Goal: Task Accomplishment & Management: Complete application form

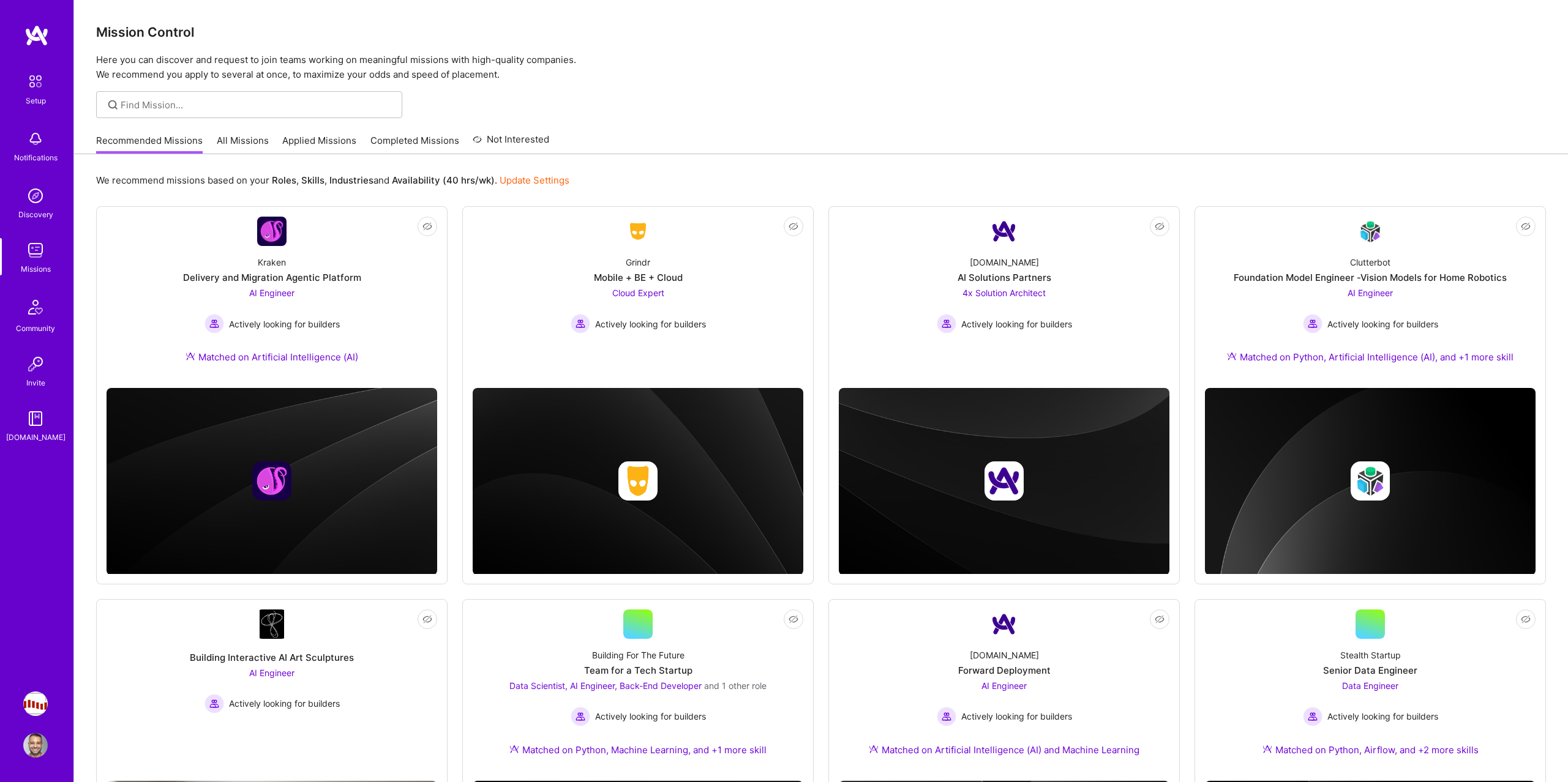
click at [230, 135] on link "All Missions" at bounding box center [243, 144] width 52 height 20
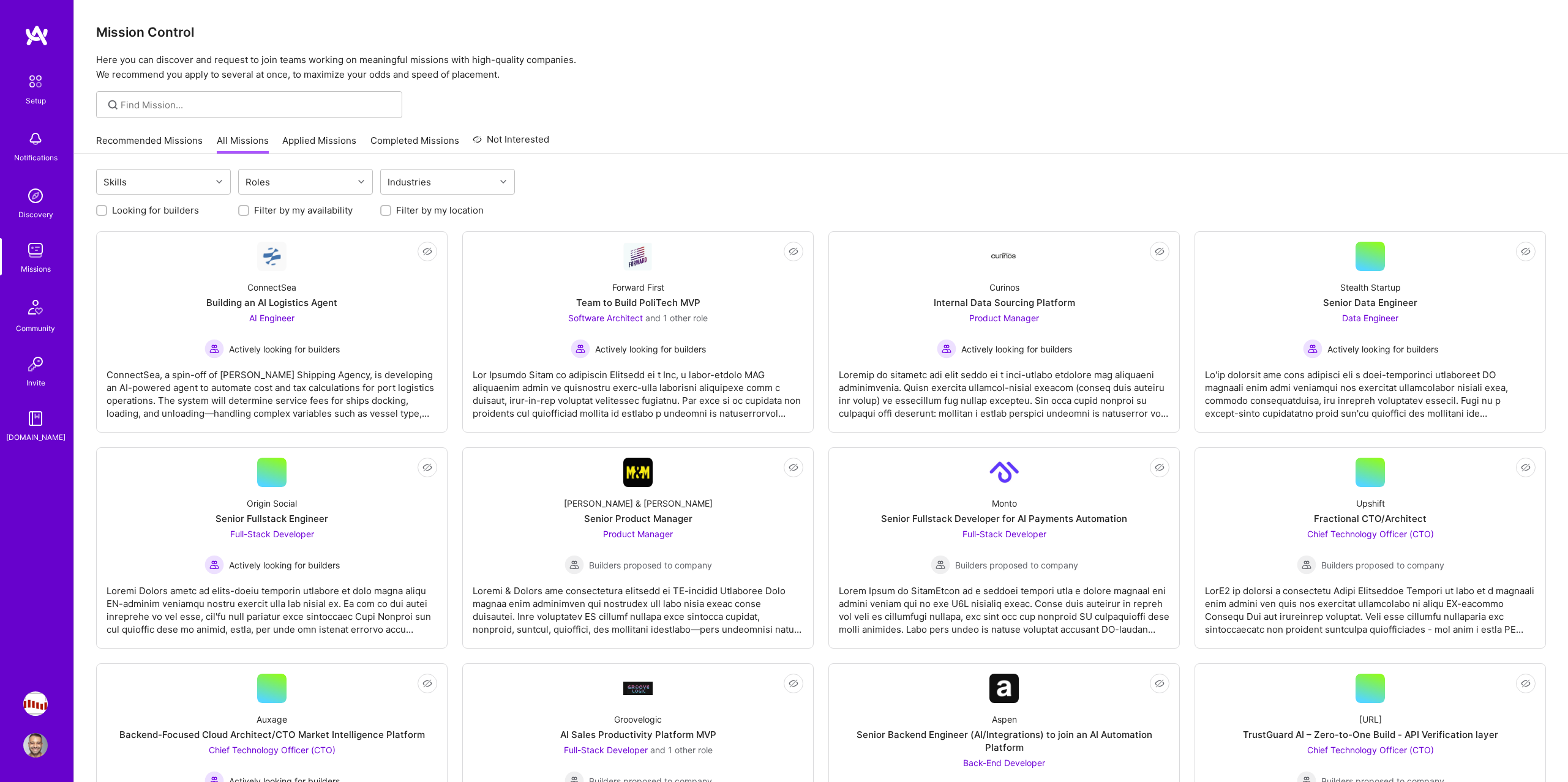
click at [29, 256] on img at bounding box center [35, 250] width 25 height 25
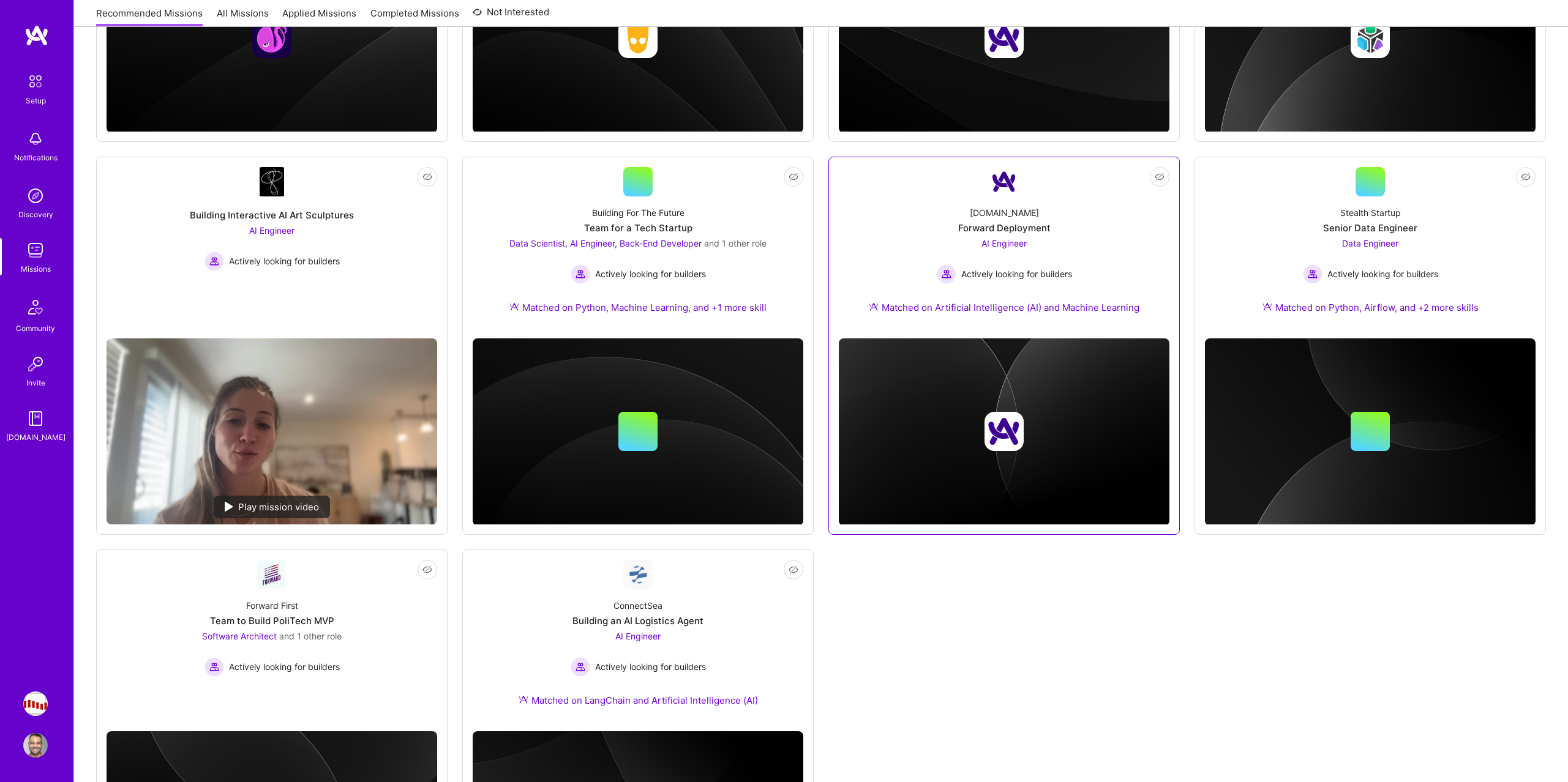
scroll to position [439, 0]
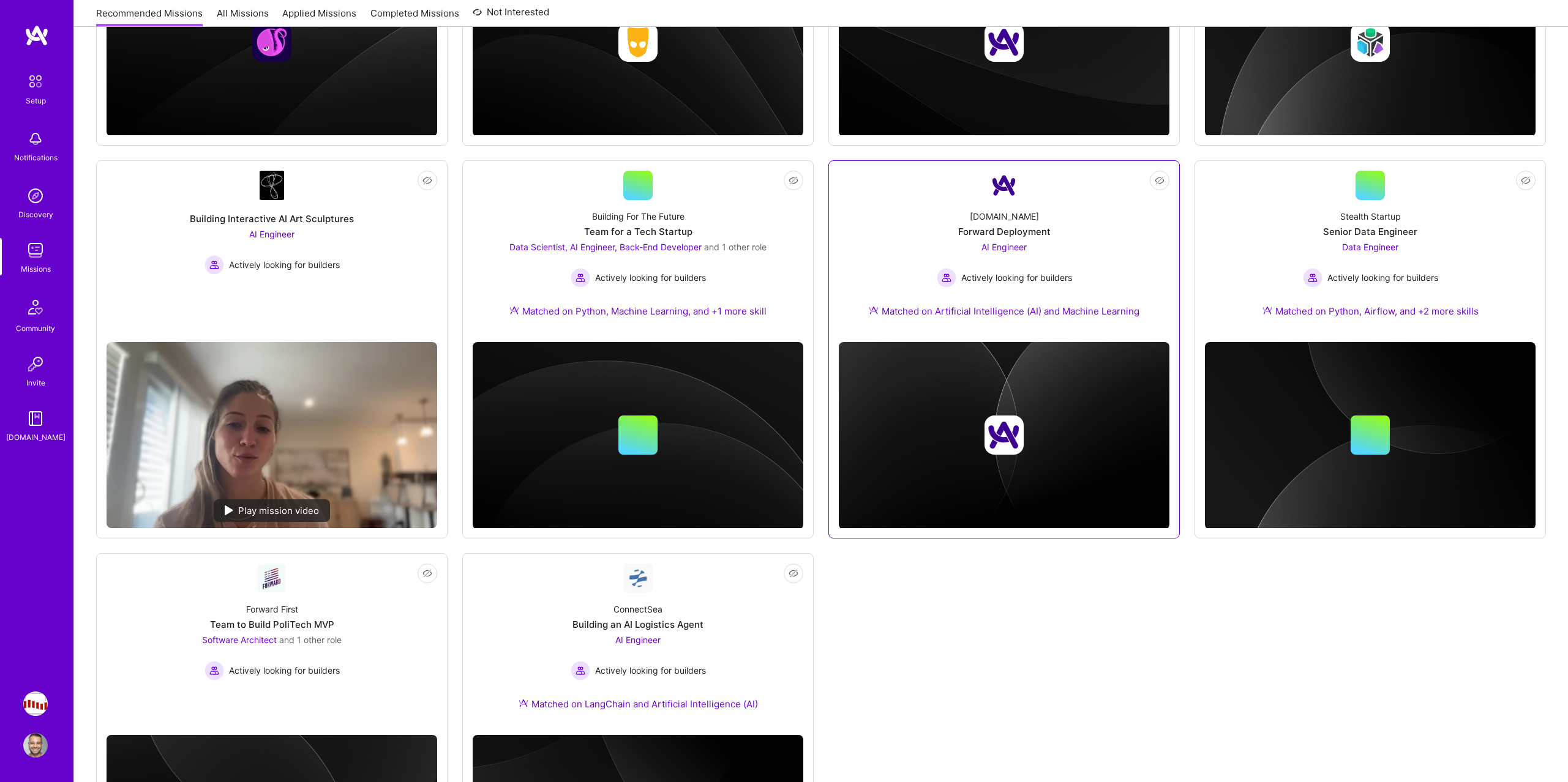
click at [998, 266] on div "AI Engineer Actively looking for builders" at bounding box center [1004, 264] width 136 height 47
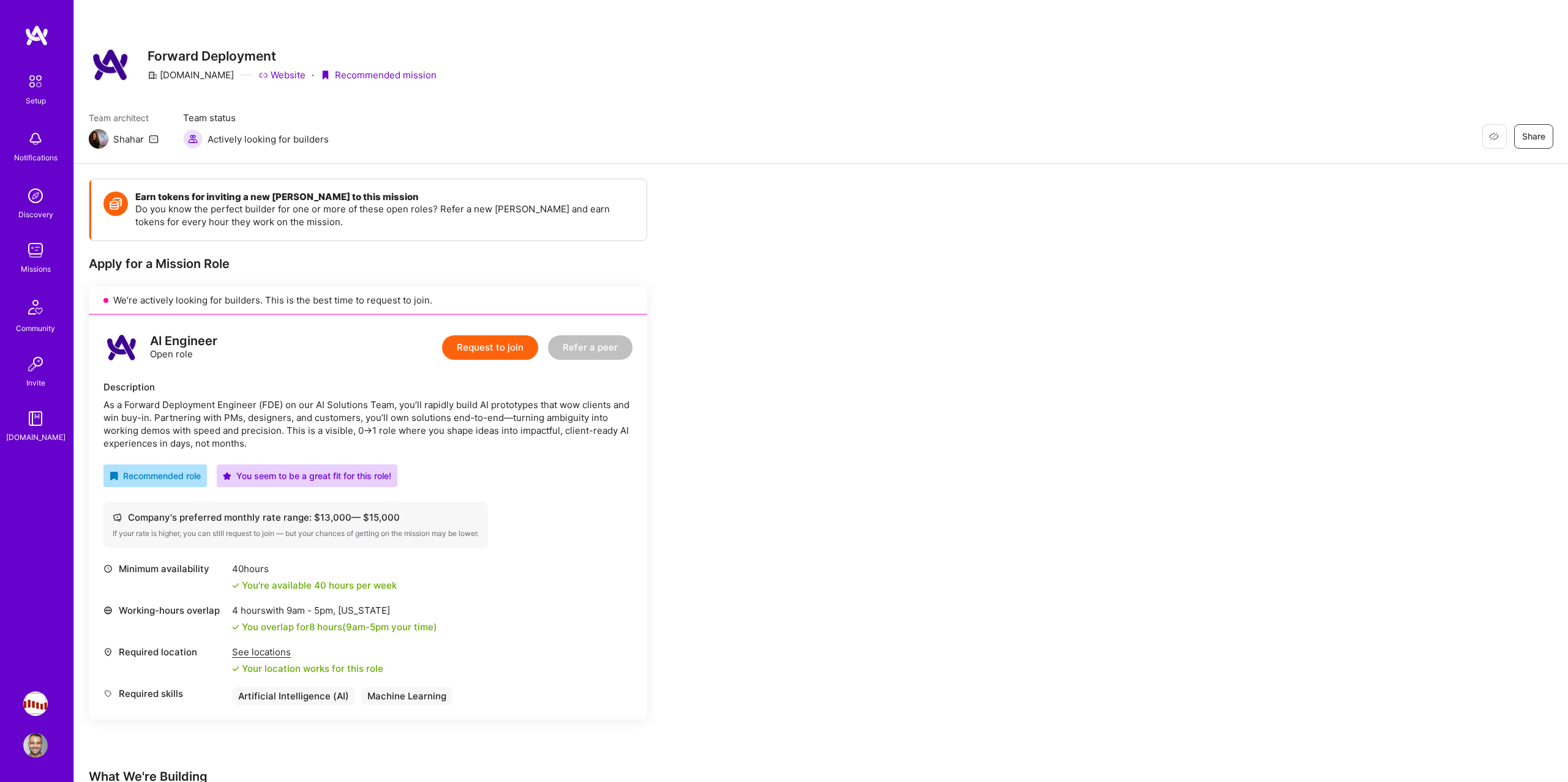
click at [456, 348] on button "Request to join" at bounding box center [489, 347] width 96 height 25
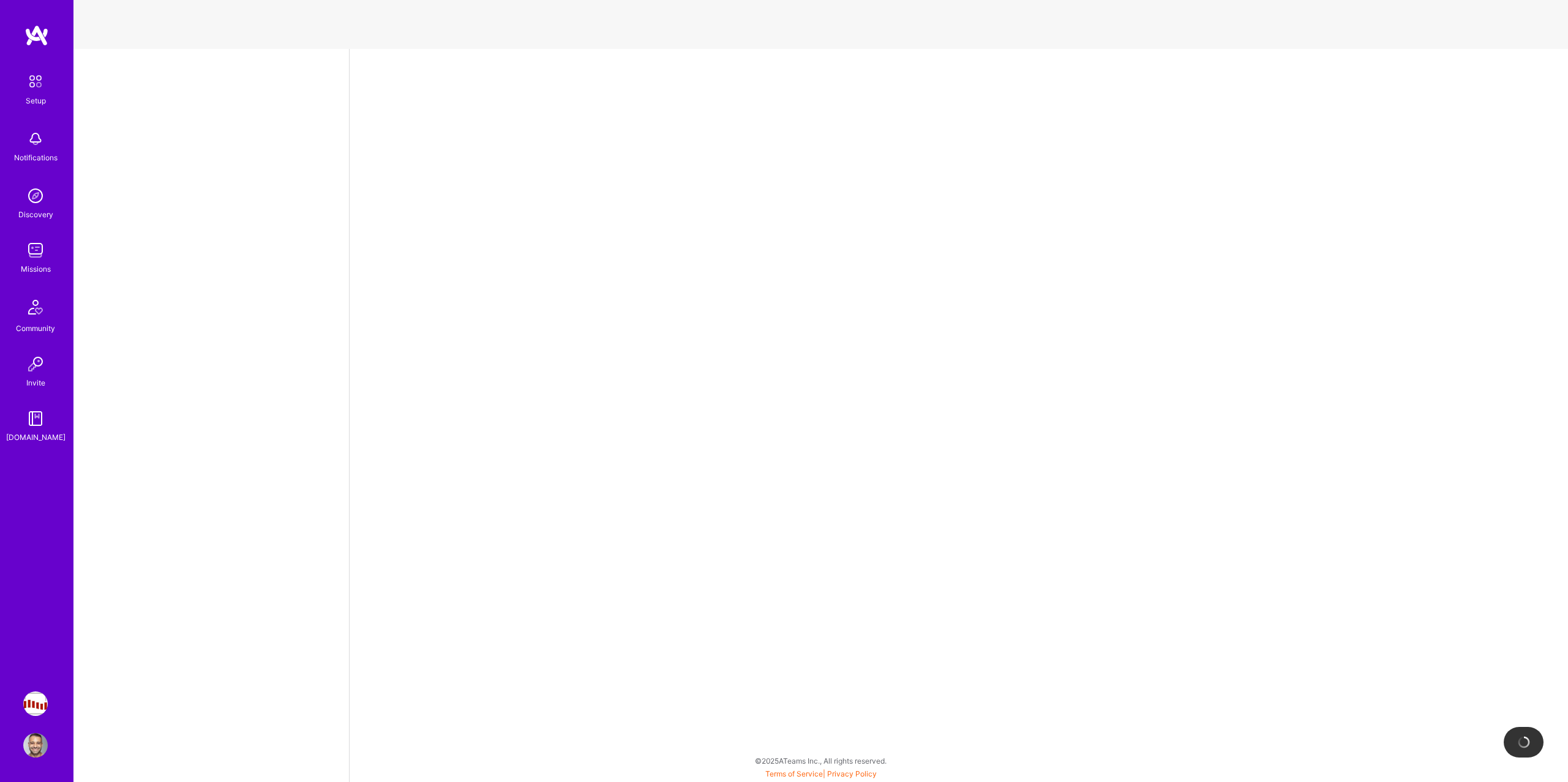
select select "US"
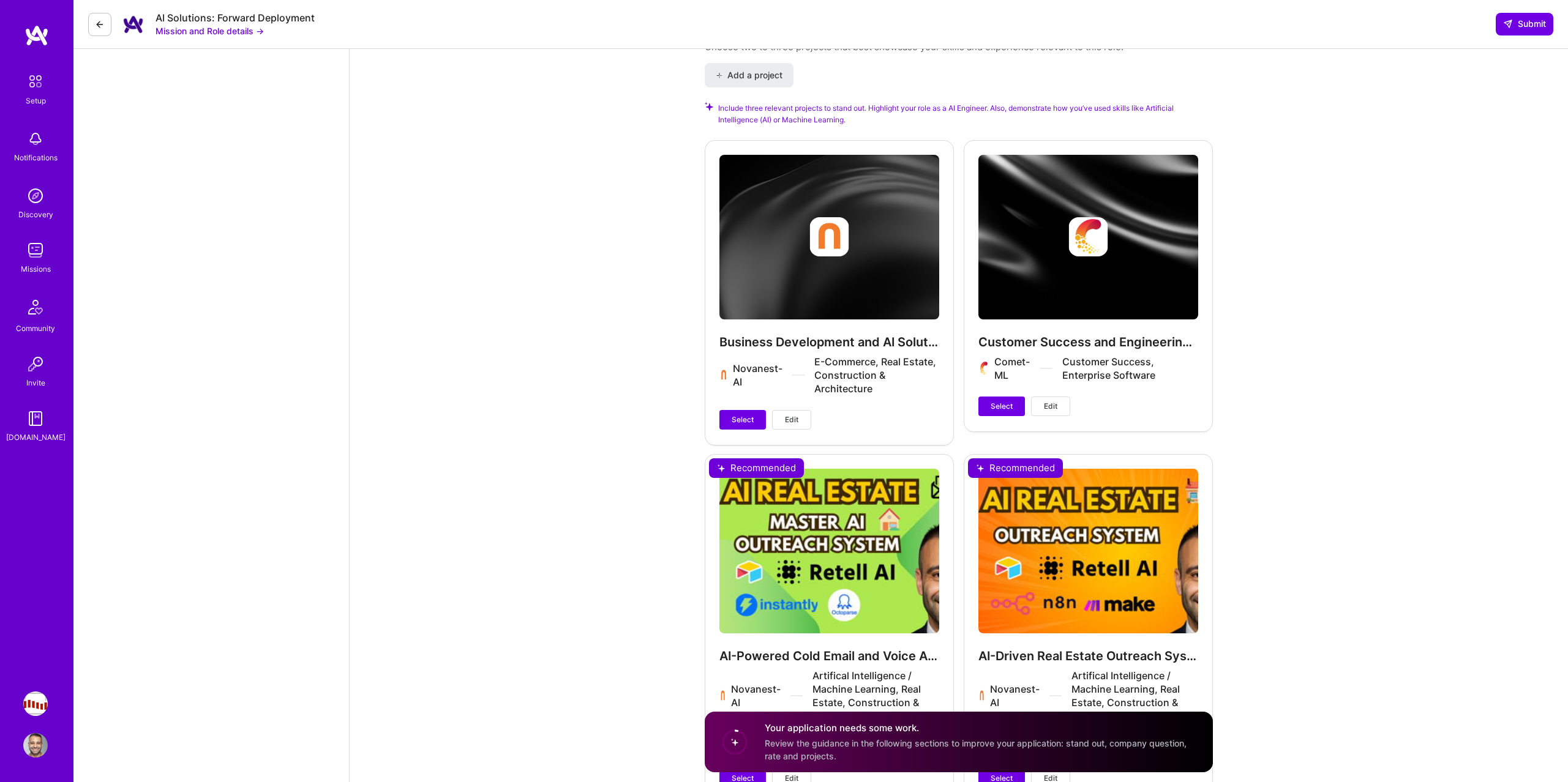
scroll to position [1525, 0]
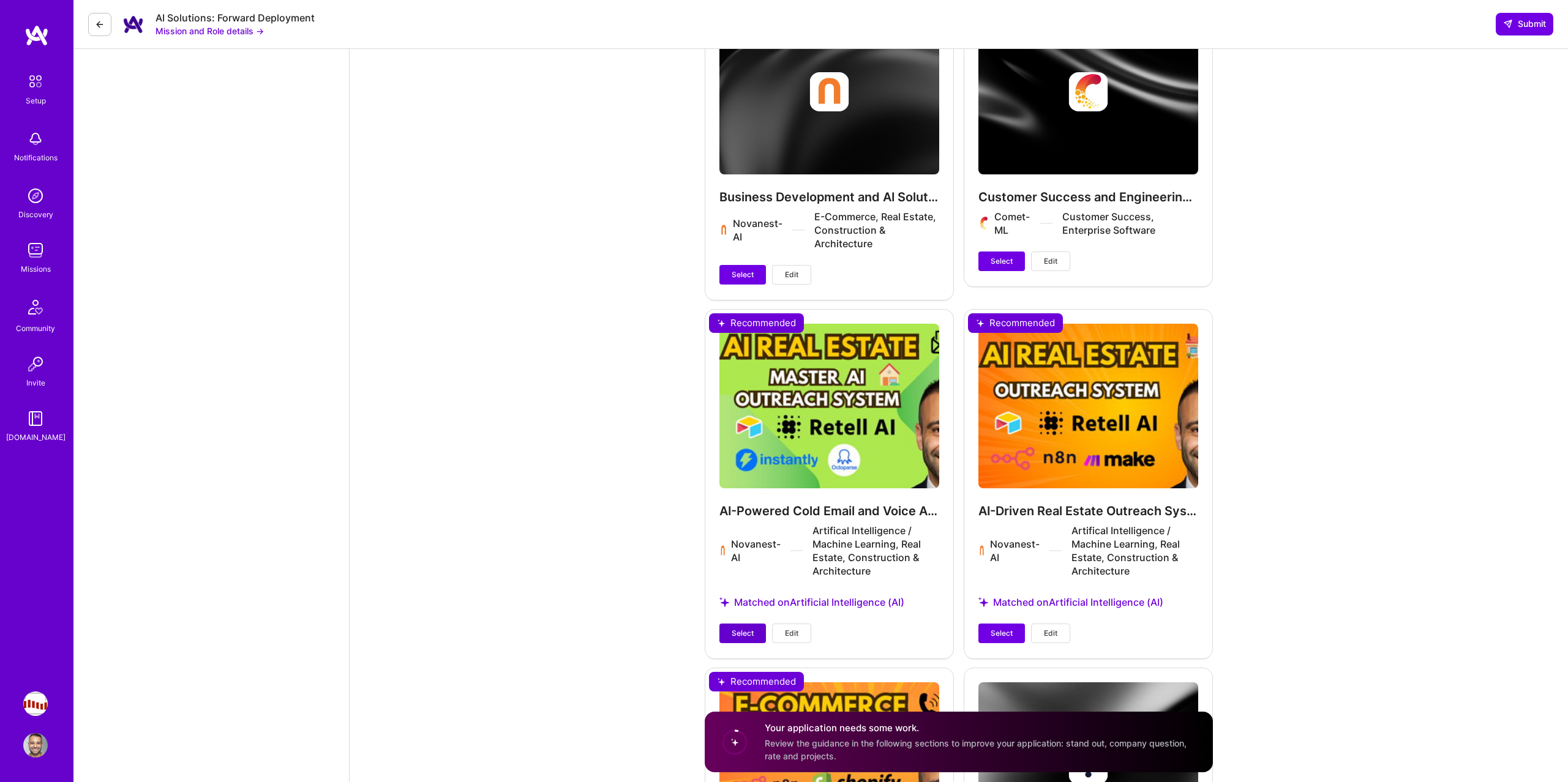
click at [737, 623] on button "Select" at bounding box center [742, 633] width 46 height 20
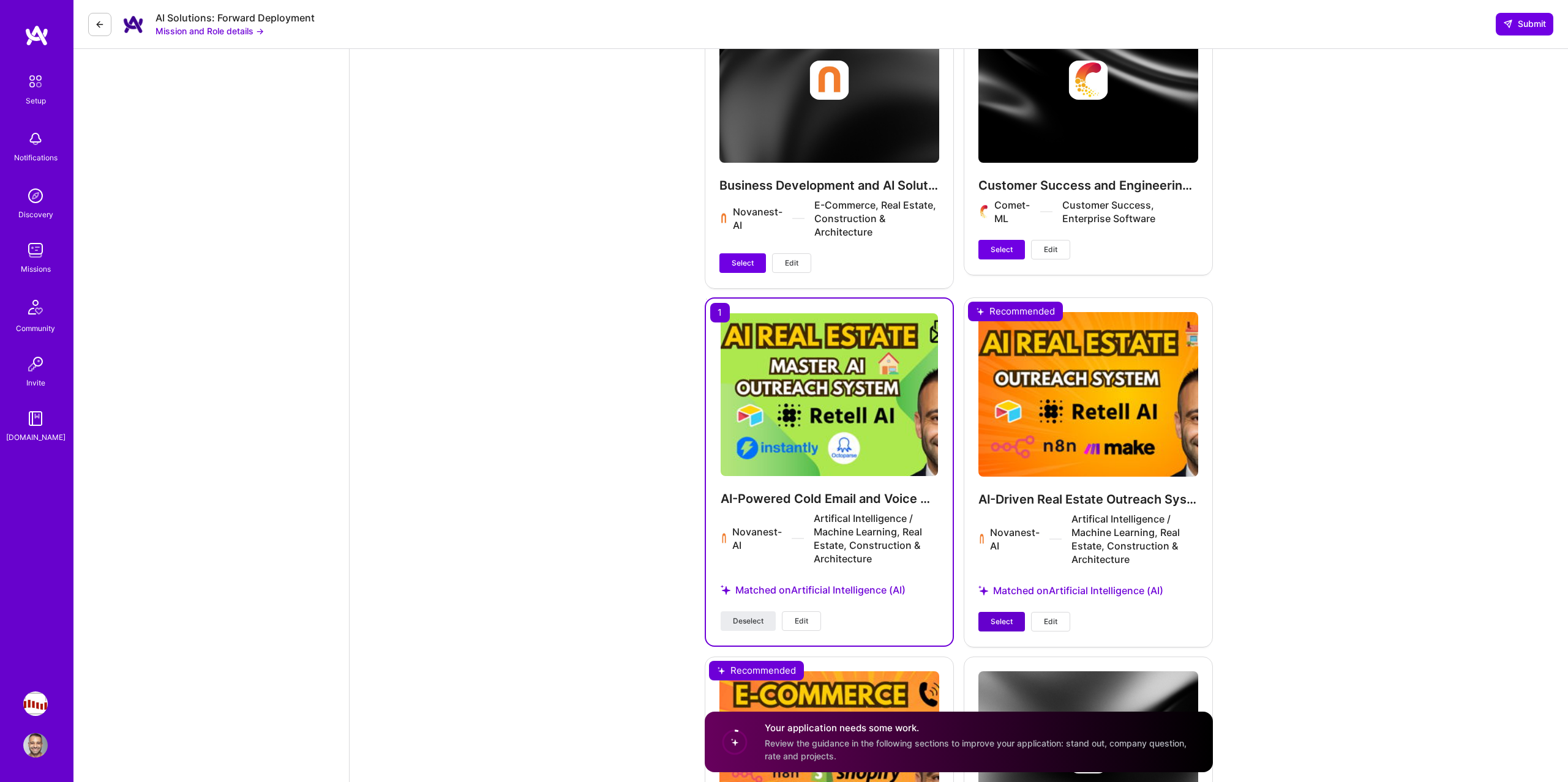
click at [1010, 616] on span "Select" at bounding box center [1001, 622] width 22 height 11
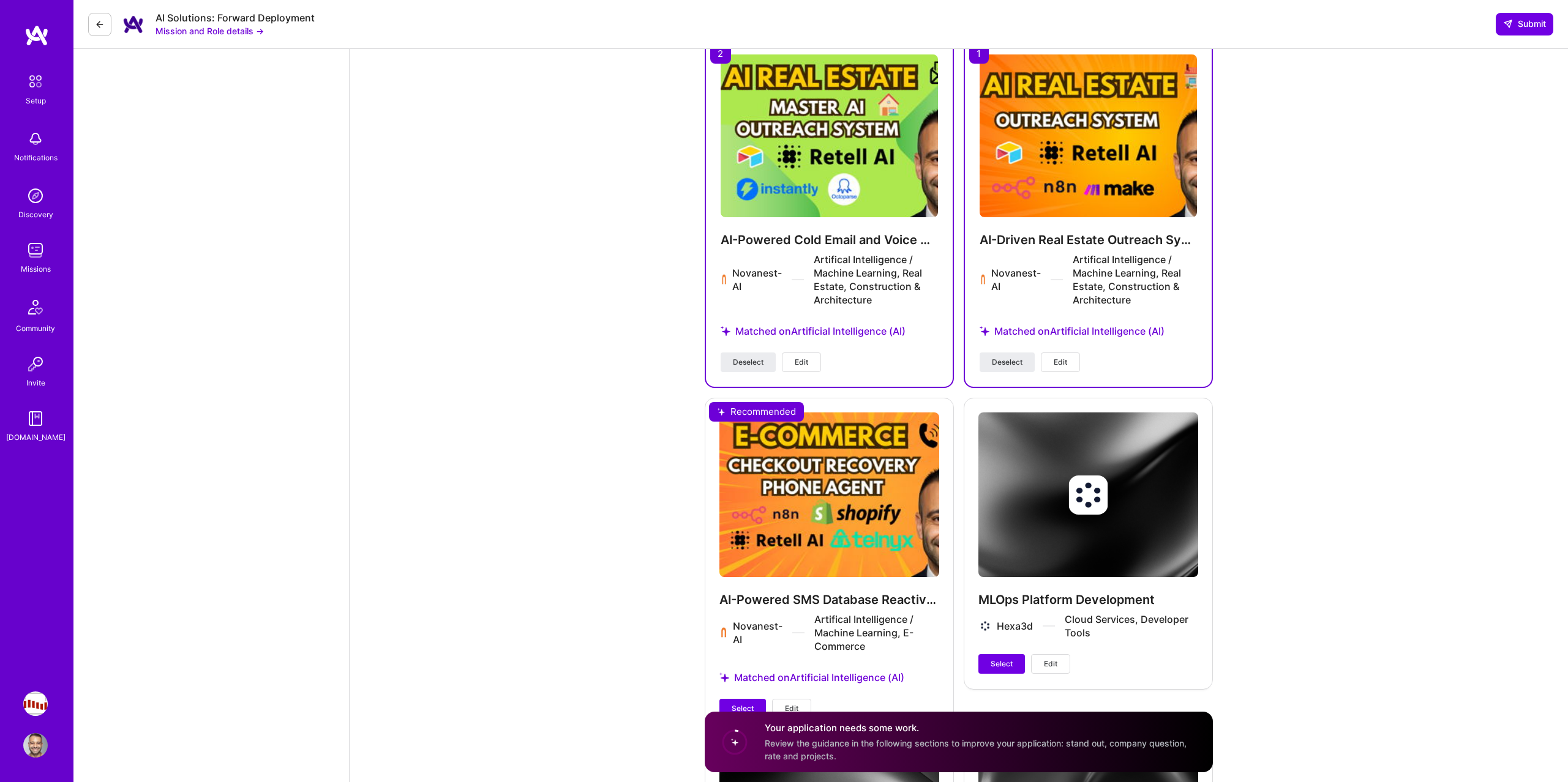
scroll to position [1963, 0]
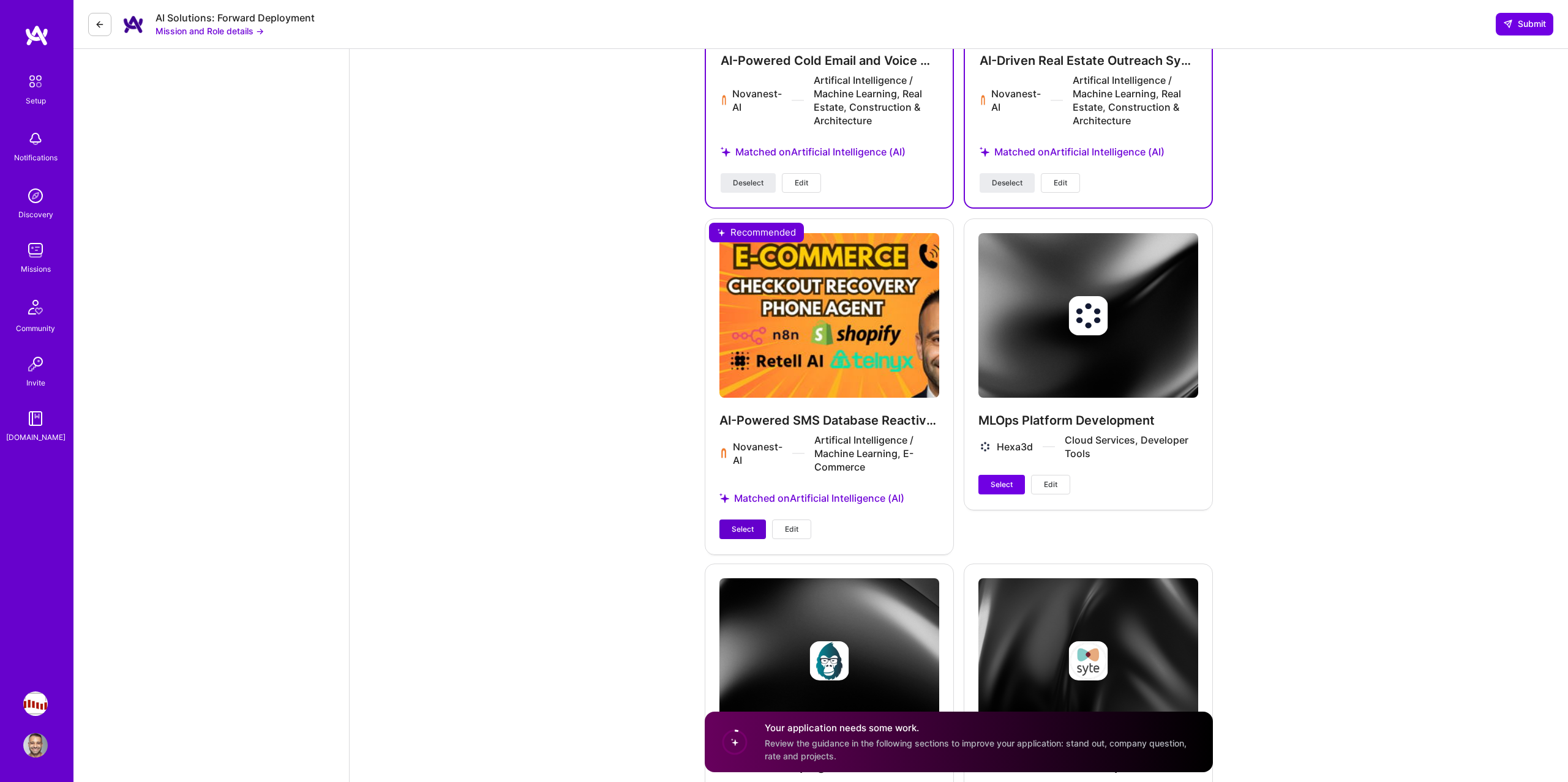
click at [746, 524] on button "Select" at bounding box center [742, 529] width 46 height 20
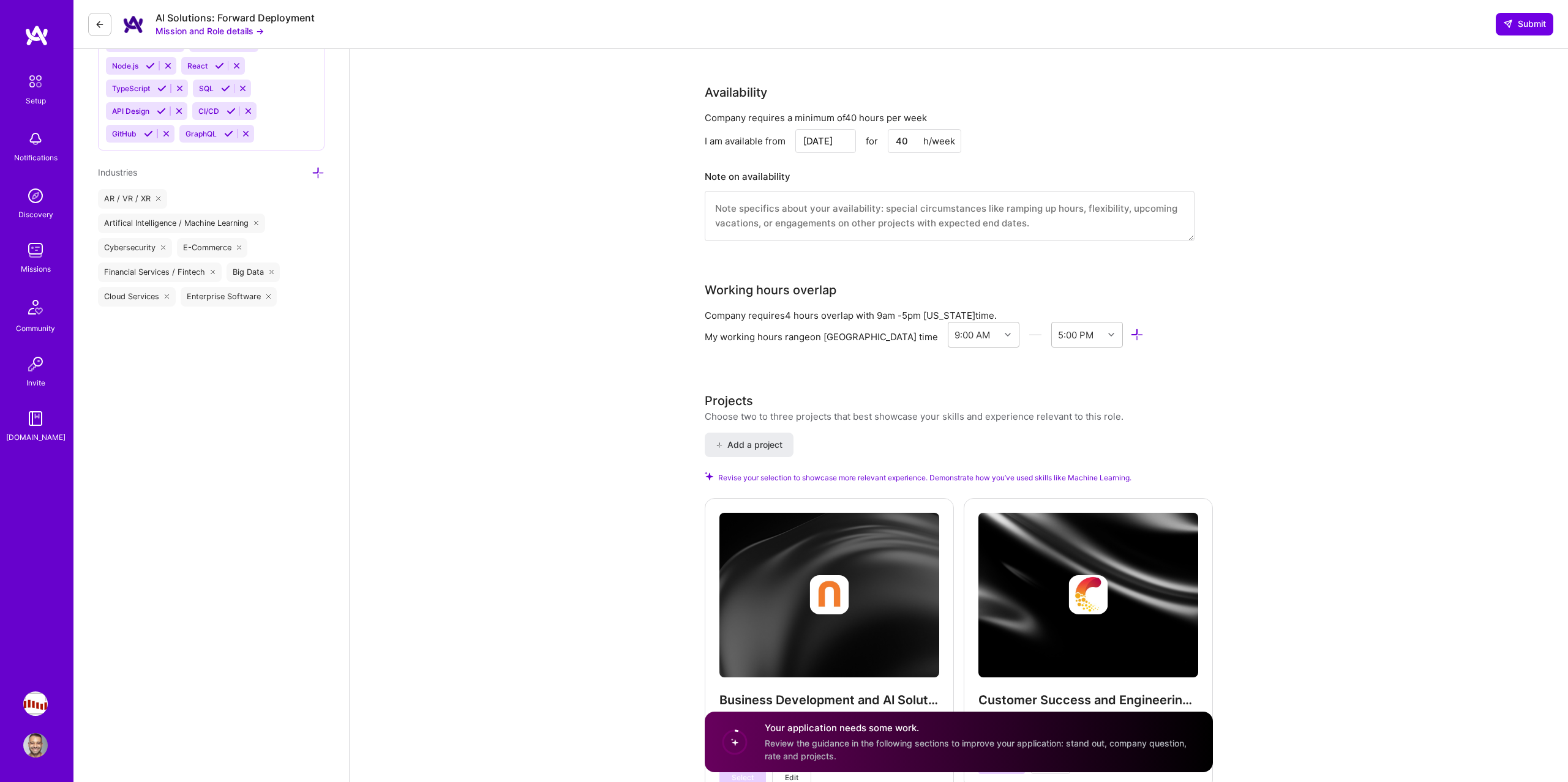
click at [642, 486] on div "AI Engineer role description As a Forward Deployment Engineer (FDE) on our AI S…" at bounding box center [958, 616] width 1218 height 3156
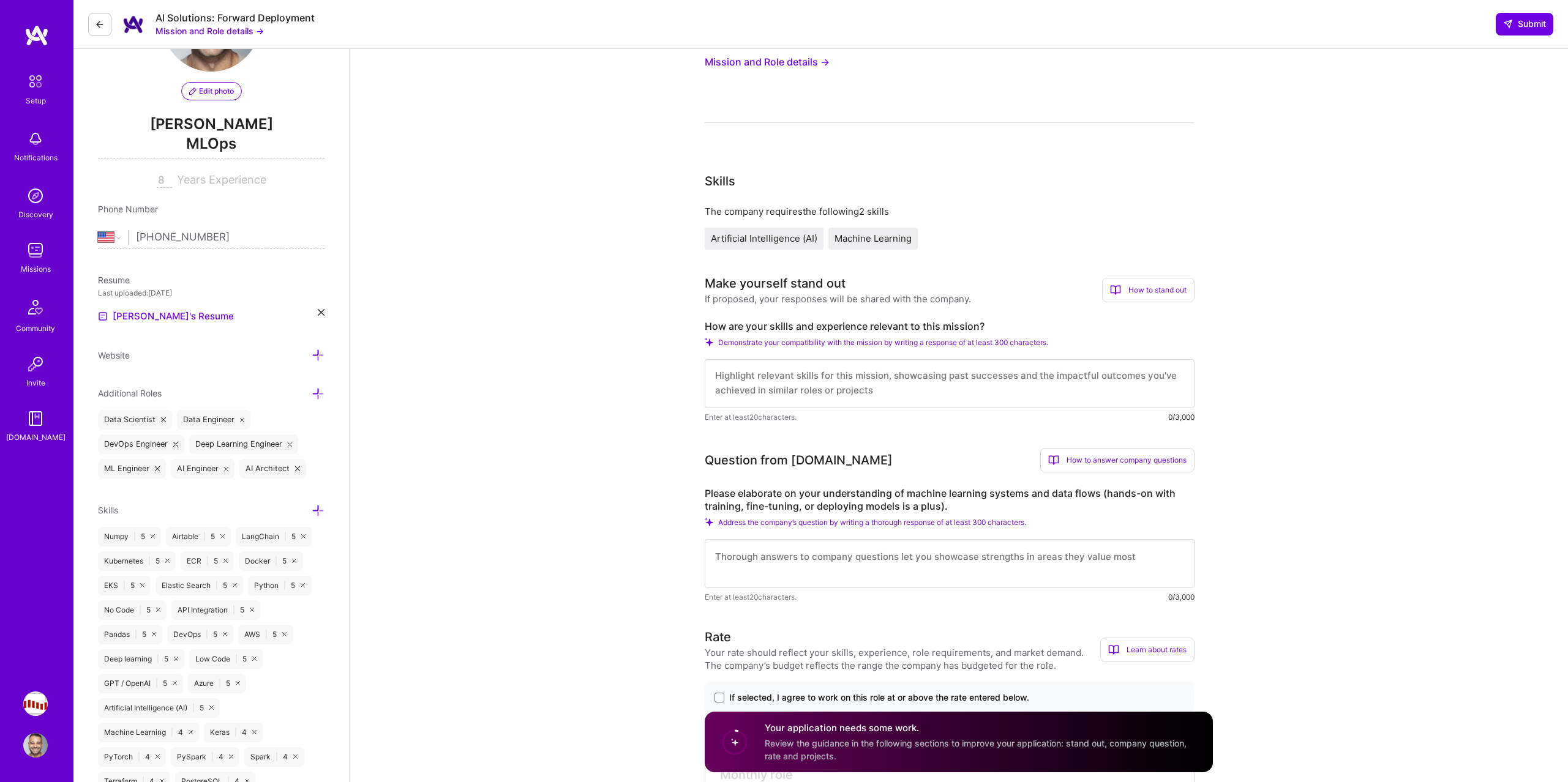
scroll to position [0, 0]
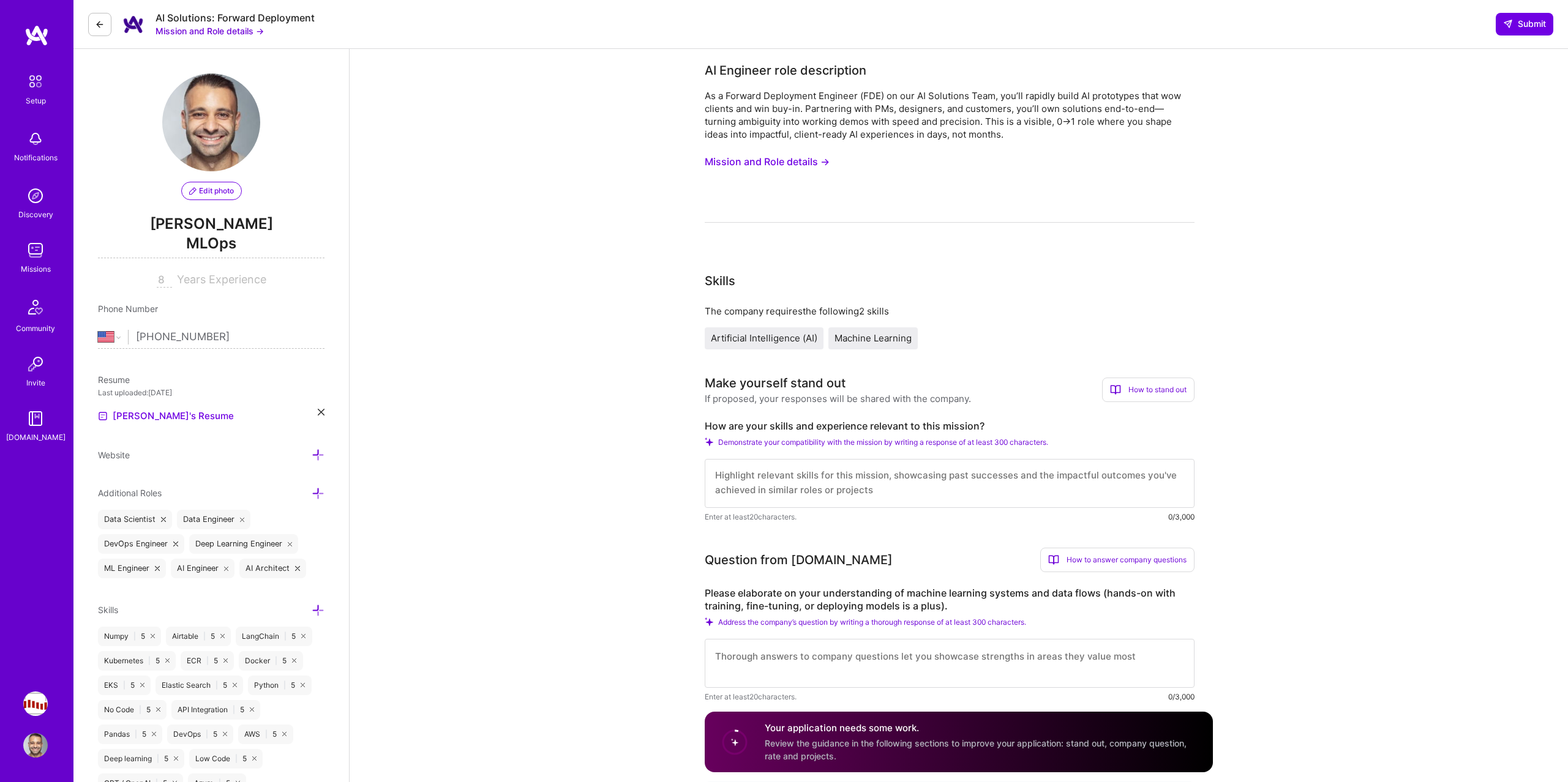
click at [756, 468] on textarea at bounding box center [949, 484] width 489 height 49
click at [785, 164] on button "Mission and Role details →" at bounding box center [767, 161] width 125 height 22
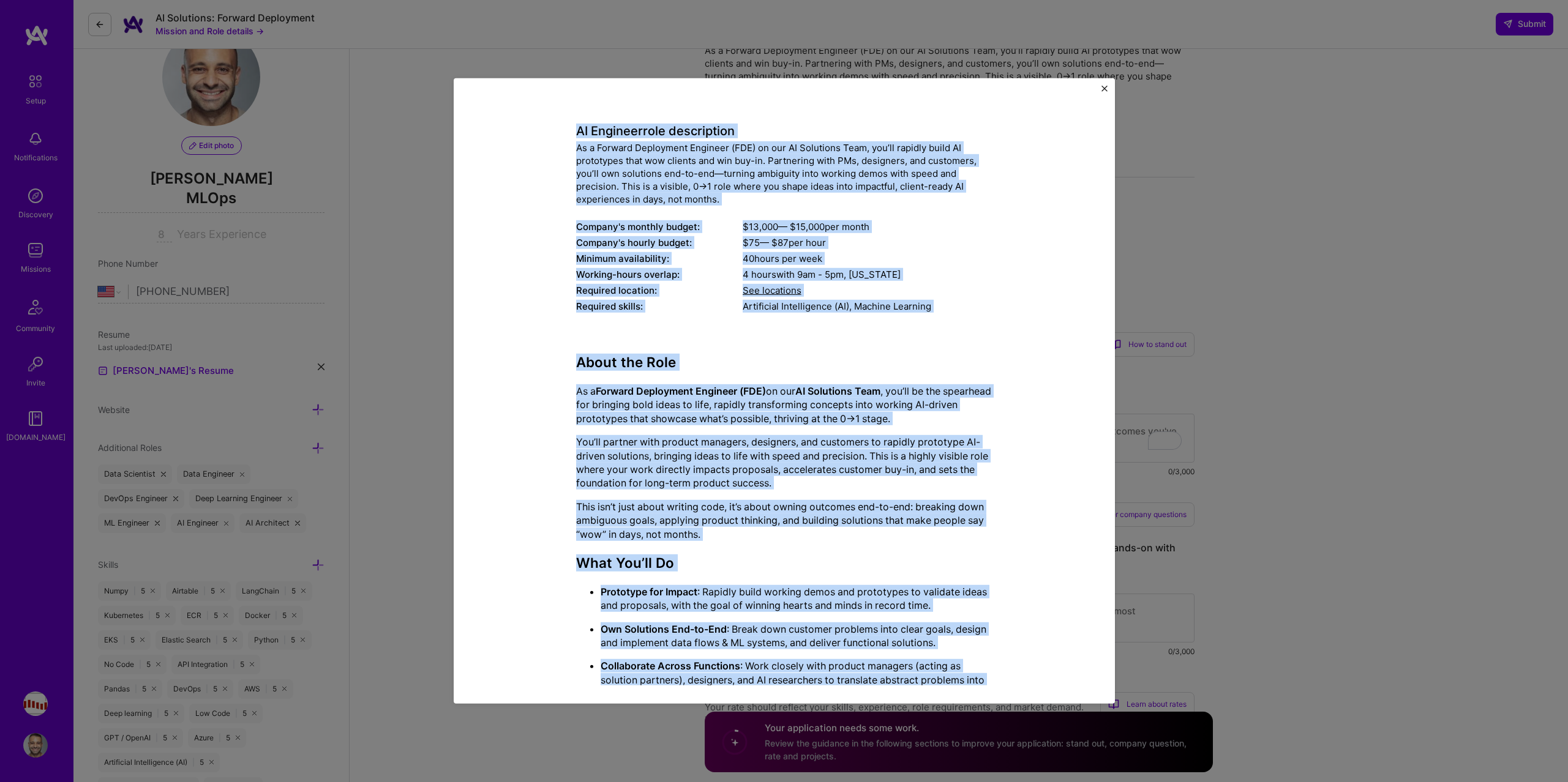
scroll to position [549, 0]
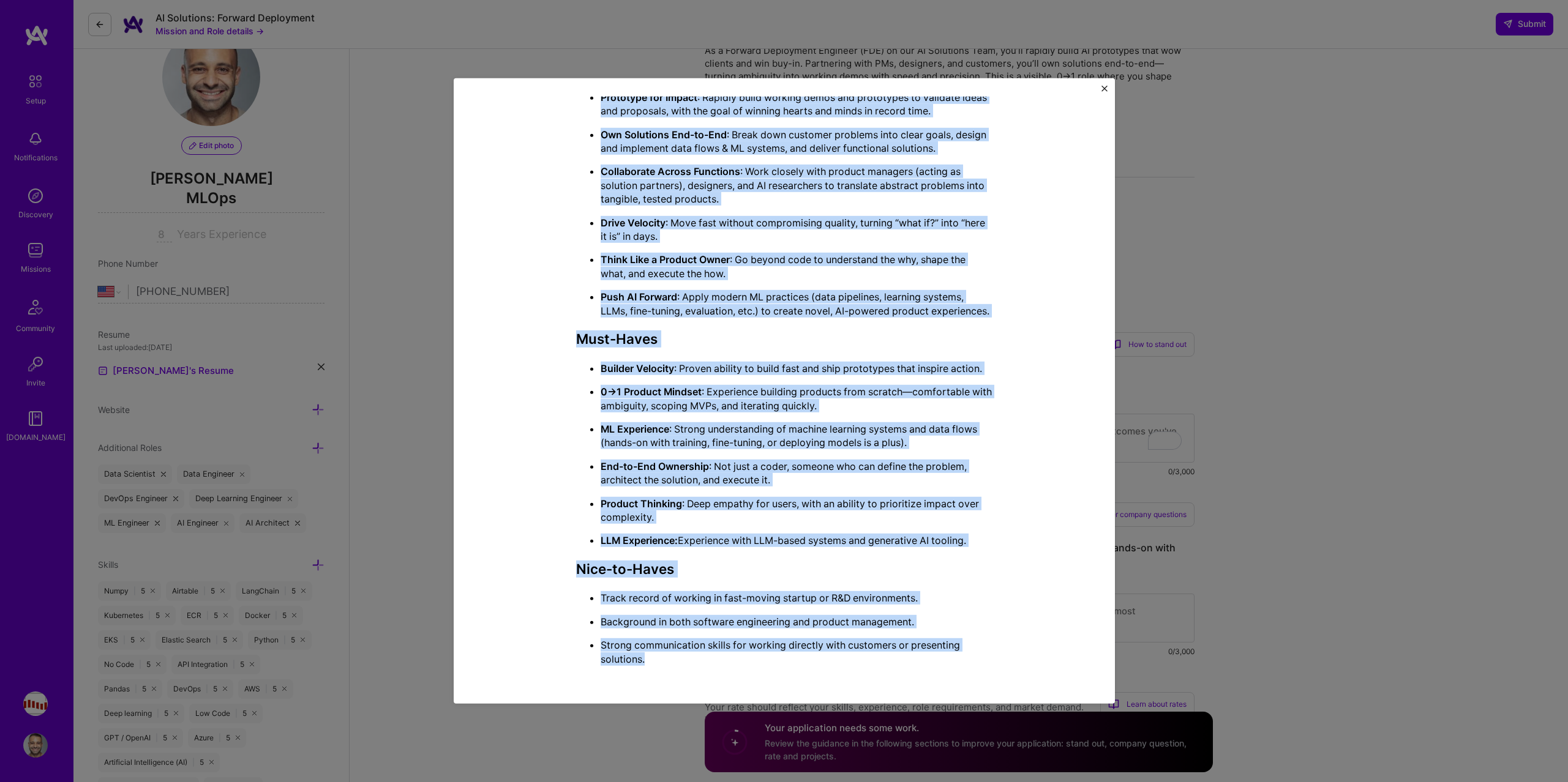
drag, startPoint x: 579, startPoint y: 173, endPoint x: 927, endPoint y: 662, distance: 600.2
click at [927, 662] on div "Mission Description and Role Details AI Engineer role description As a Forward …" at bounding box center [784, 124] width 416 height 1105
copy div "AI Engineer role description As a Forward Deployment Engineer (FDE) on our AI S…"
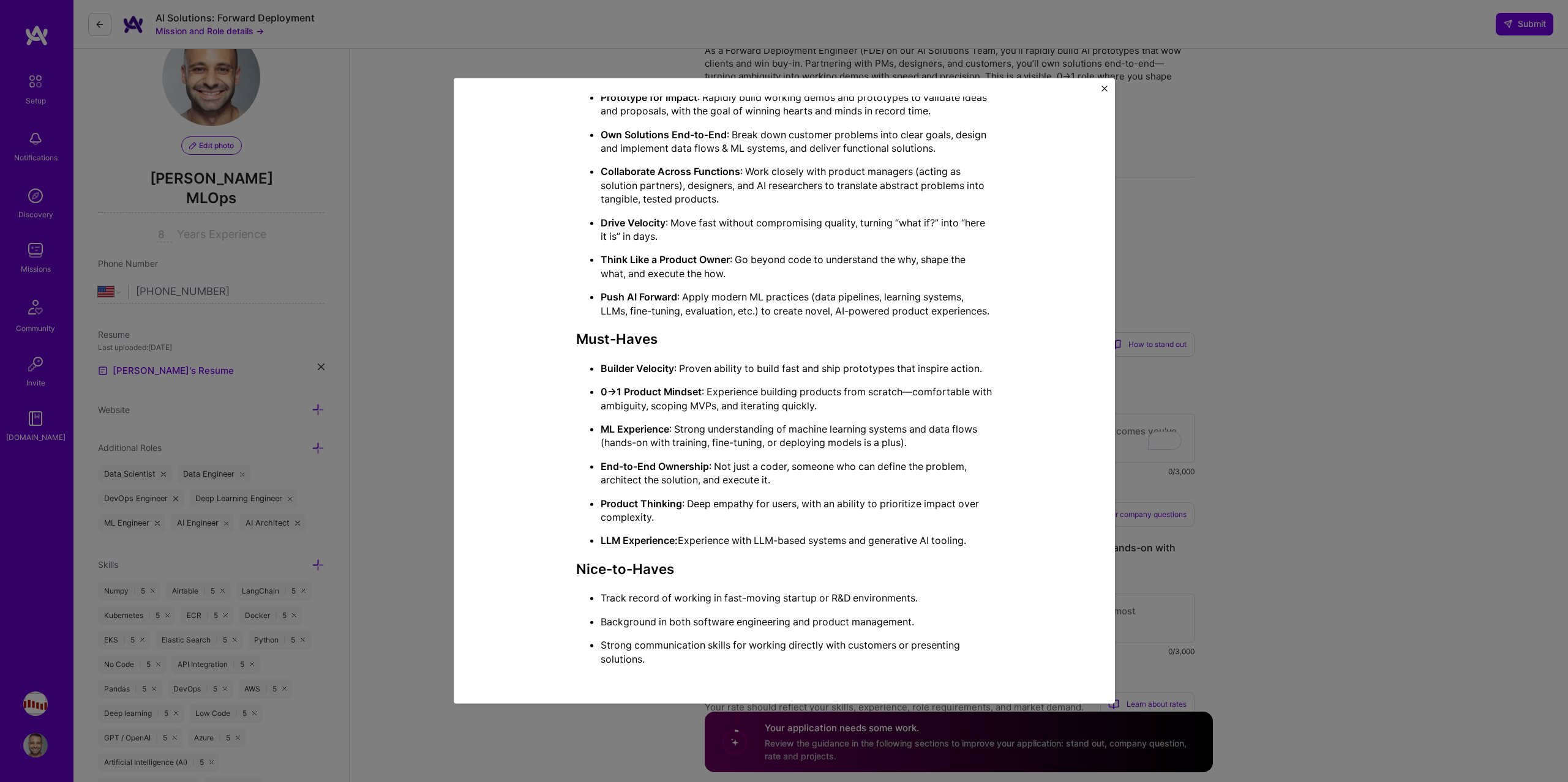
click at [1140, 423] on div "Mission Description and Role Details AI Engineer role description As a Forward …" at bounding box center [784, 391] width 1568 height 782
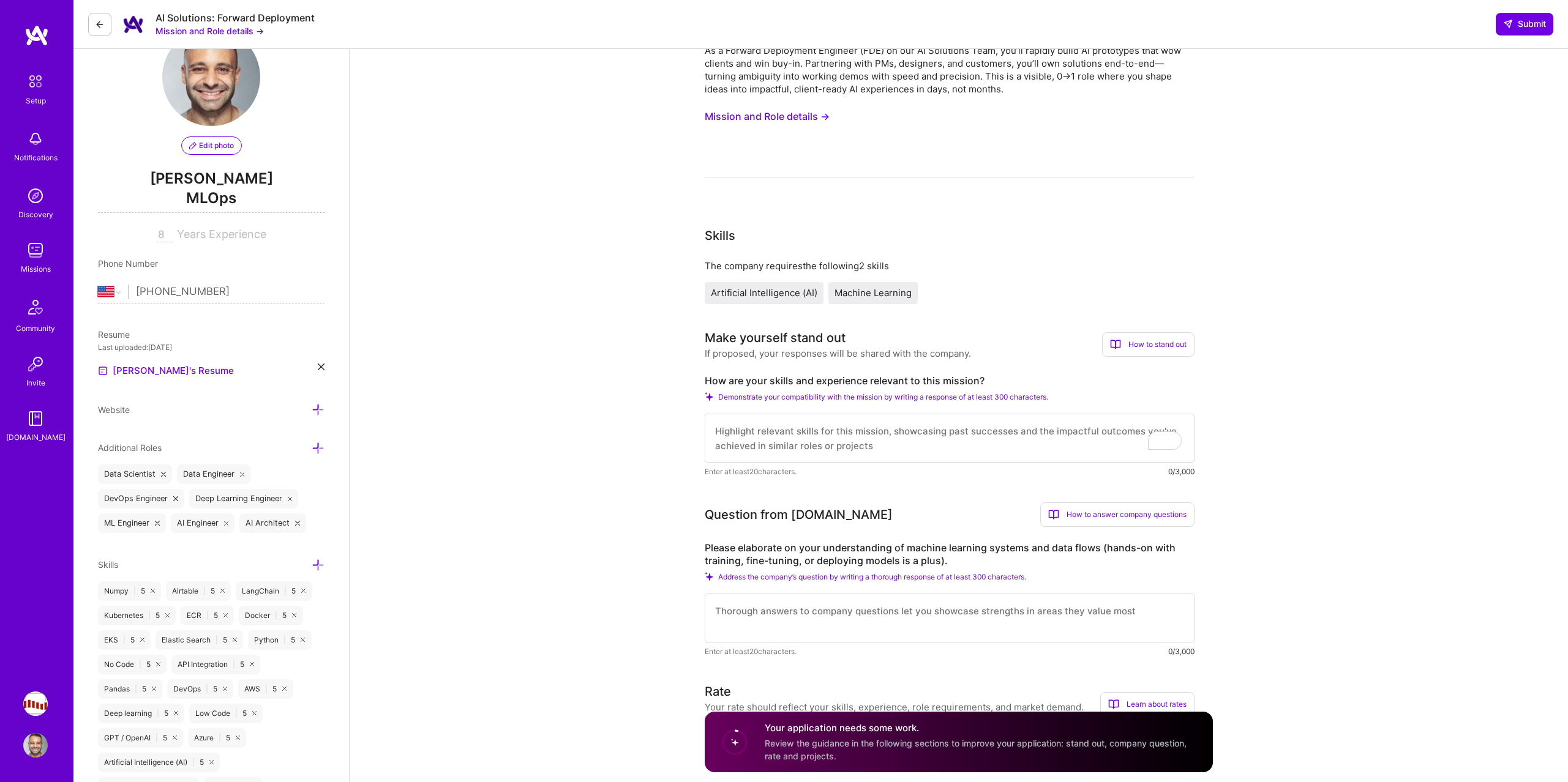
click at [878, 379] on label "How are your skills and experience relevant to this mission?" at bounding box center [949, 381] width 489 height 13
copy label "How are your skills and experience relevant to this mission?"
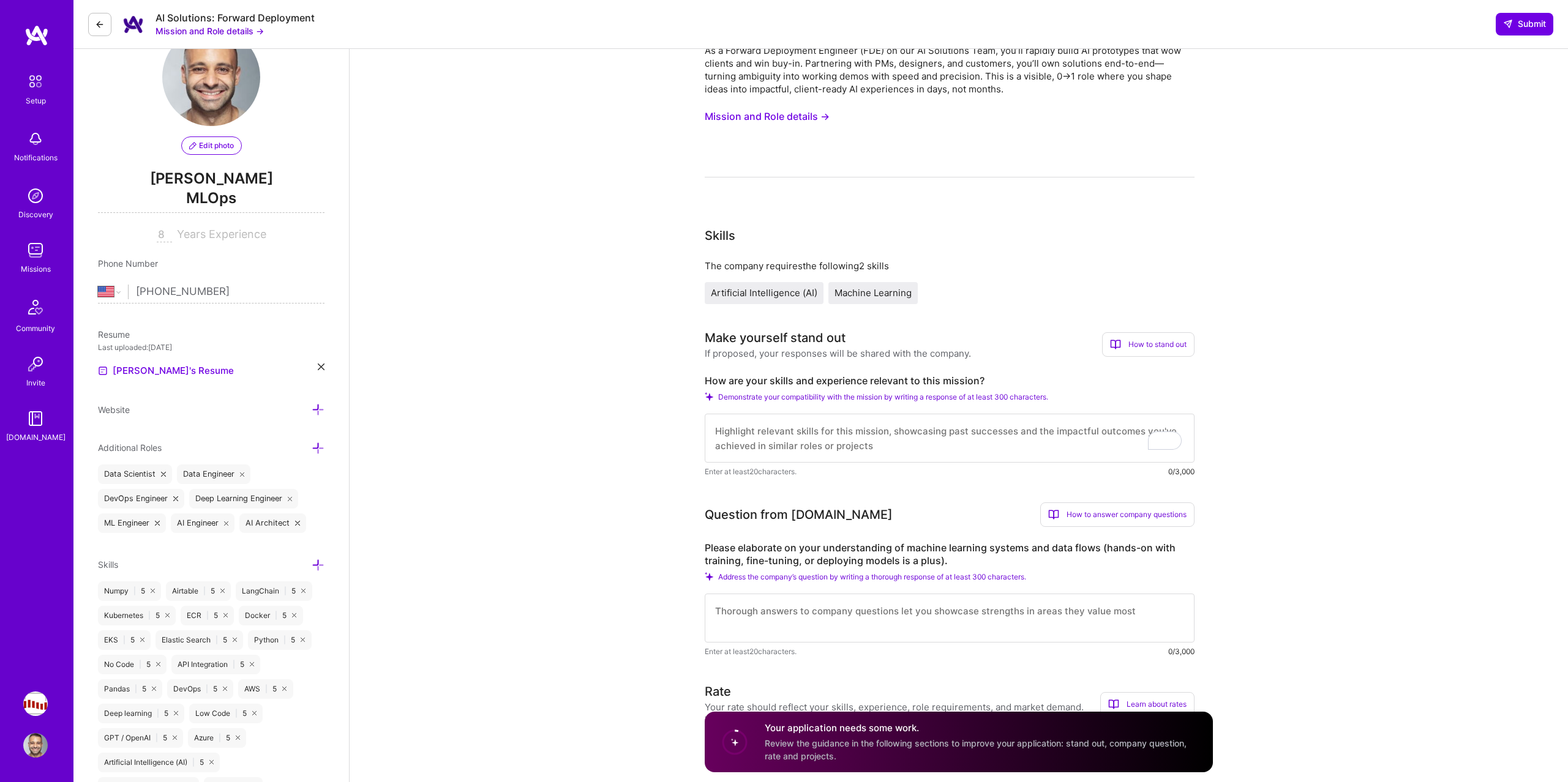
scroll to position [0, 0]
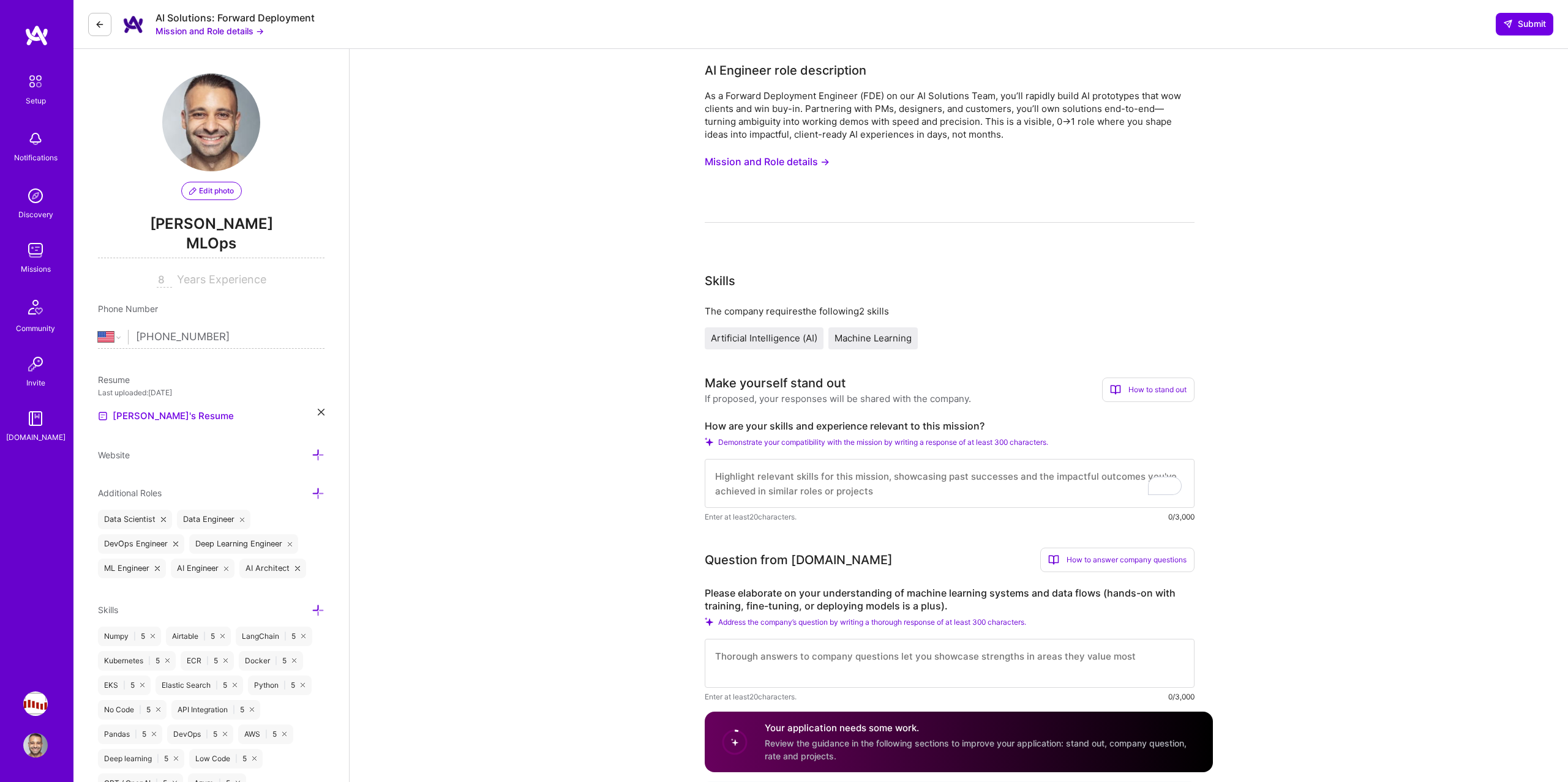
click at [785, 160] on button "Mission and Role details →" at bounding box center [767, 161] width 125 height 22
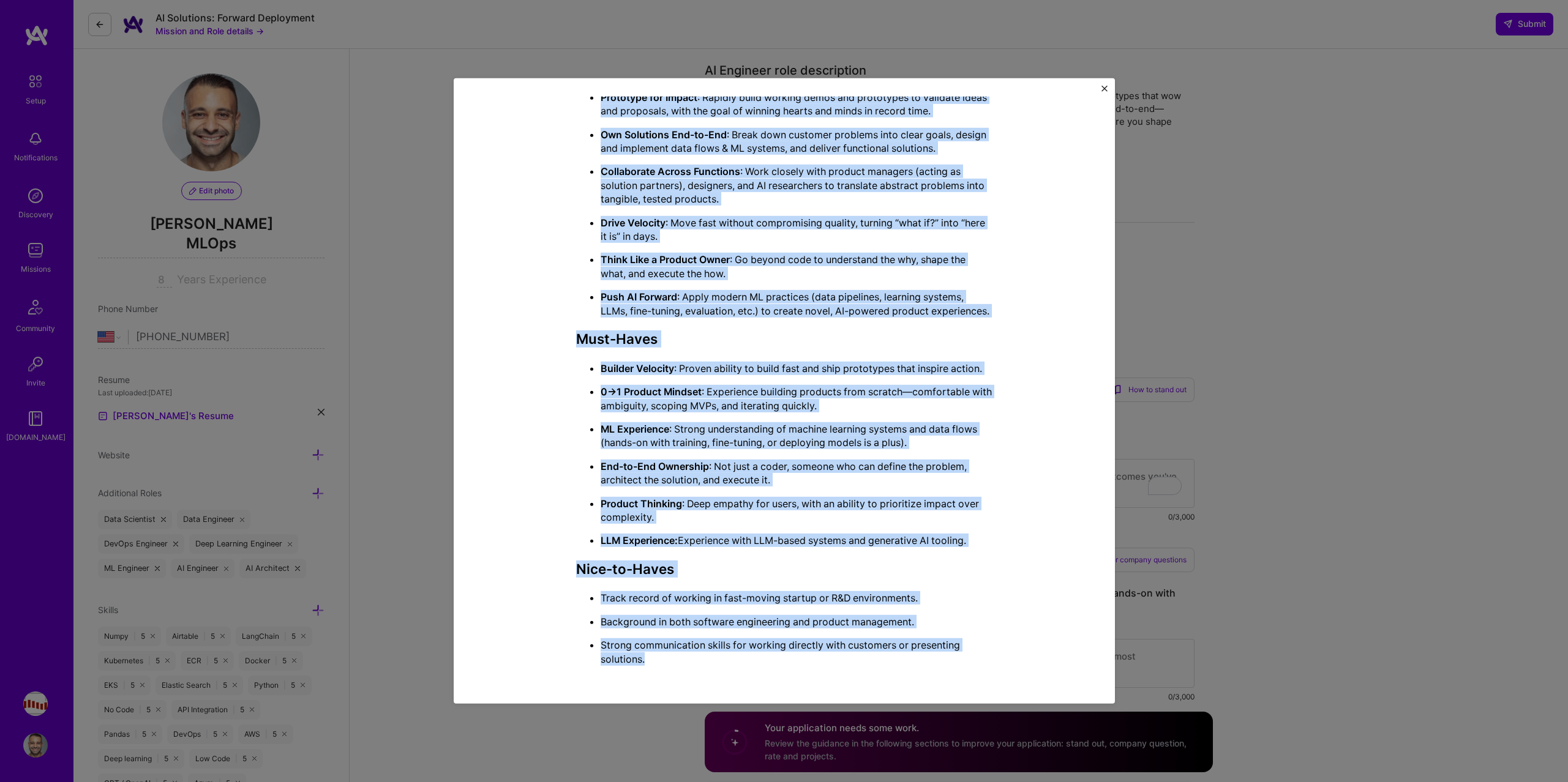
scroll to position [549, 0]
drag, startPoint x: 578, startPoint y: 172, endPoint x: 860, endPoint y: 662, distance: 565.4
click at [860, 662] on div "Mission Description and Role Details AI Engineer role description As a Forward …" at bounding box center [784, 124] width 416 height 1105
copy div "AI Engineer role description As a Forward Deployment Engineer (FDE) on our AI S…"
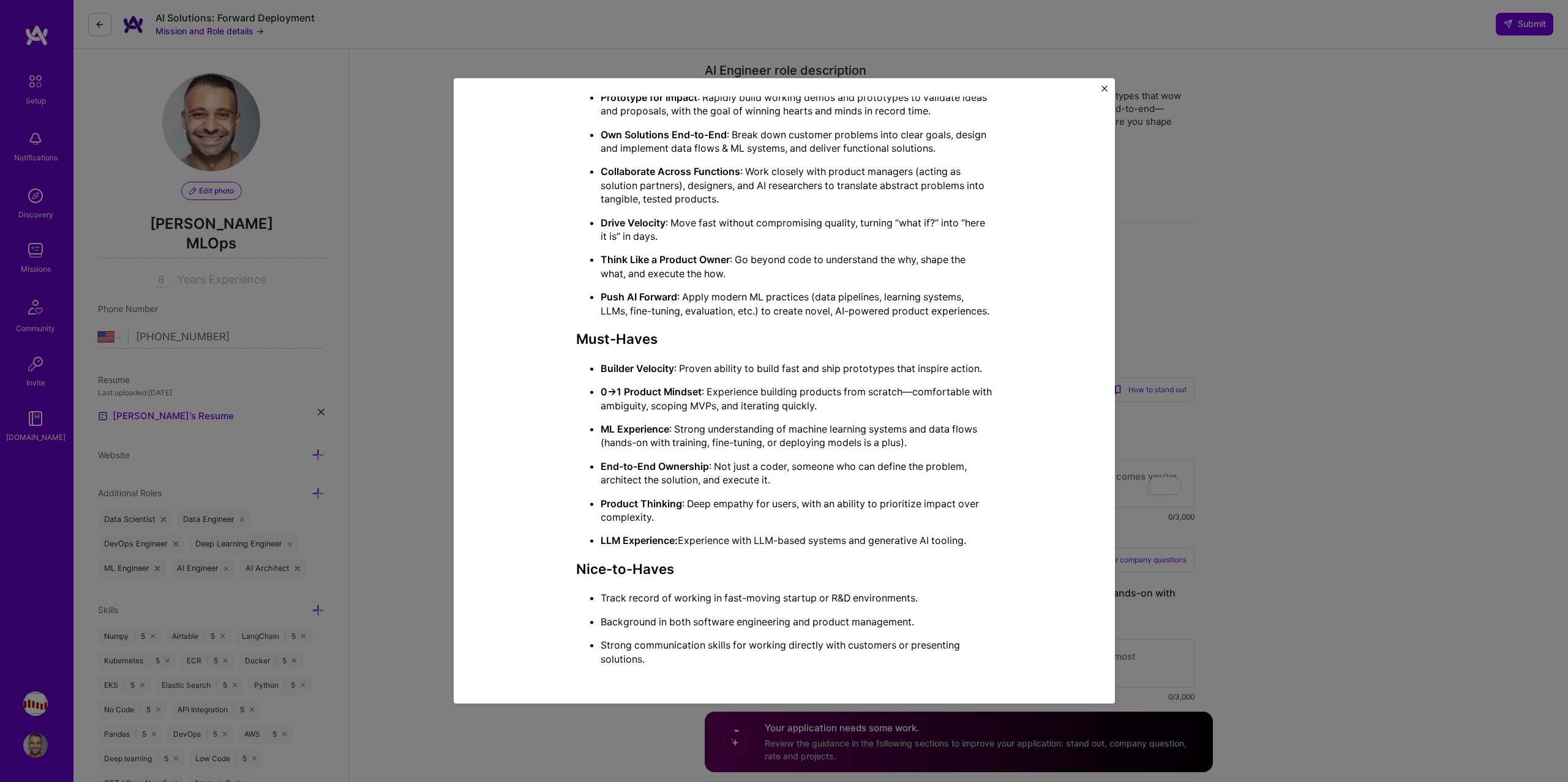
click at [1192, 246] on div "Mission Description and Role Details AI Engineer role description As a Forward …" at bounding box center [784, 391] width 1568 height 782
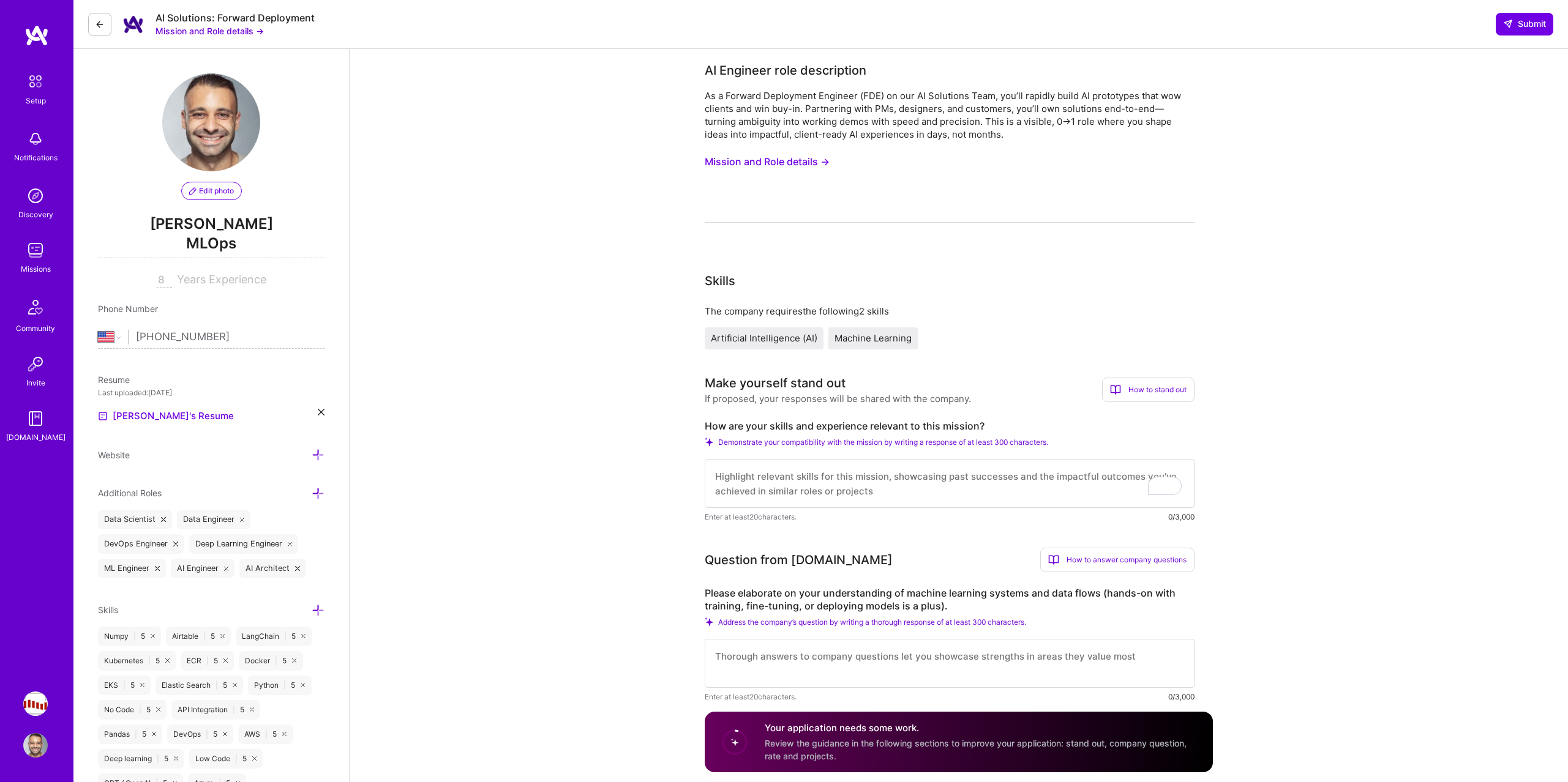
click at [882, 467] on textarea "To enrich screen reader interactions, please activate Accessibility in Grammarl…" at bounding box center [949, 484] width 489 height 49
paste textarea "This job is exactly what I am looking for and here is why: I have spent the las…"
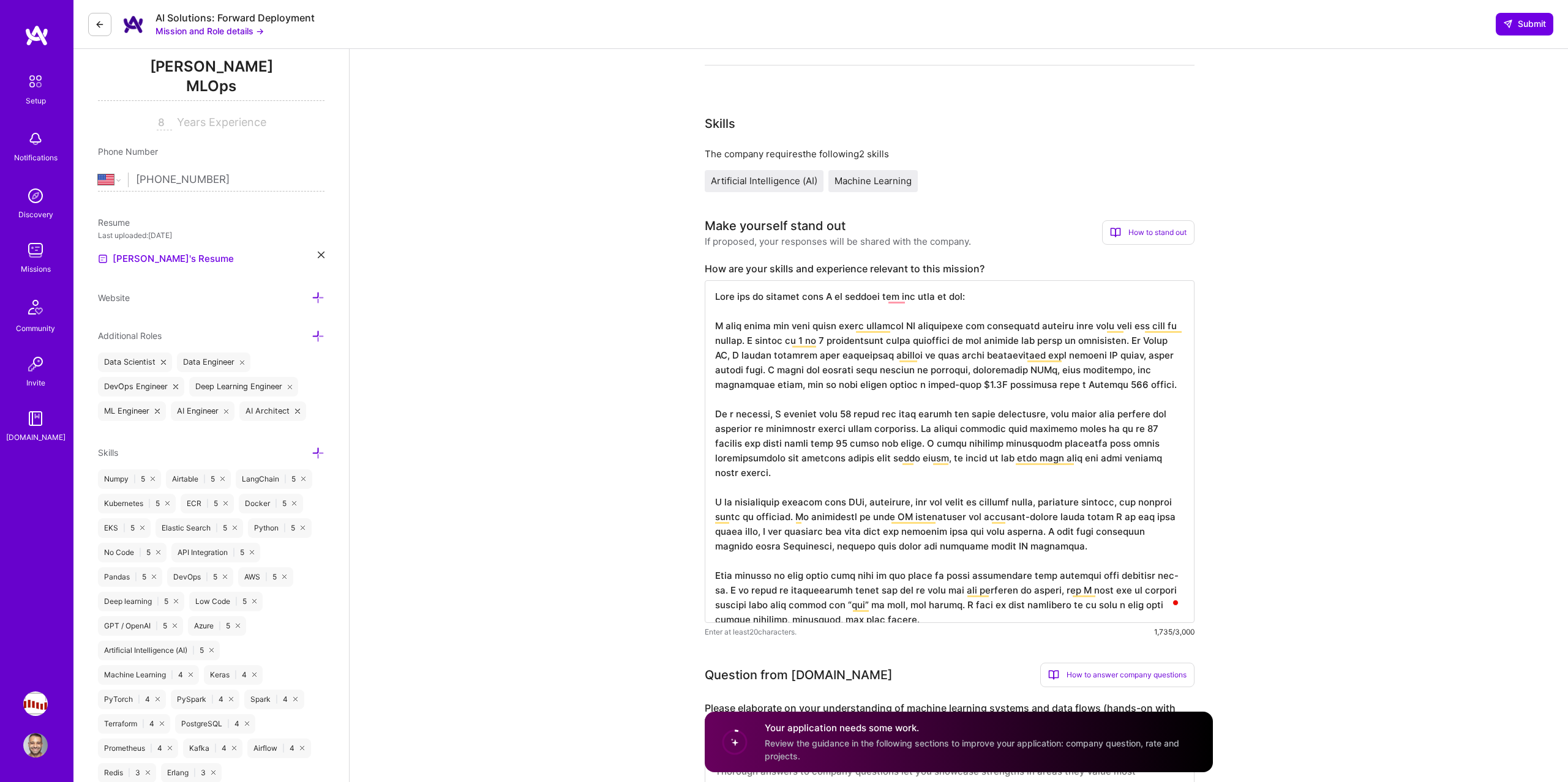
scroll to position [159, 0]
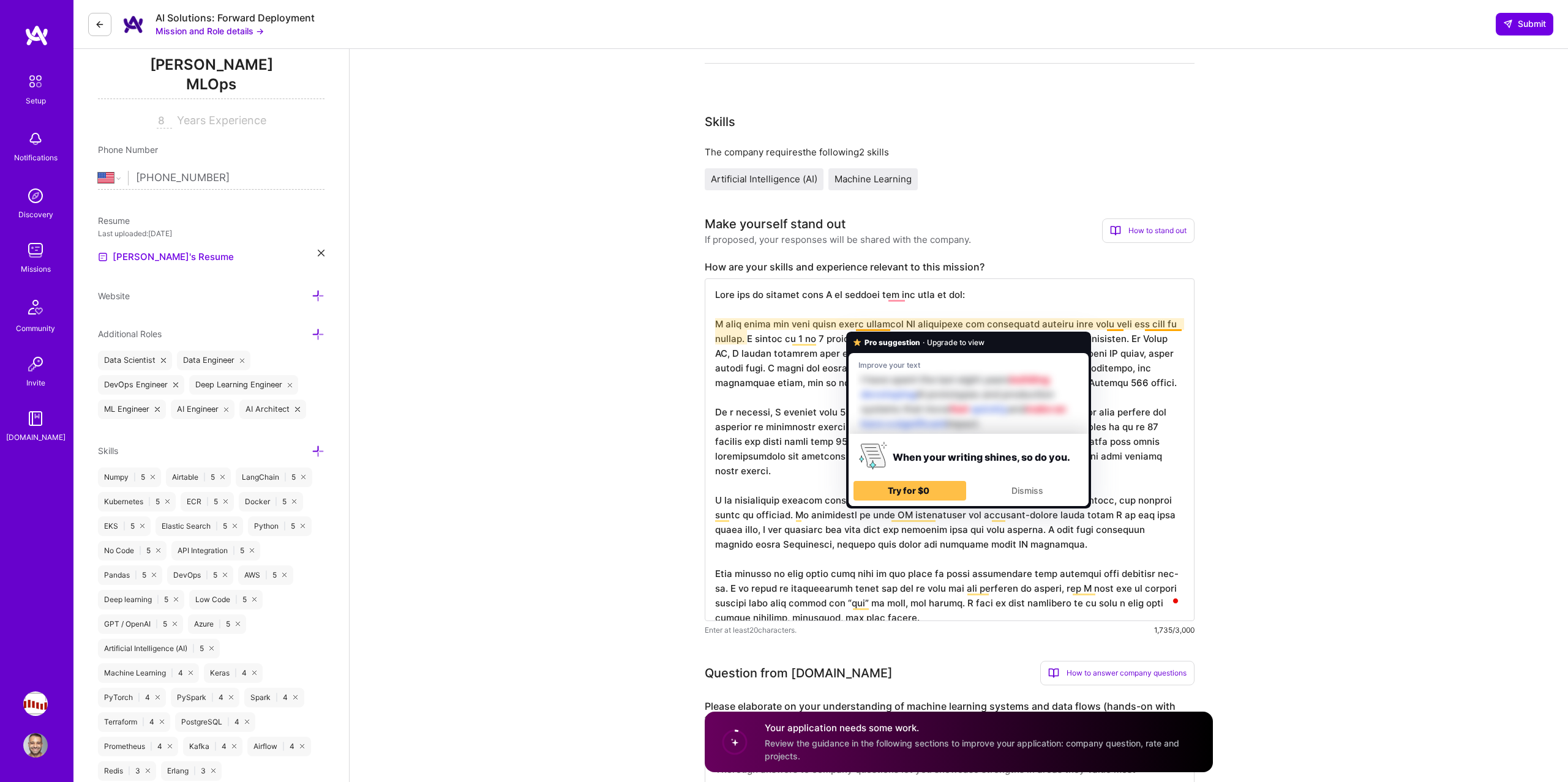
click at [928, 311] on textarea "To enrich screen reader interactions, please activate Accessibility in Grammarl…" at bounding box center [949, 450] width 489 height 343
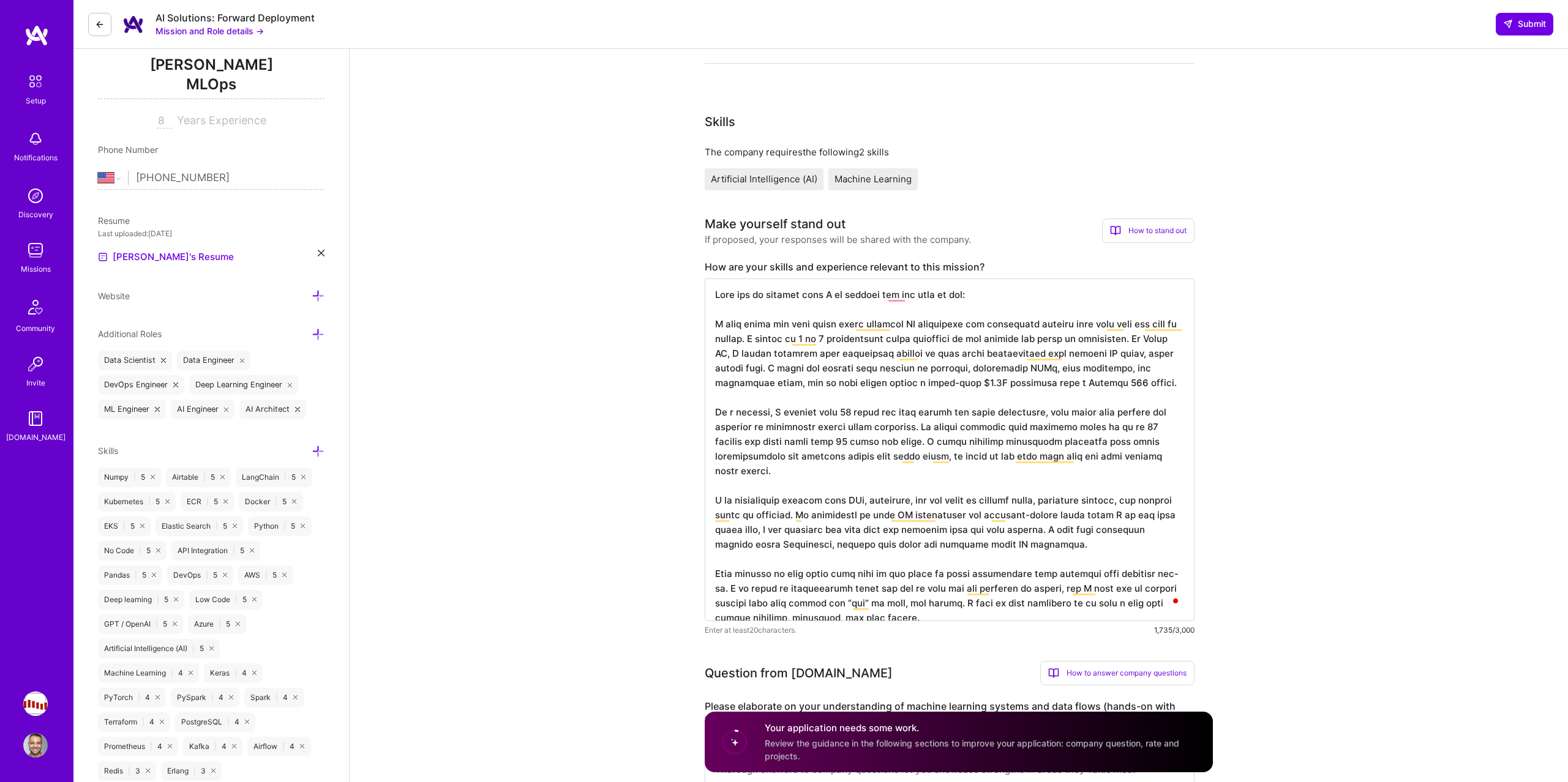
click at [871, 352] on textarea "To enrich screen reader interactions, please activate Accessibility in Grammarl…" at bounding box center [949, 450] width 489 height 343
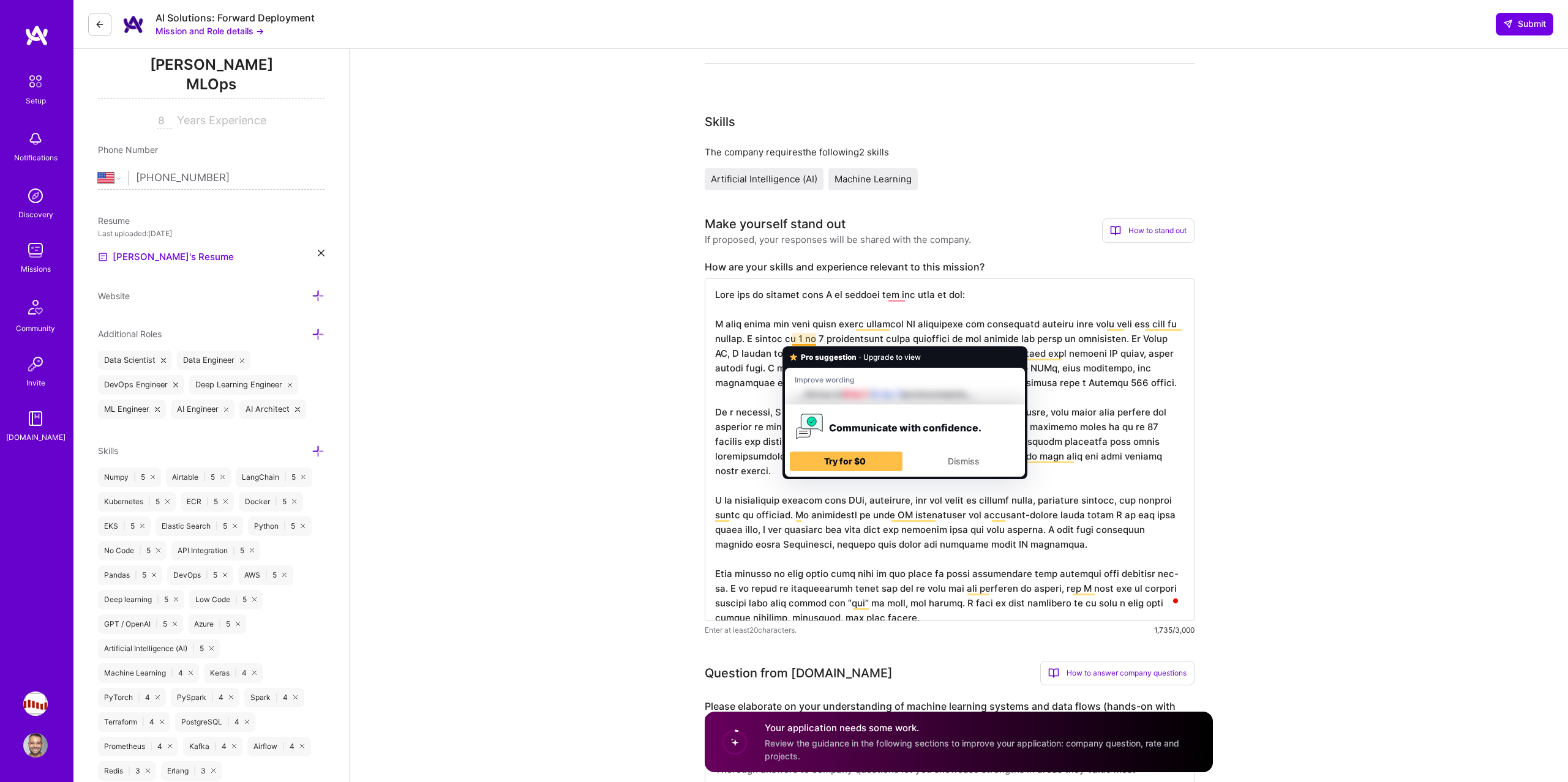
click at [815, 339] on textarea "To enrich screen reader interactions, please activate Accessibility in Grammarl…" at bounding box center [949, 450] width 489 height 343
click at [885, 336] on textarea "To enrich screen reader interactions, please activate Accessibility in Grammarl…" at bounding box center [949, 450] width 489 height 343
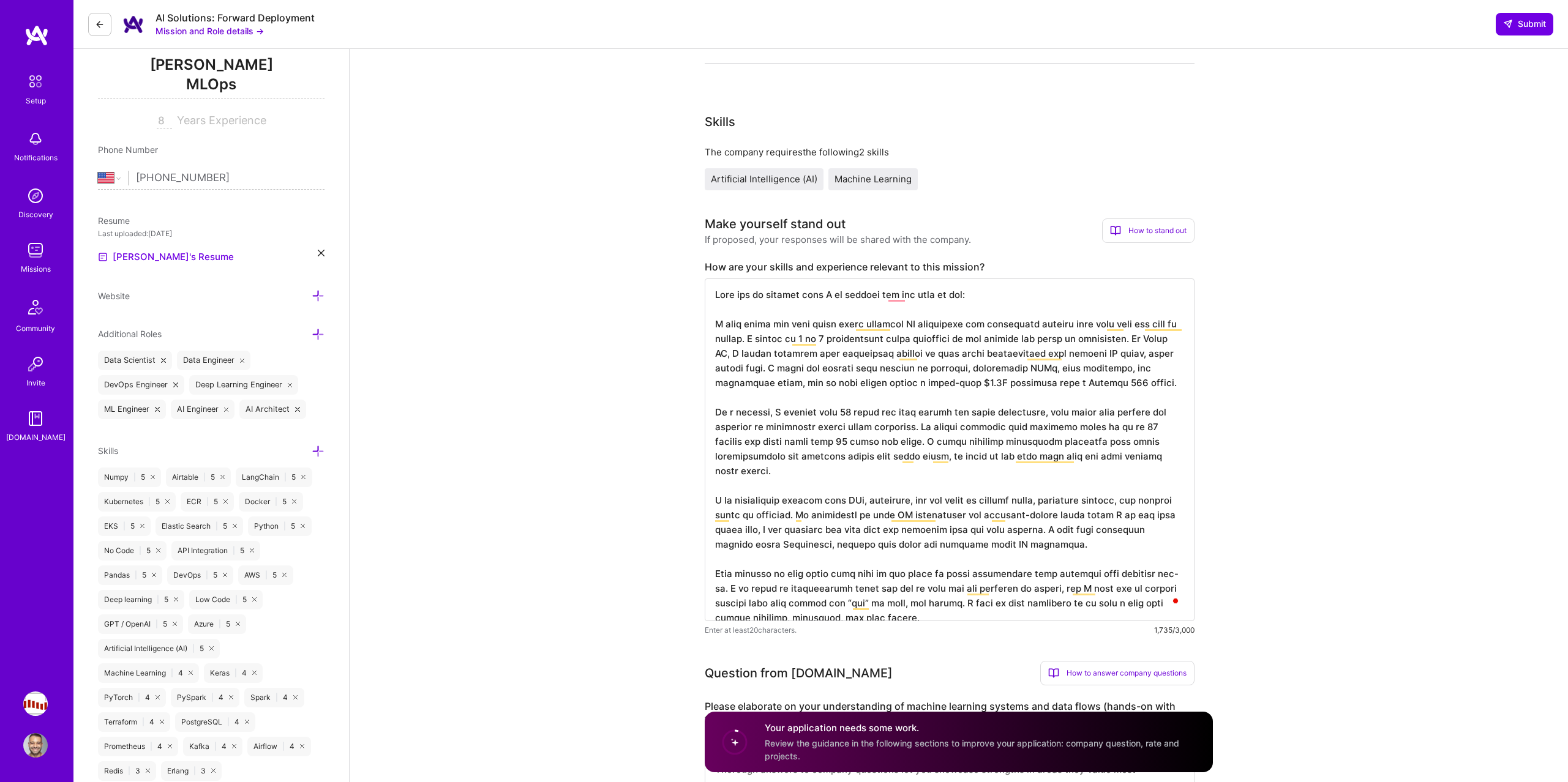
type textarea "This job is exactly what I am looking for and here is why: I have spent the las…"
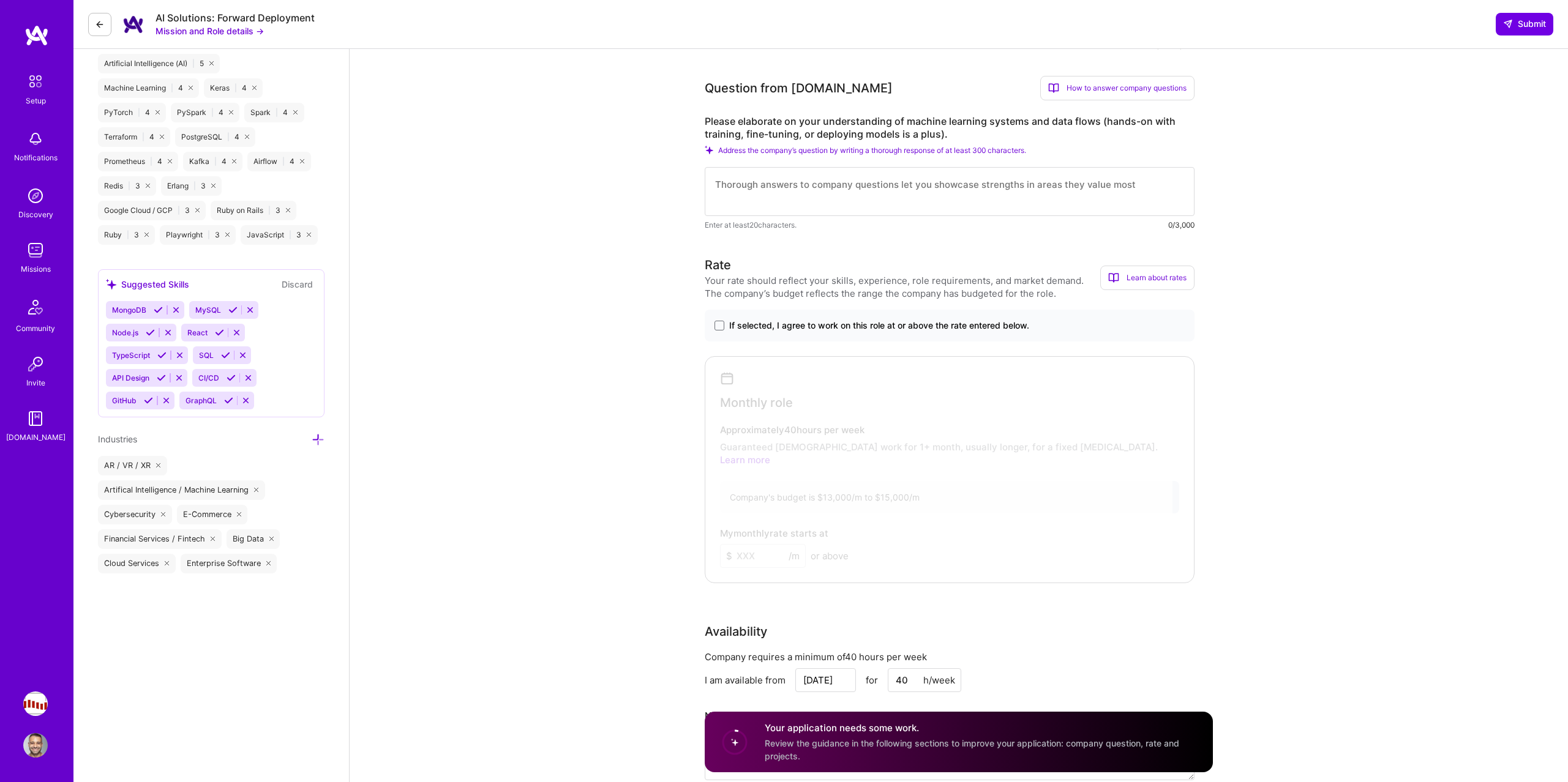
scroll to position [951, 0]
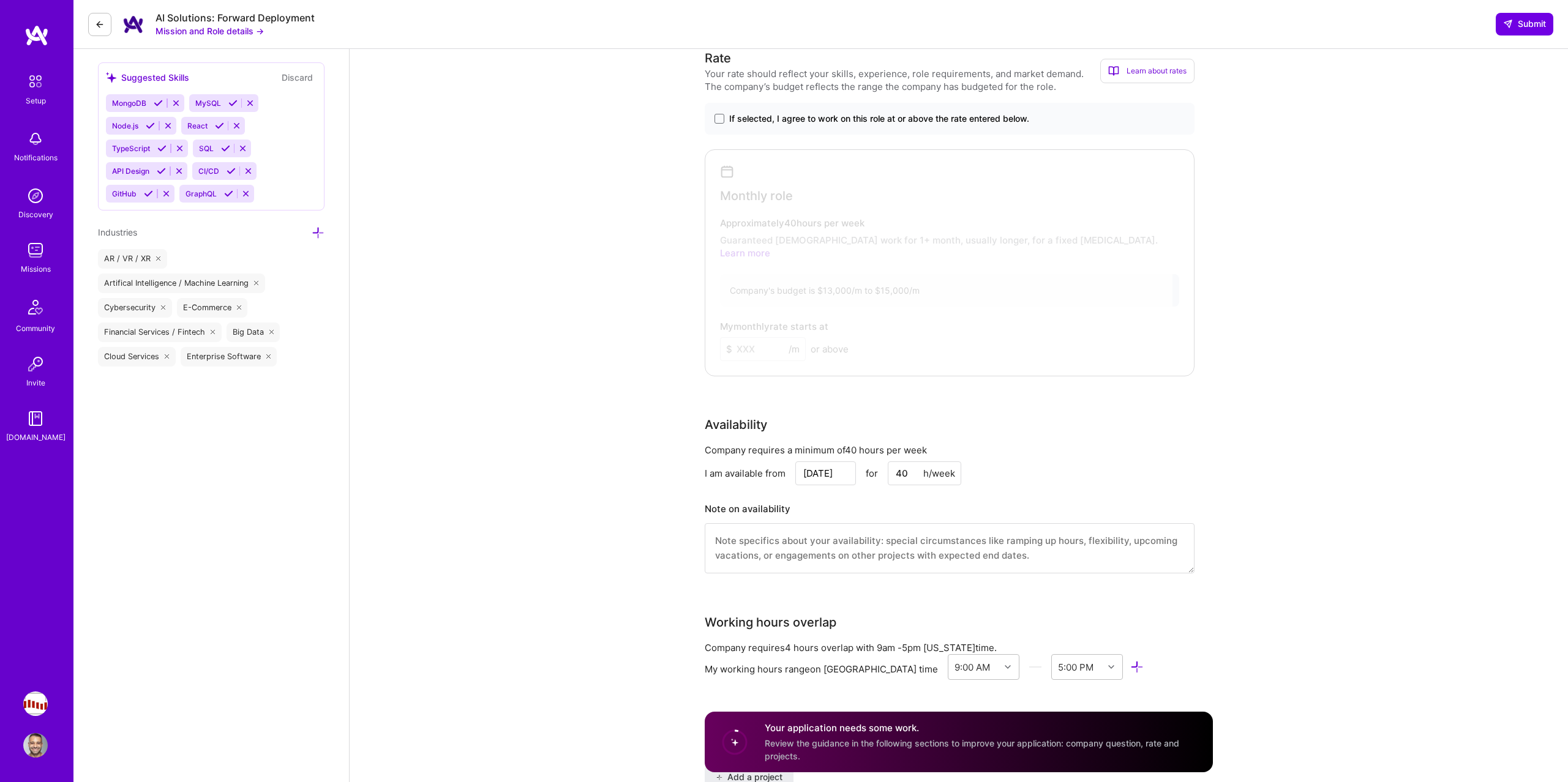
click at [1173, 388] on div "Rate Your rate should reflect your skills, experience, role requirements, and m…" at bounding box center [958, 319] width 508 height 540
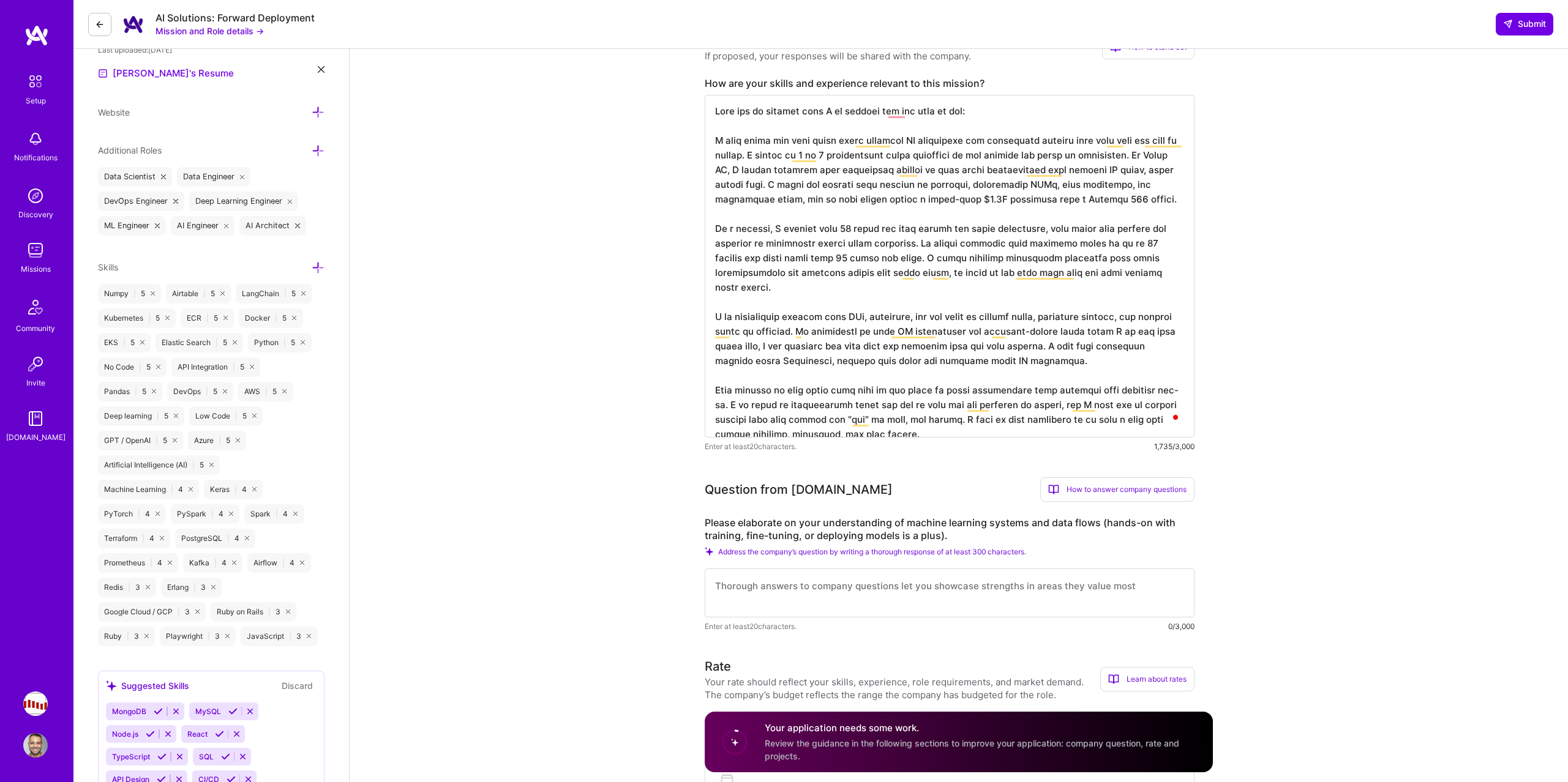
scroll to position [449, 0]
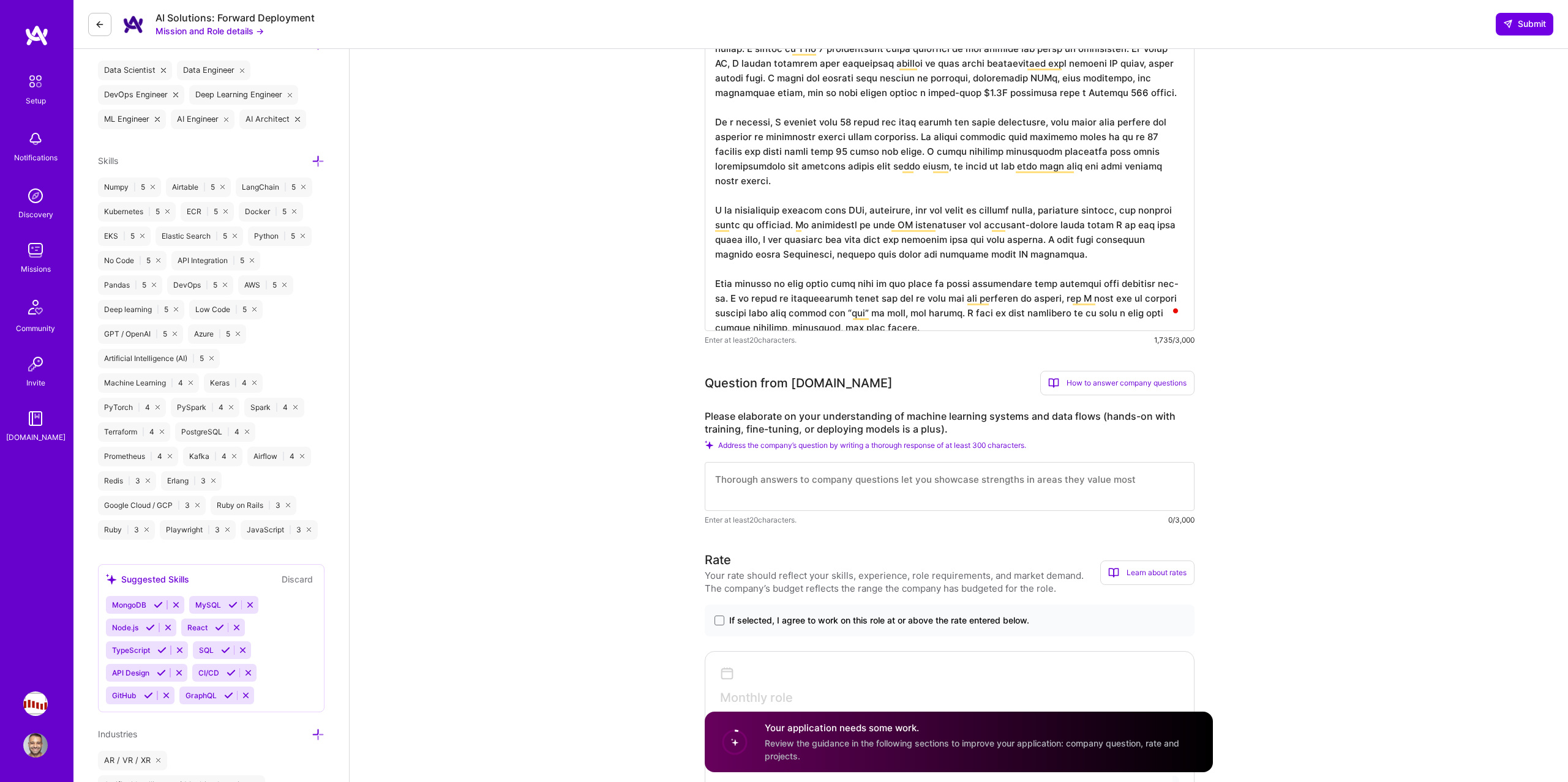
click at [760, 477] on textarea at bounding box center [949, 486] width 489 height 49
click at [724, 605] on div "If selected, I agree to work on this role at or above the rate entered below." at bounding box center [949, 620] width 489 height 32
click at [724, 617] on label "If selected, I agree to work on this role at or above the rate entered below." at bounding box center [949, 620] width 470 height 12
click at [0, 0] on input "If selected, I agree to work on this role at or above the rate entered below." at bounding box center [0, 0] width 0 height 0
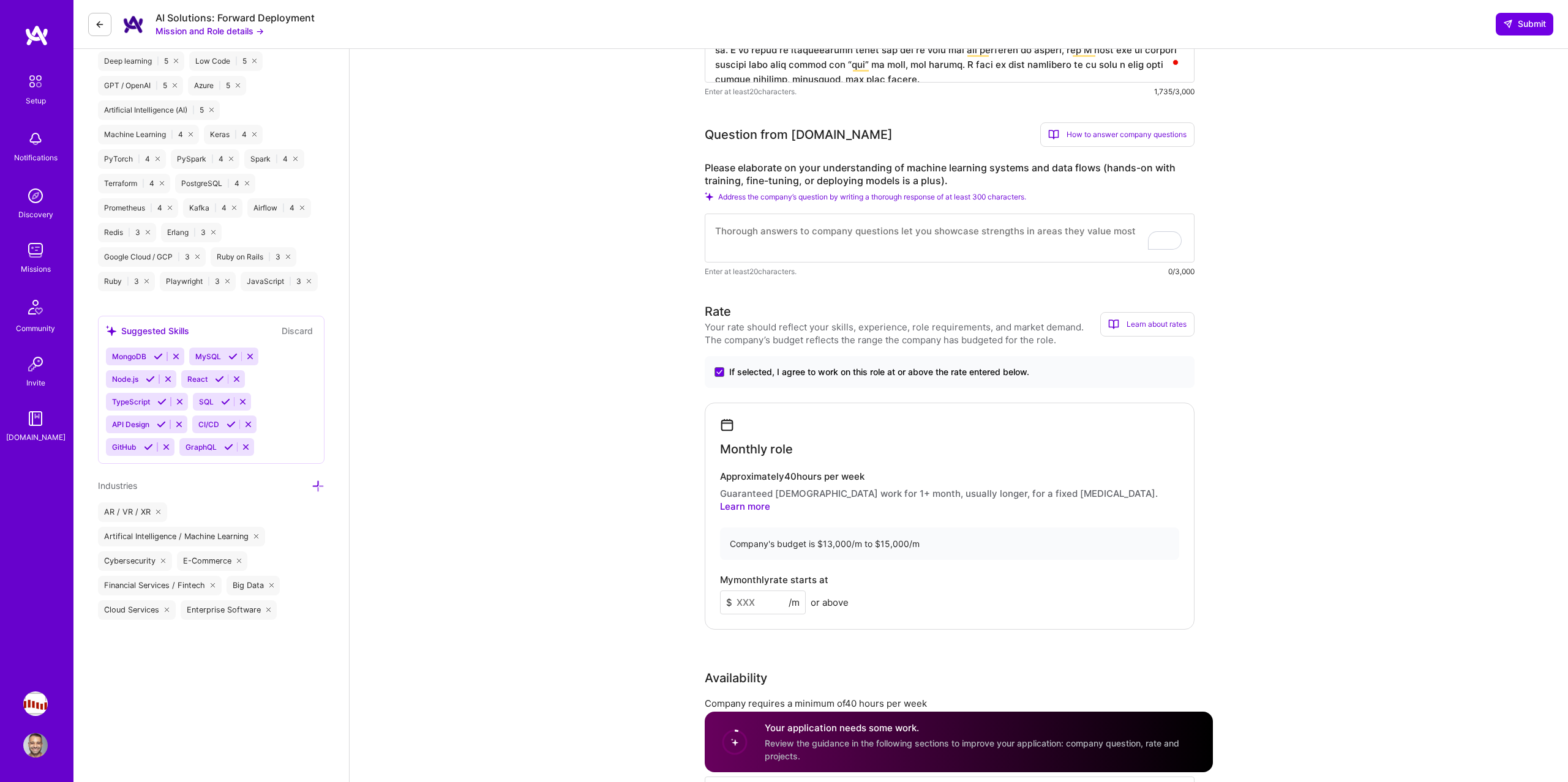
scroll to position [811, 0]
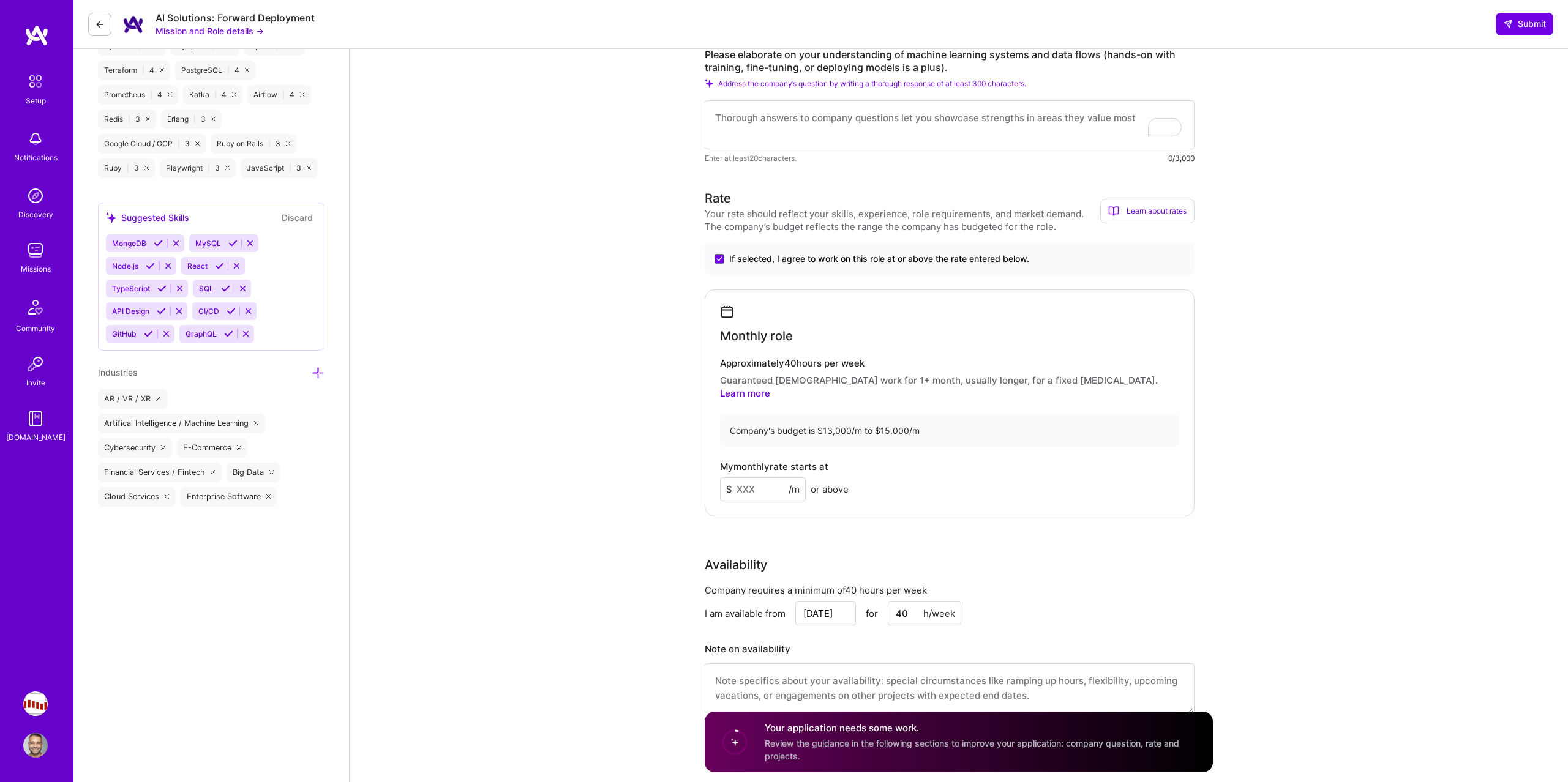
click at [775, 478] on input at bounding box center [763, 489] width 86 height 24
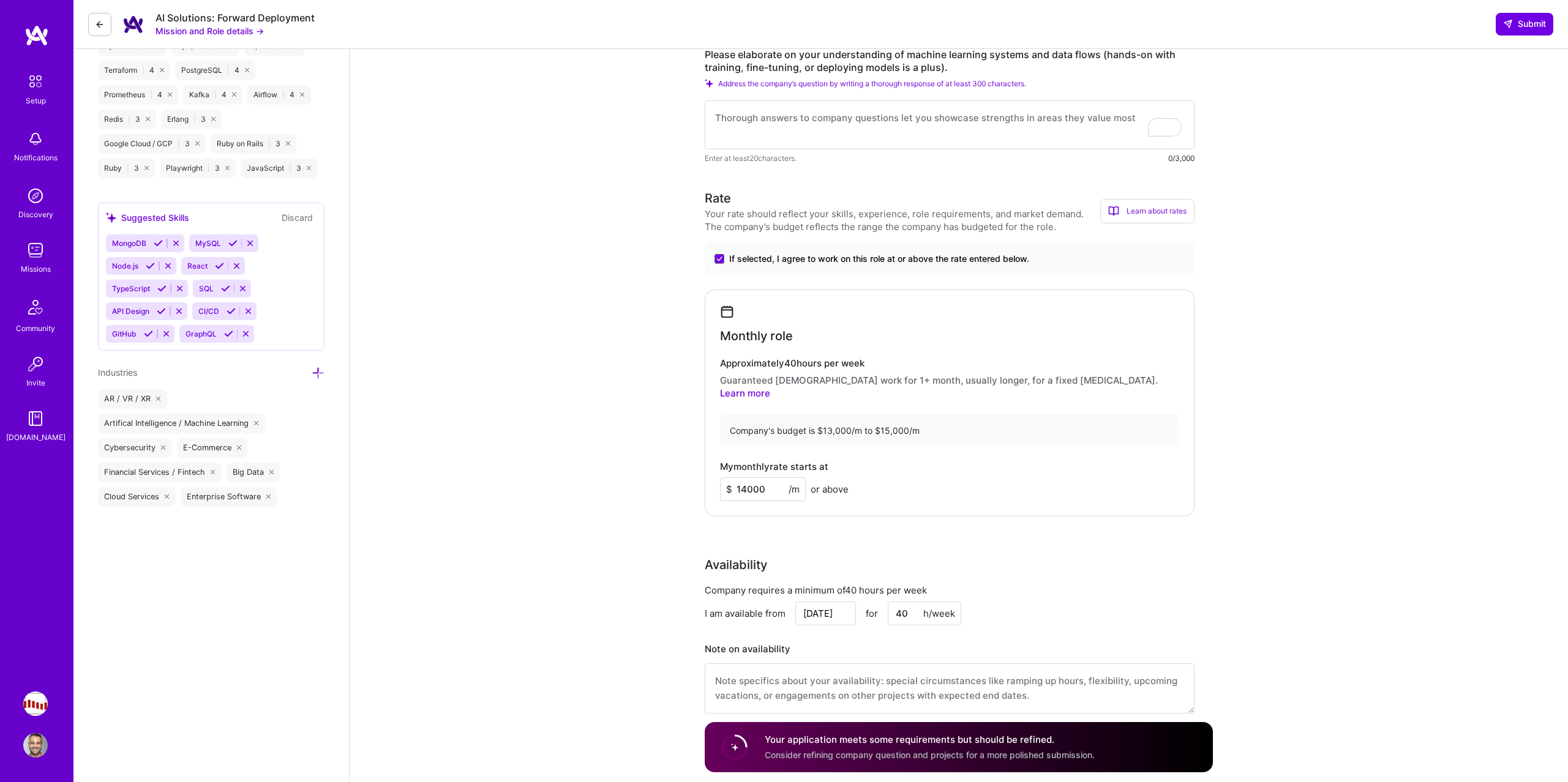
type input "14000"
click at [1029, 493] on div "Monthly role Approximately 40 hours per week Guaranteed full-time work for 1+ m…" at bounding box center [949, 402] width 489 height 227
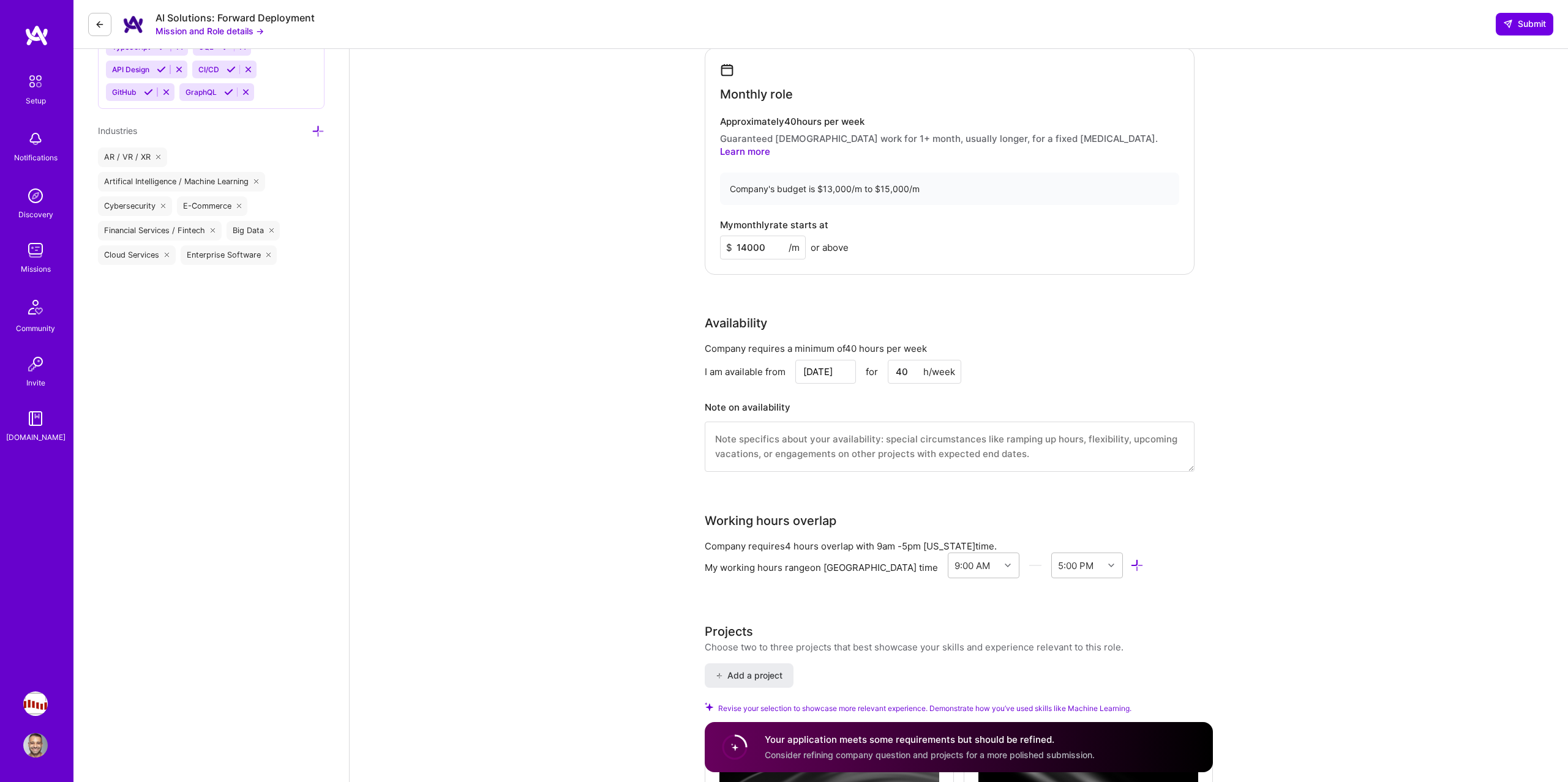
click at [993, 456] on textarea at bounding box center [949, 446] width 489 height 50
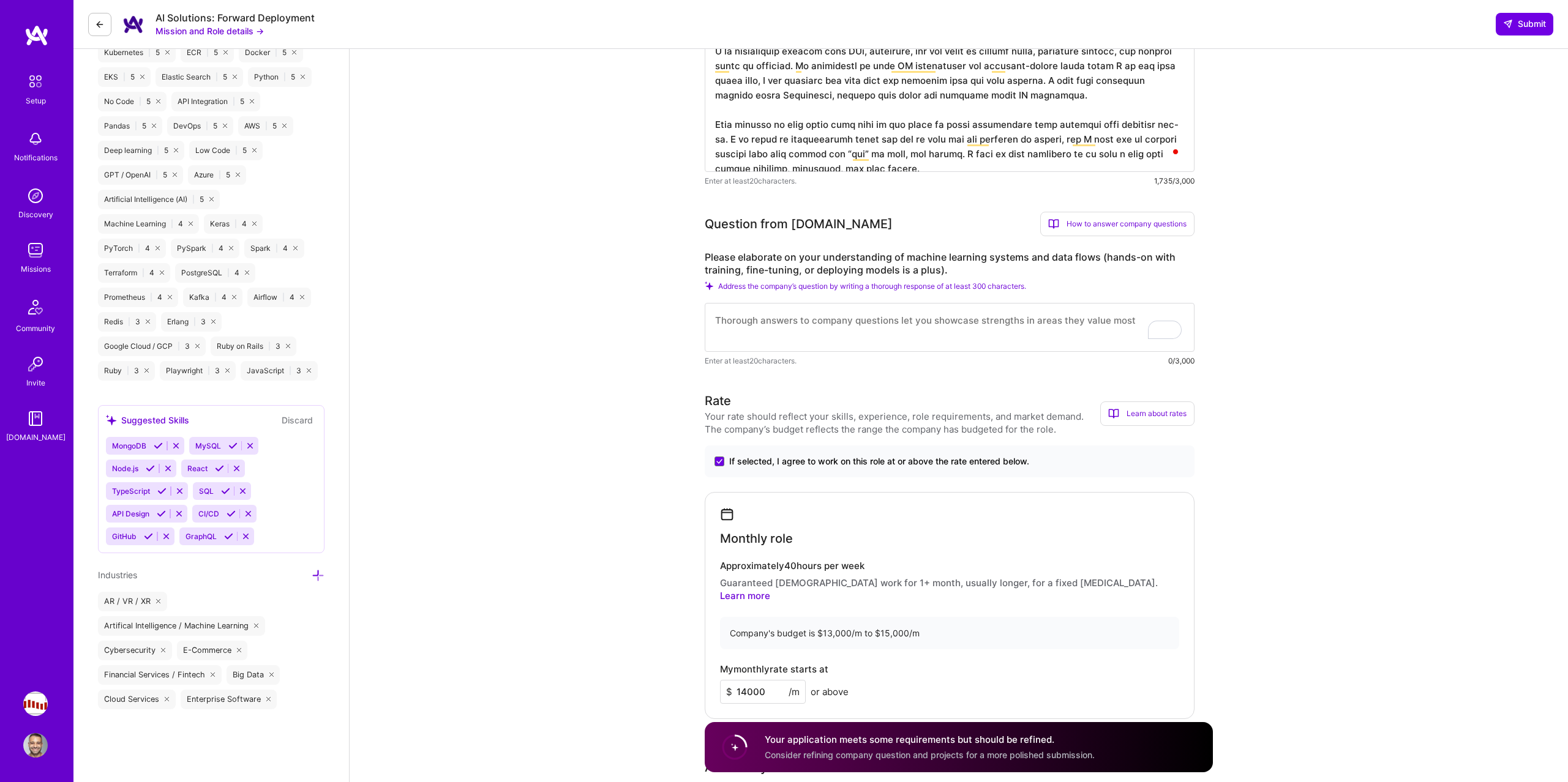
scroll to position [619, 0]
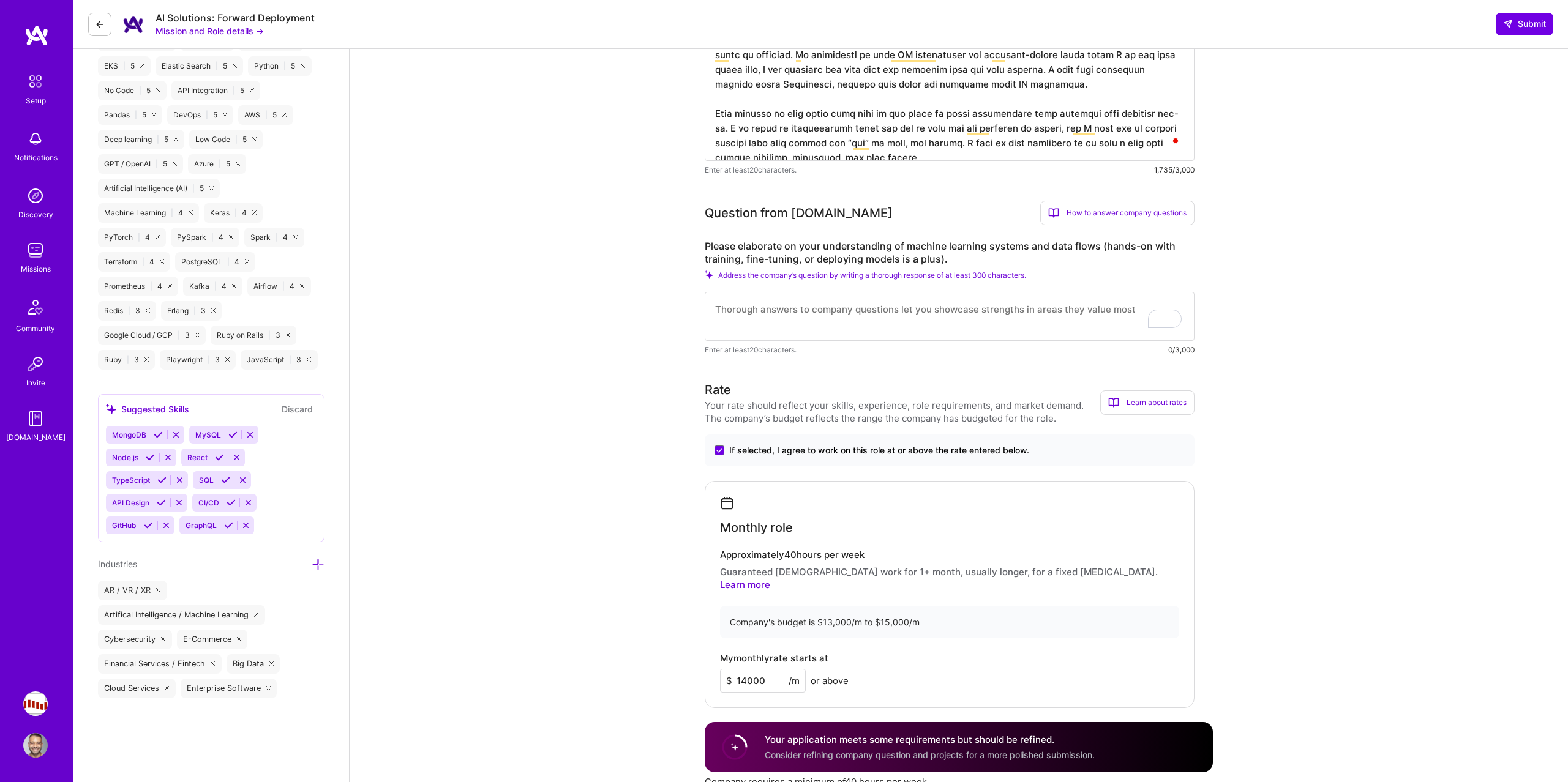
click at [887, 331] on textarea "To enrich screen reader interactions, please activate Accessibility in Grammarl…" at bounding box center [949, 317] width 489 height 49
click at [883, 278] on span "Address the company’s question by writing a thorough response of at least 300 c…" at bounding box center [872, 274] width 308 height 9
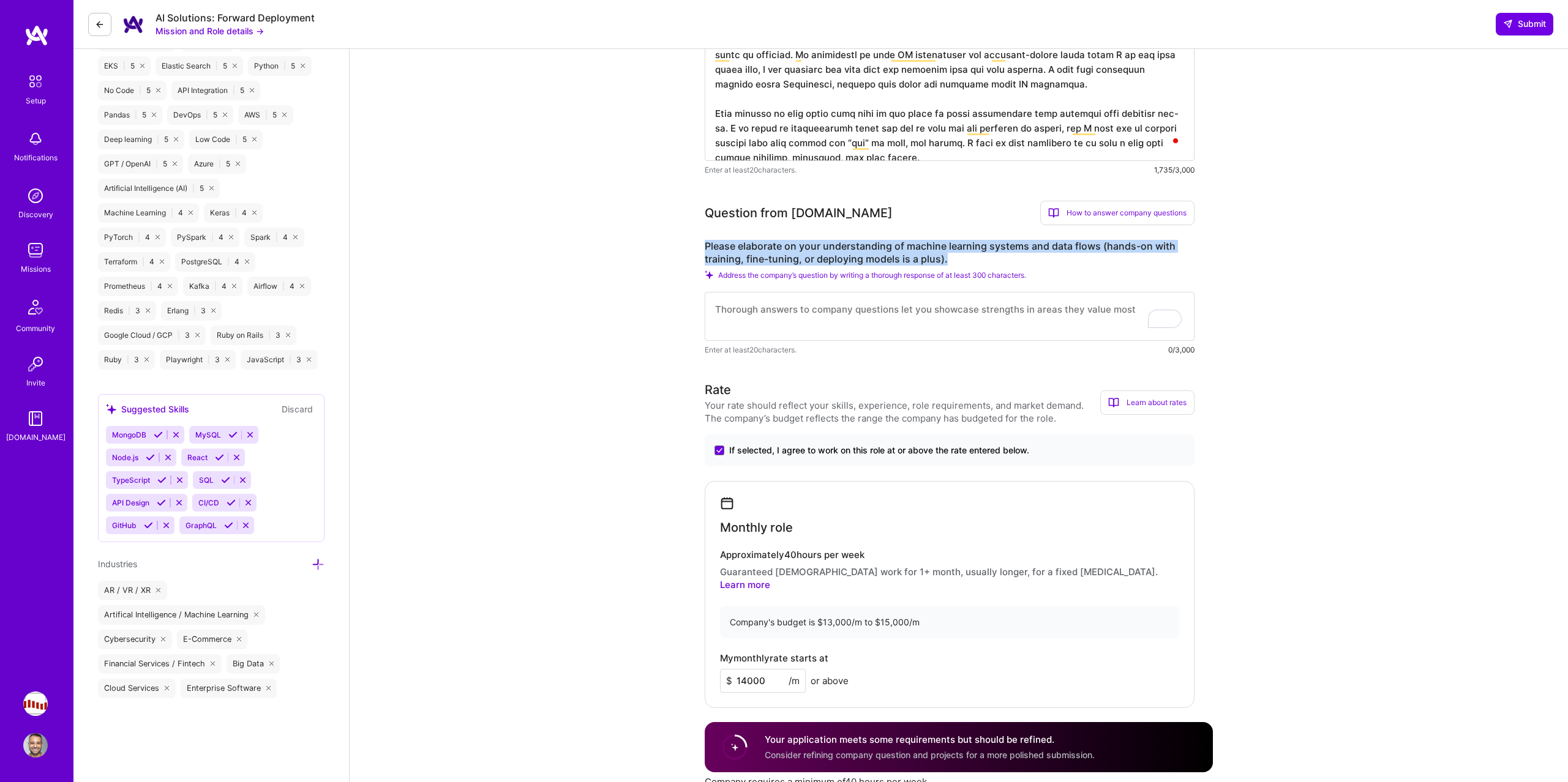
drag, startPoint x: 962, startPoint y: 258, endPoint x: 705, endPoint y: 248, distance: 257.2
click at [705, 248] on label "Please elaborate on your understanding of machine learning systems and data flo…" at bounding box center [949, 253] width 489 height 26
copy label "Please elaborate on your understanding of machine learning systems and data flo…"
click at [838, 451] on span "If selected, I agree to work on this role at or above the rate entered below." at bounding box center [878, 450] width 300 height 12
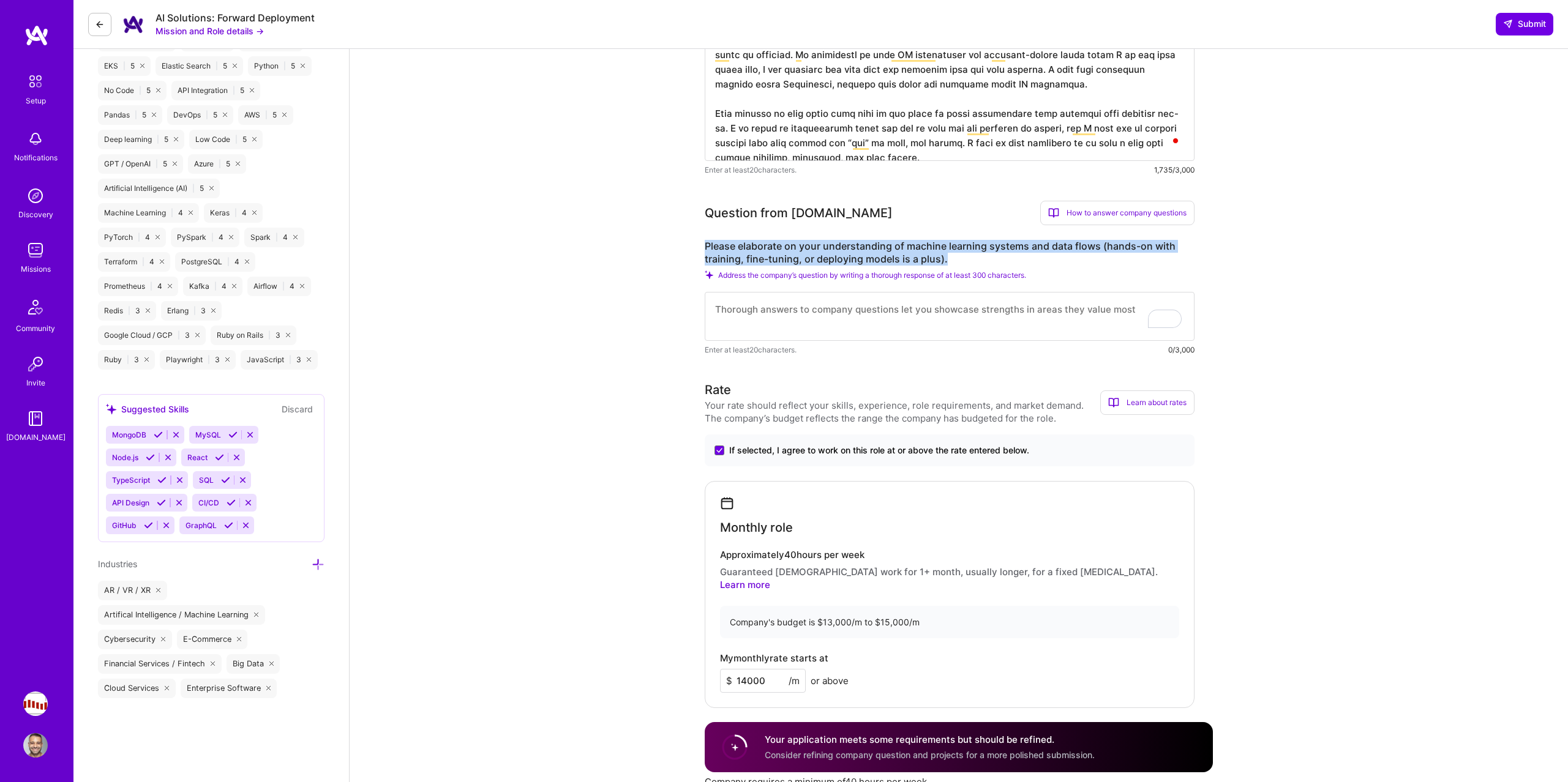
click at [0, 0] on input "If selected, I agree to work on this role at or above the rate entered below." at bounding box center [0, 0] width 0 height 0
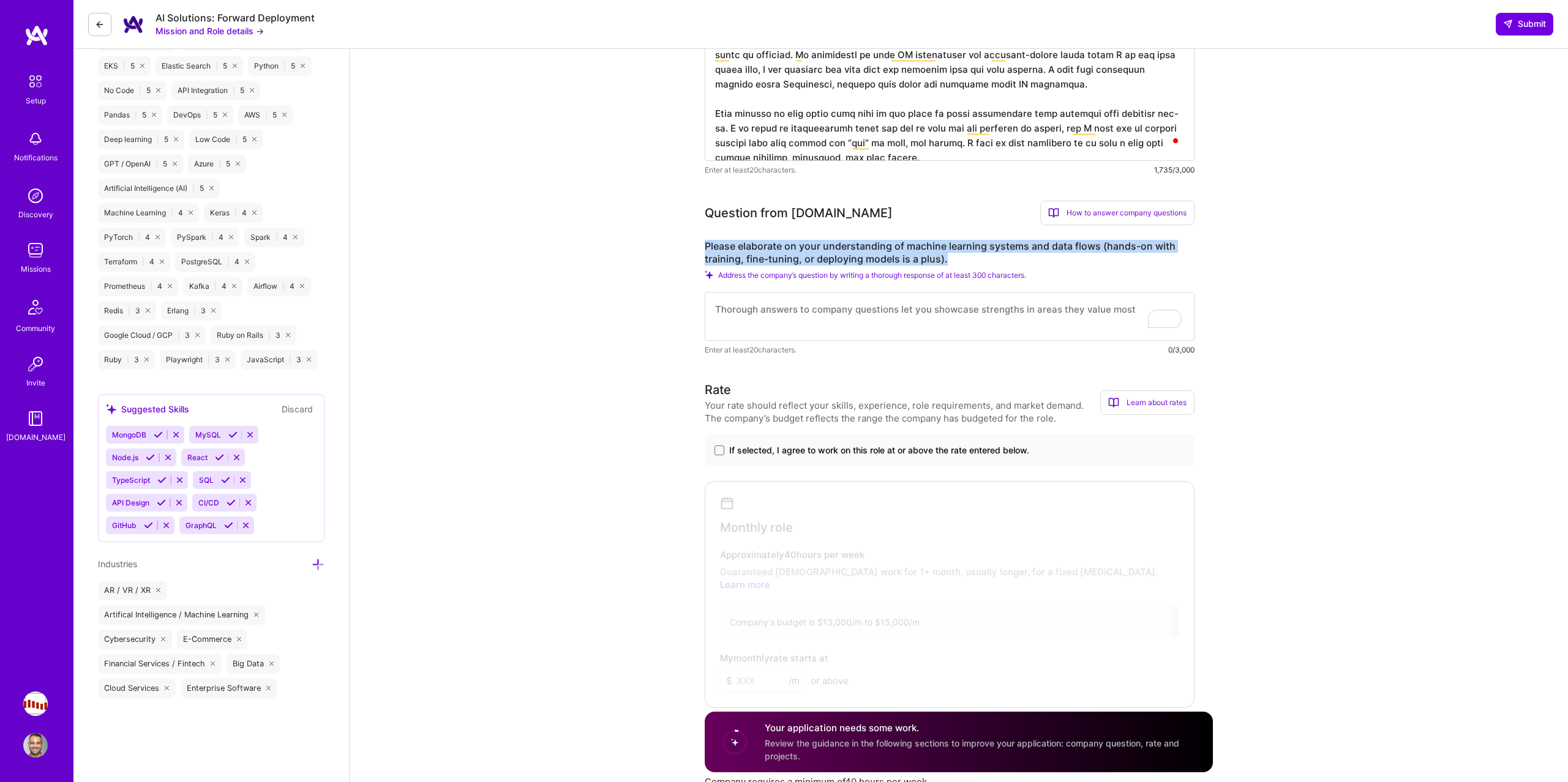
click at [793, 453] on span "If selected, I agree to work on this role at or above the rate entered below." at bounding box center [878, 450] width 300 height 12
click at [0, 0] on input "If selected, I agree to work on this role at or above the rate entered below." at bounding box center [0, 0] width 0 height 0
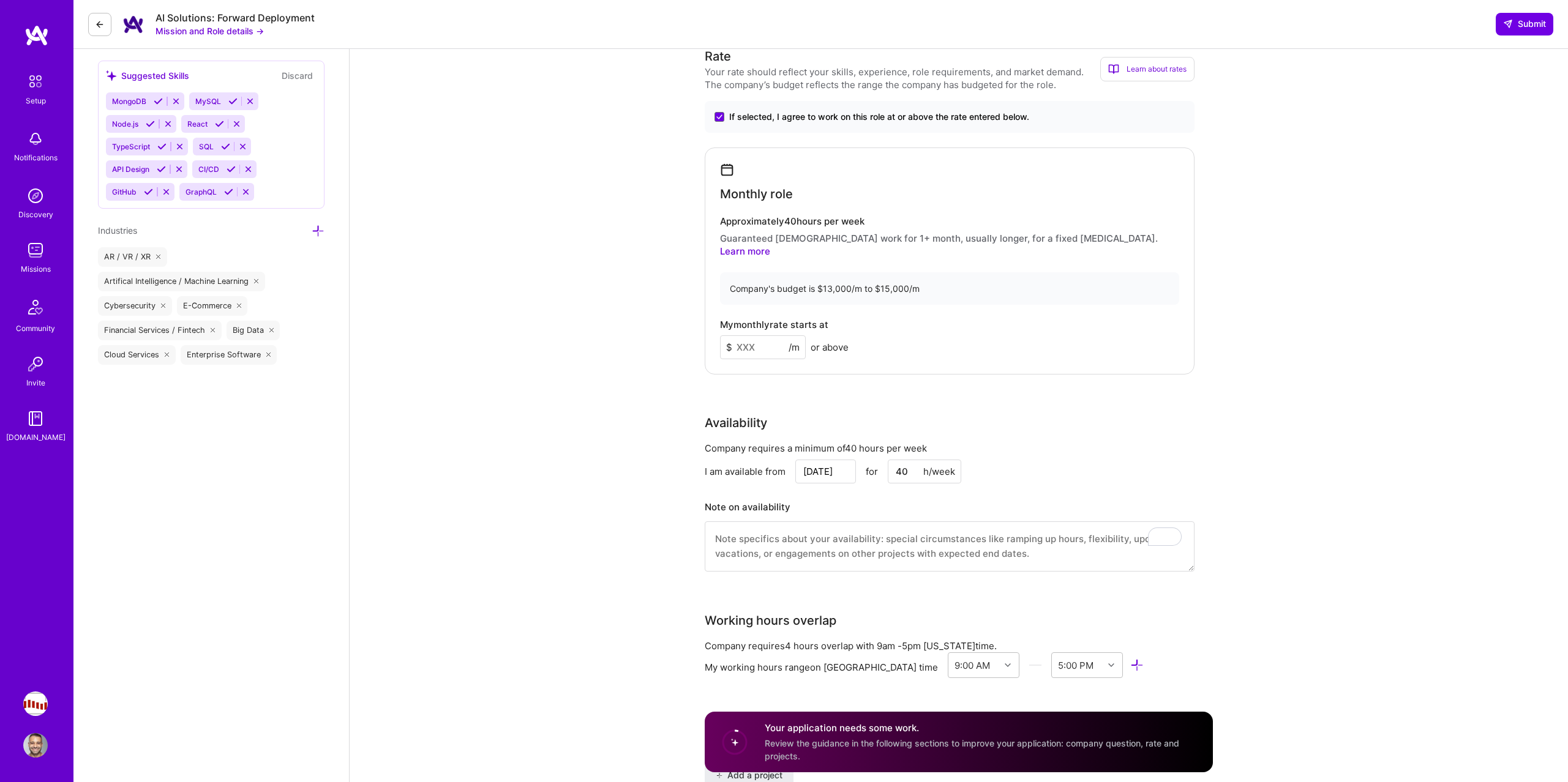
scroll to position [962, 0]
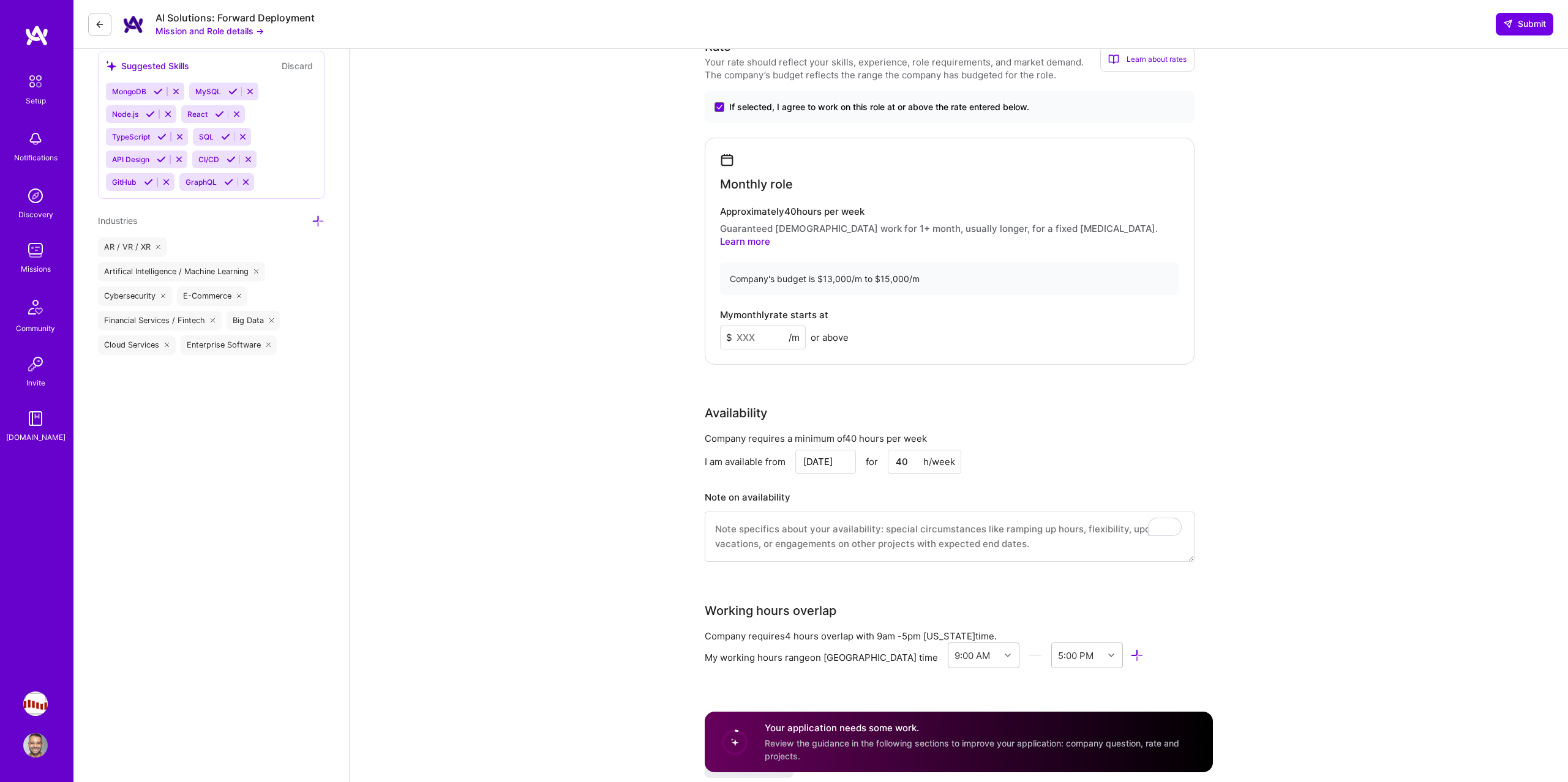
click at [785, 512] on textarea "To enrich screen reader interactions, please activate Accessibility in Grammarl…" at bounding box center [949, 536] width 489 height 50
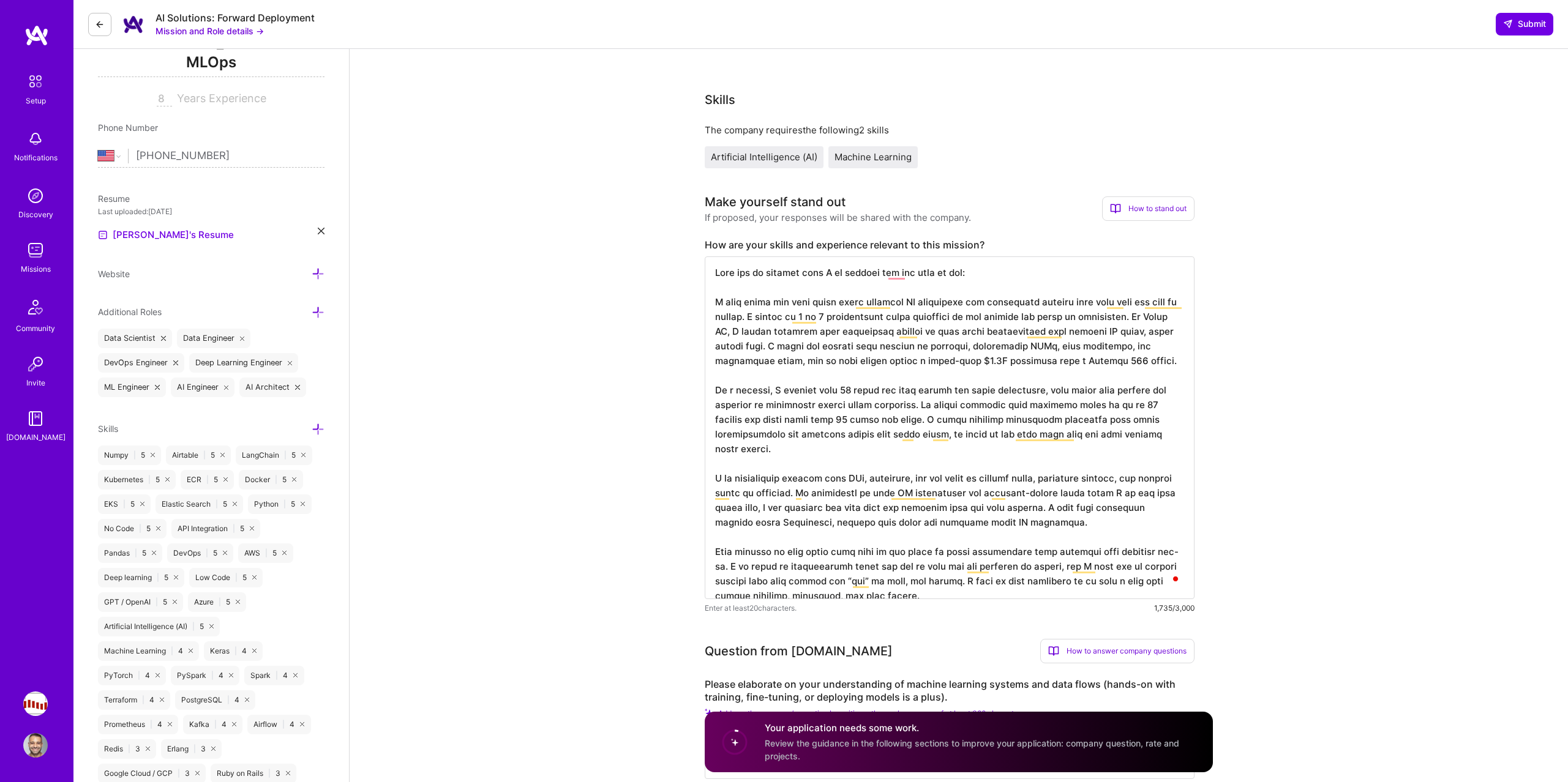
scroll to position [586, 0]
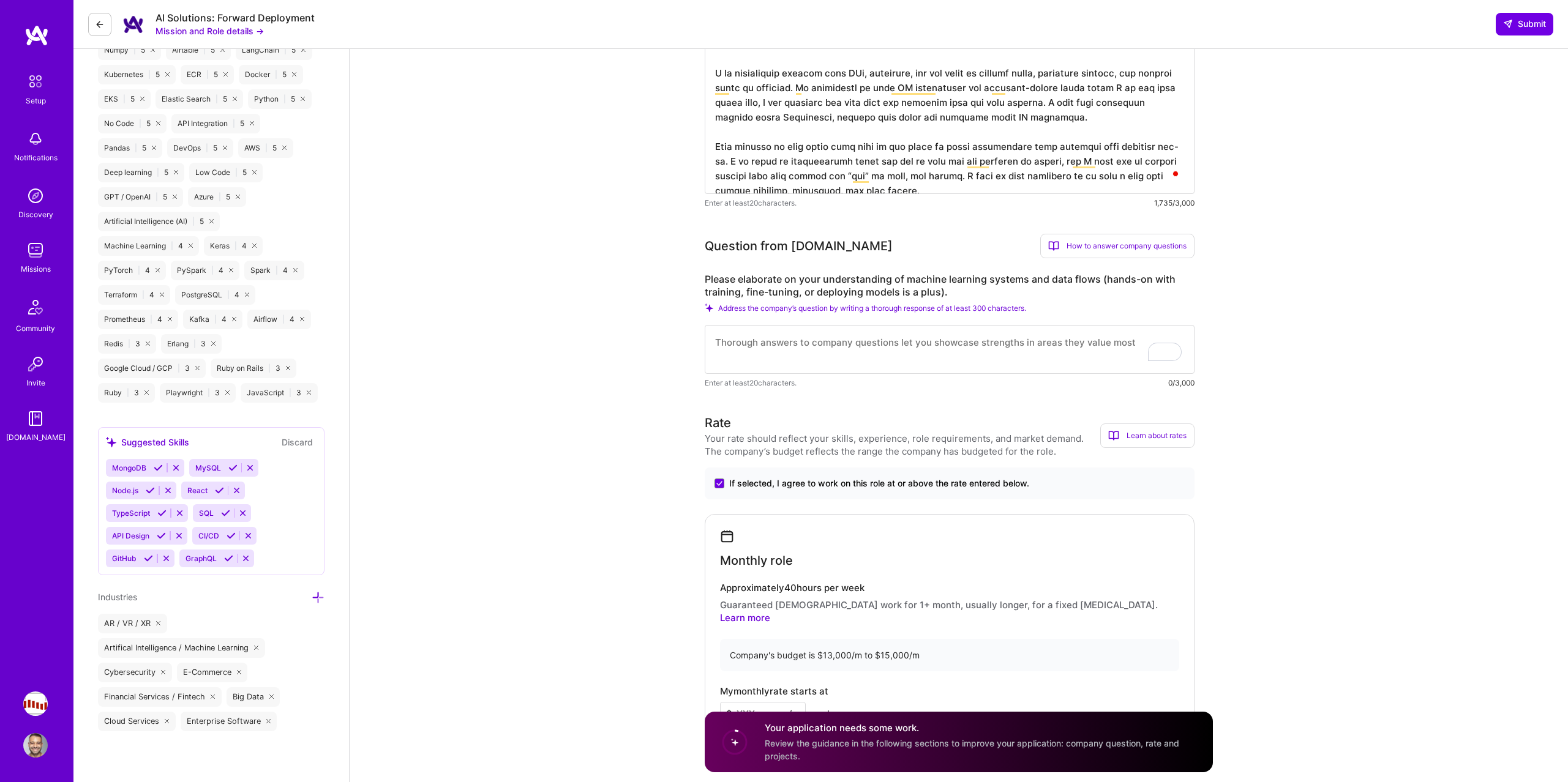
click at [793, 340] on textarea "To enrich screen reader interactions, please activate Accessibility in Grammarl…" at bounding box center [949, 350] width 489 height 49
click at [880, 351] on textarea "To enrich screen reader interactions, please activate Accessibility in Grammarl…" at bounding box center [949, 350] width 489 height 49
paste textarea "I have hands-on experience designing and deploying machine learning systems fro…"
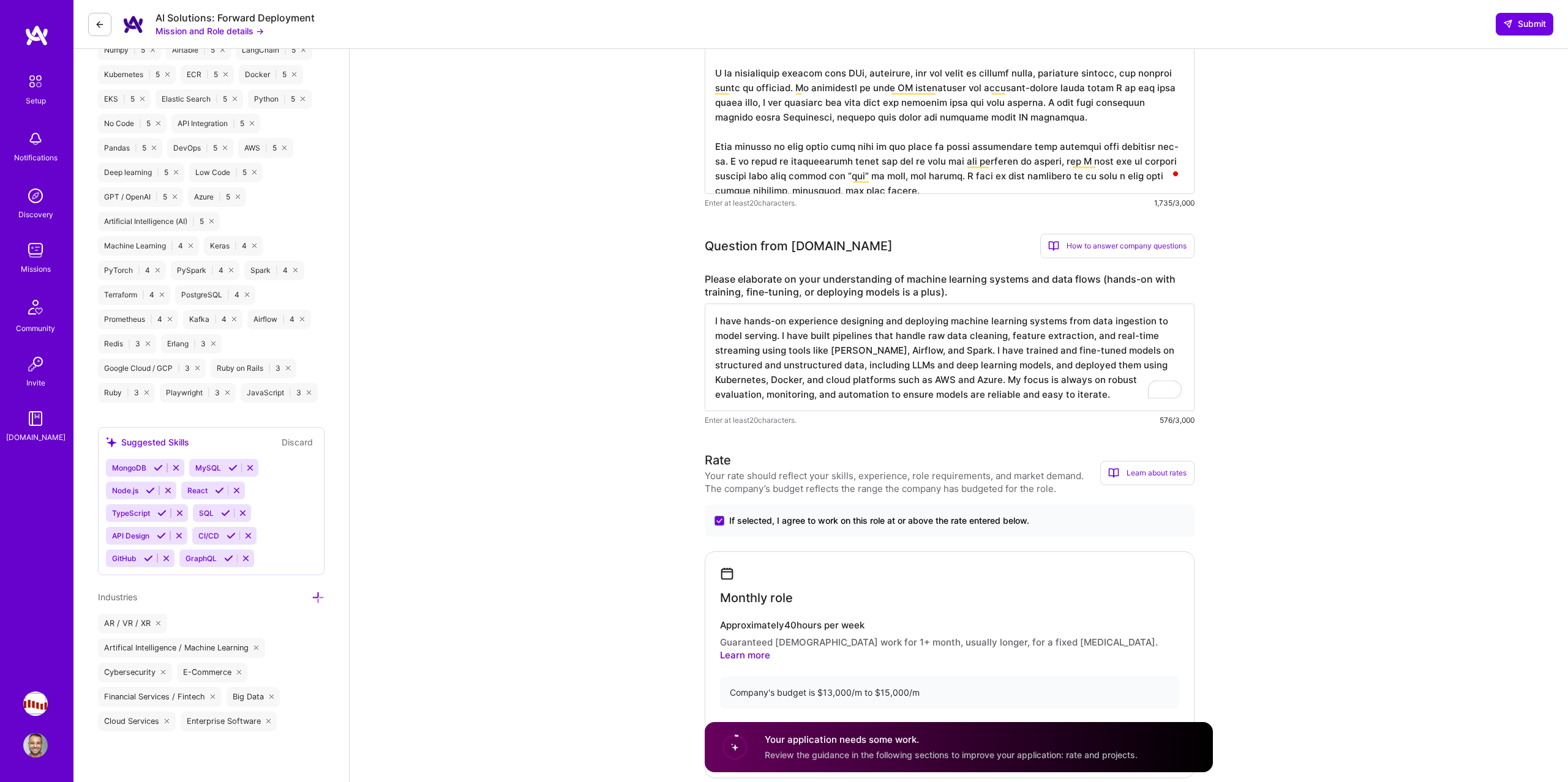
type textarea "I have hands-on experience designing and deploying machine learning systems fro…"
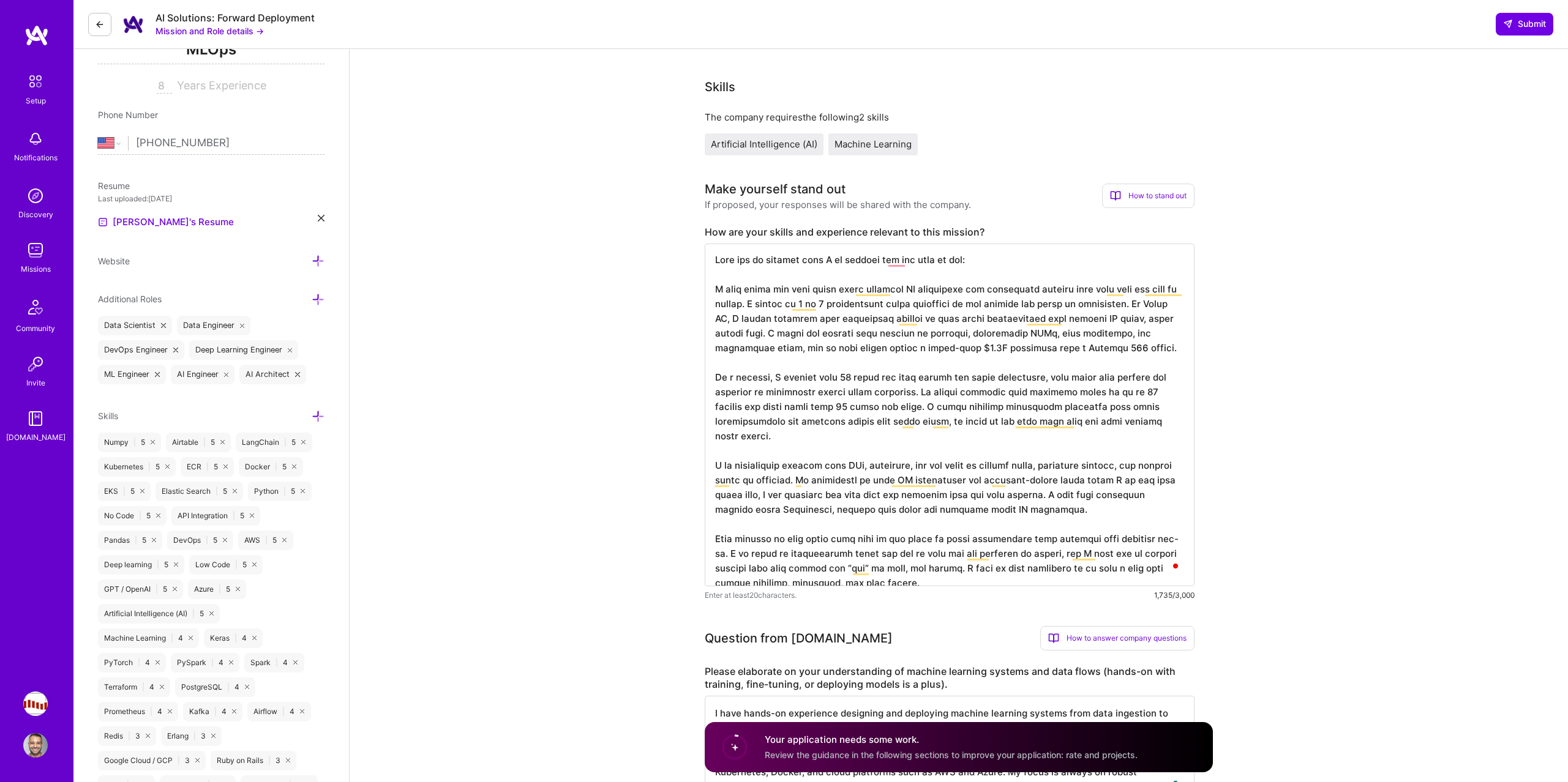
scroll to position [165, 0]
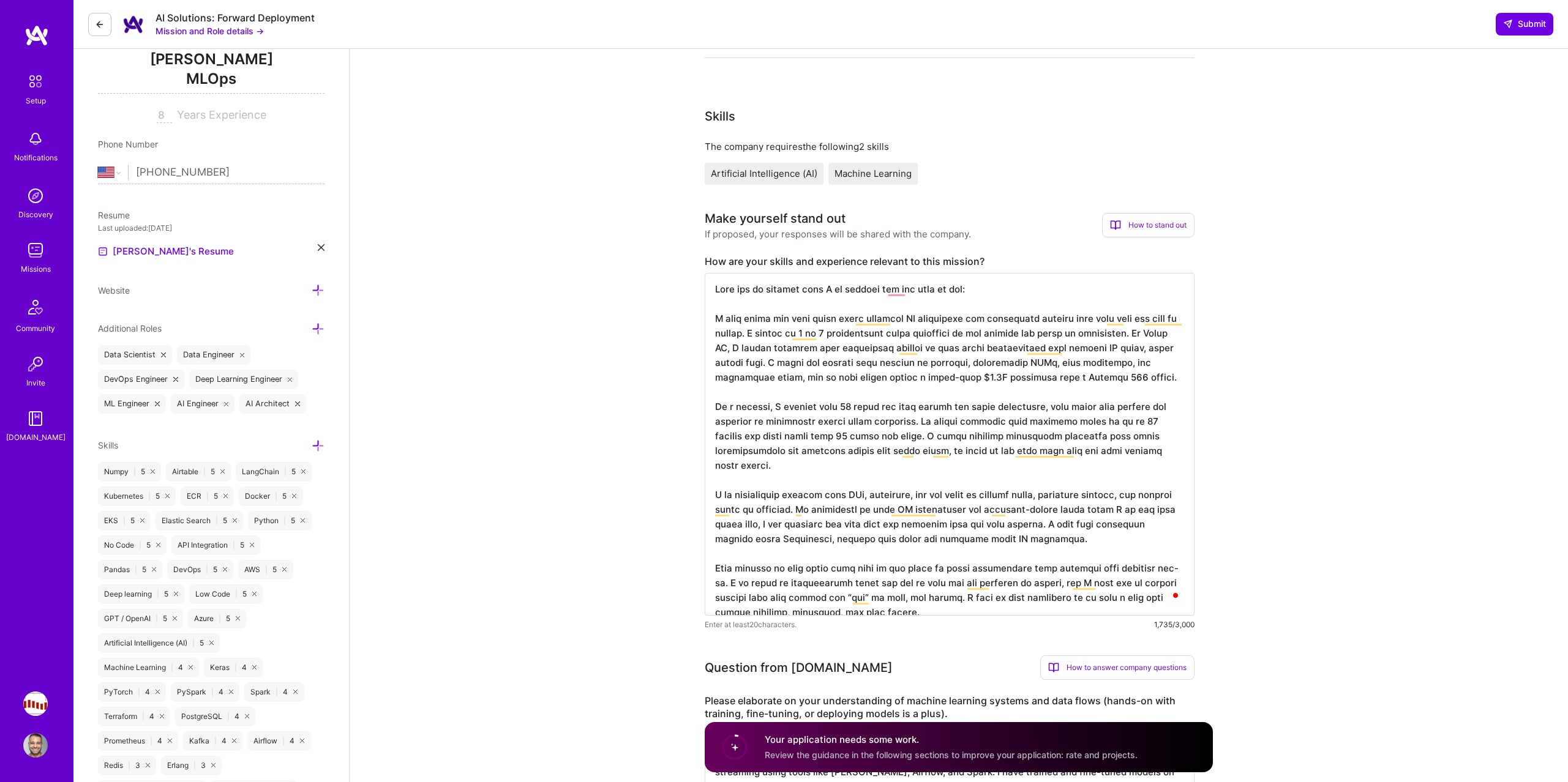
click at [1133, 225] on div "How to stand out" at bounding box center [1148, 225] width 93 height 25
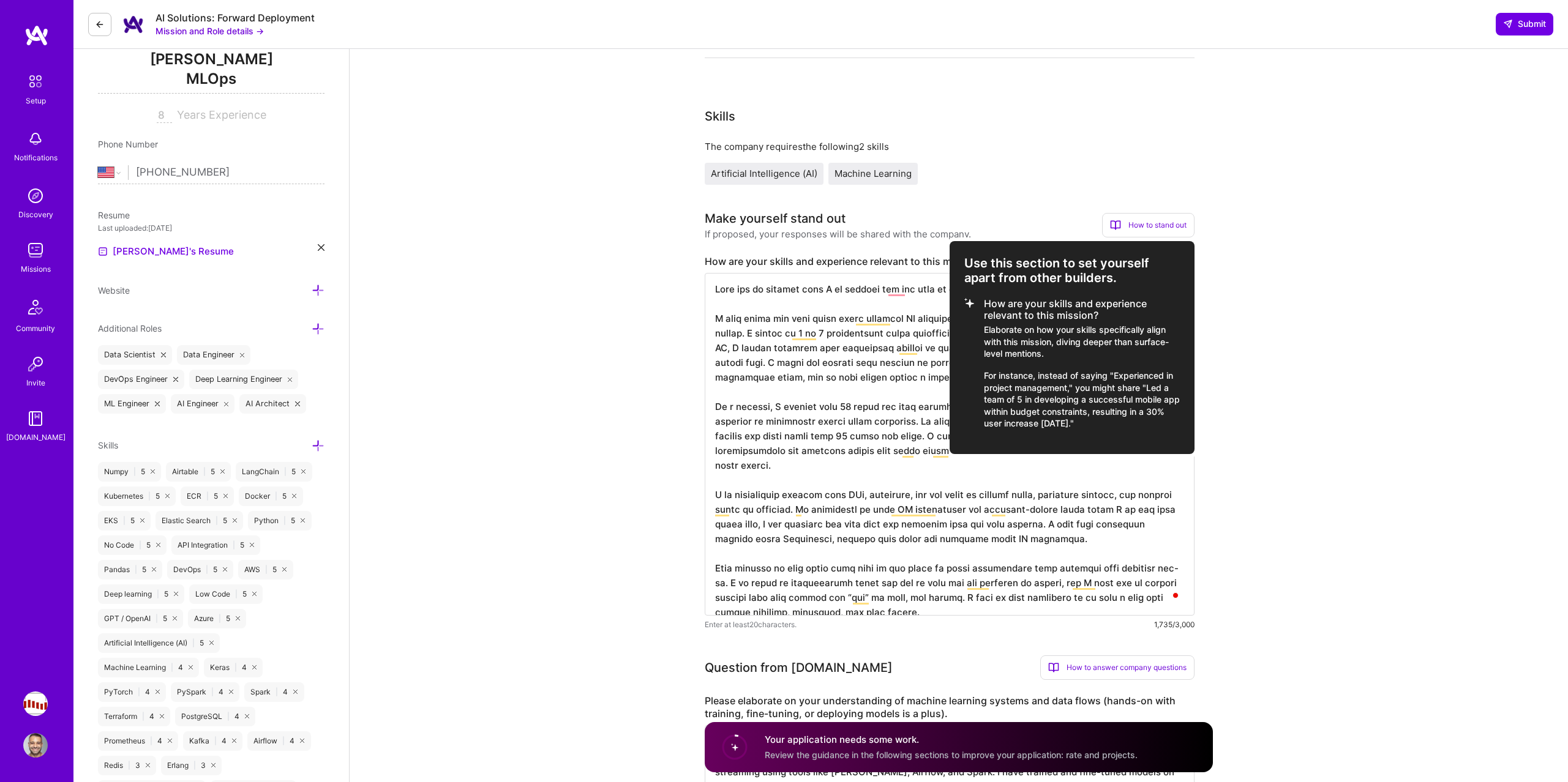
click at [1403, 388] on div at bounding box center [784, 391] width 1568 height 782
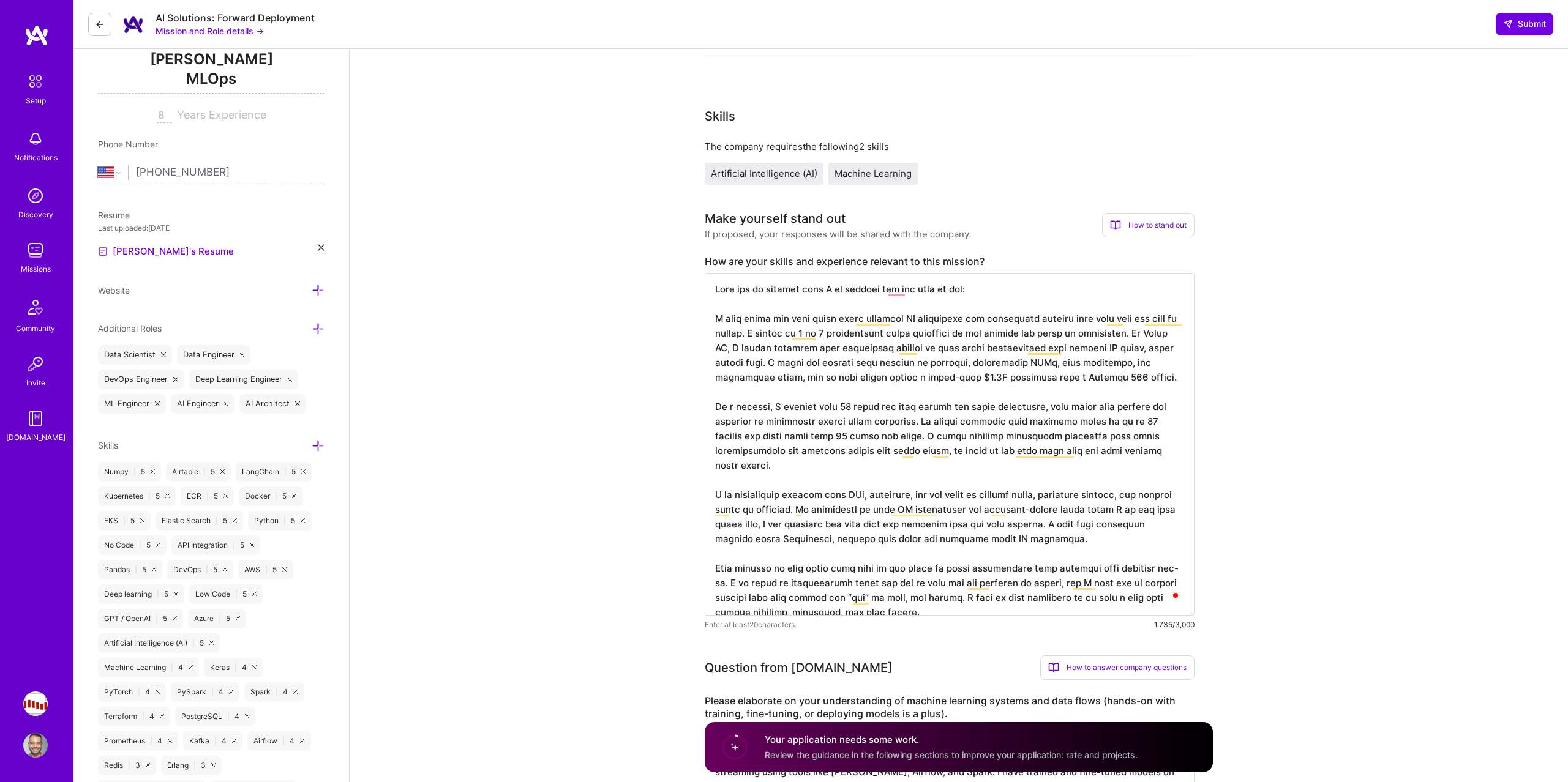
click at [1148, 227] on div "How to stand out" at bounding box center [1148, 225] width 93 height 25
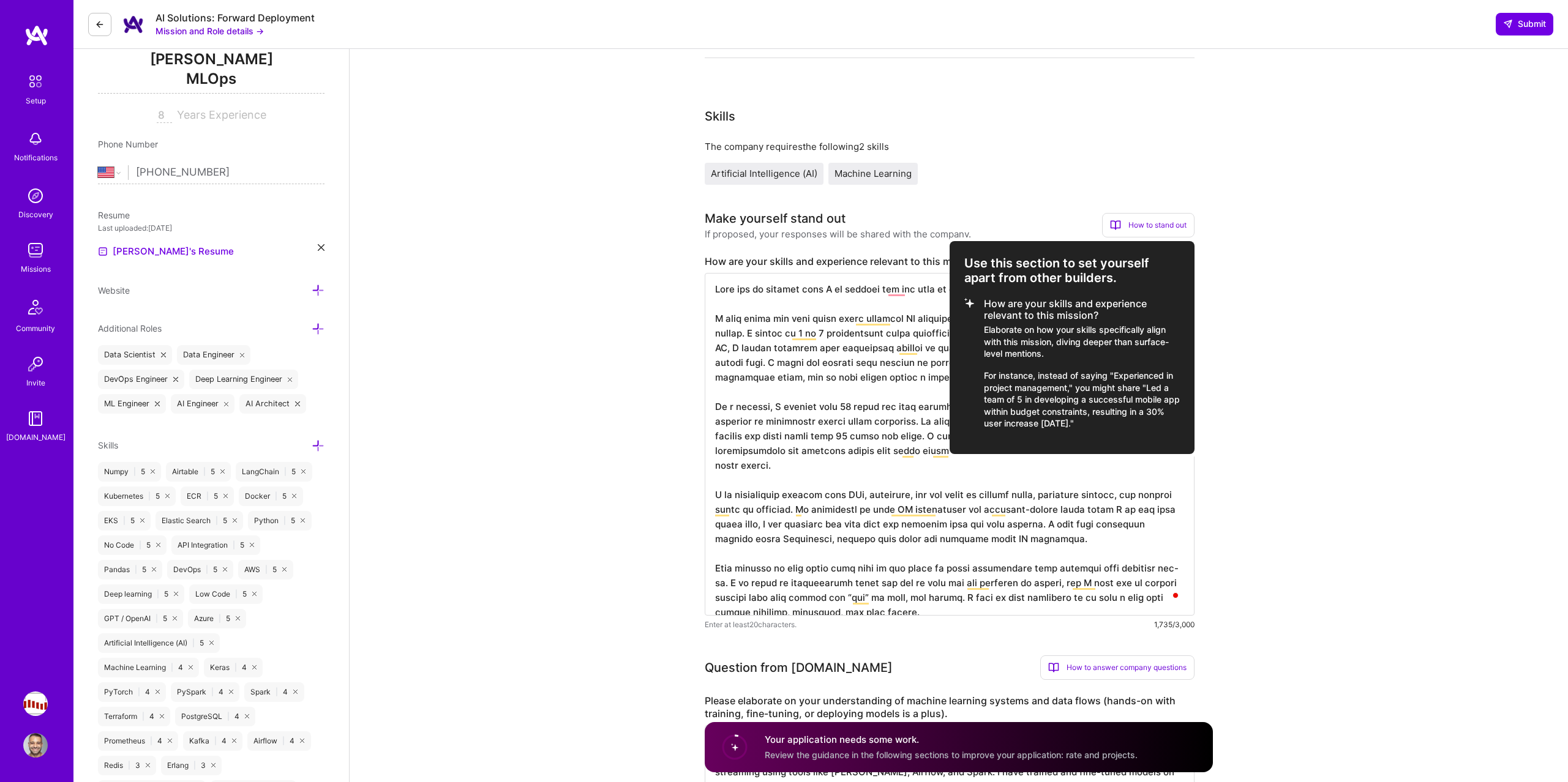
click at [1197, 150] on div at bounding box center [784, 391] width 1568 height 782
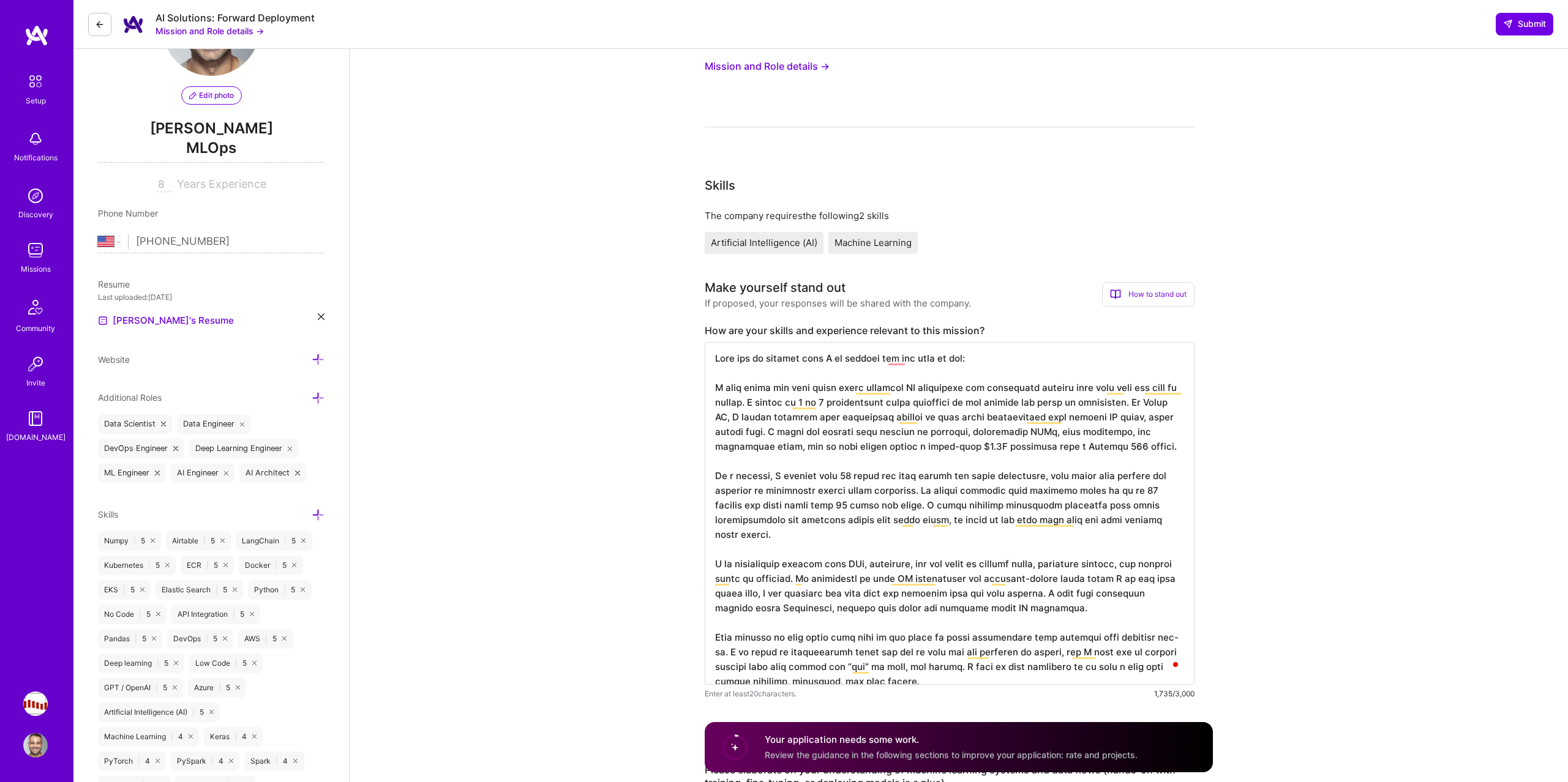
scroll to position [0, 0]
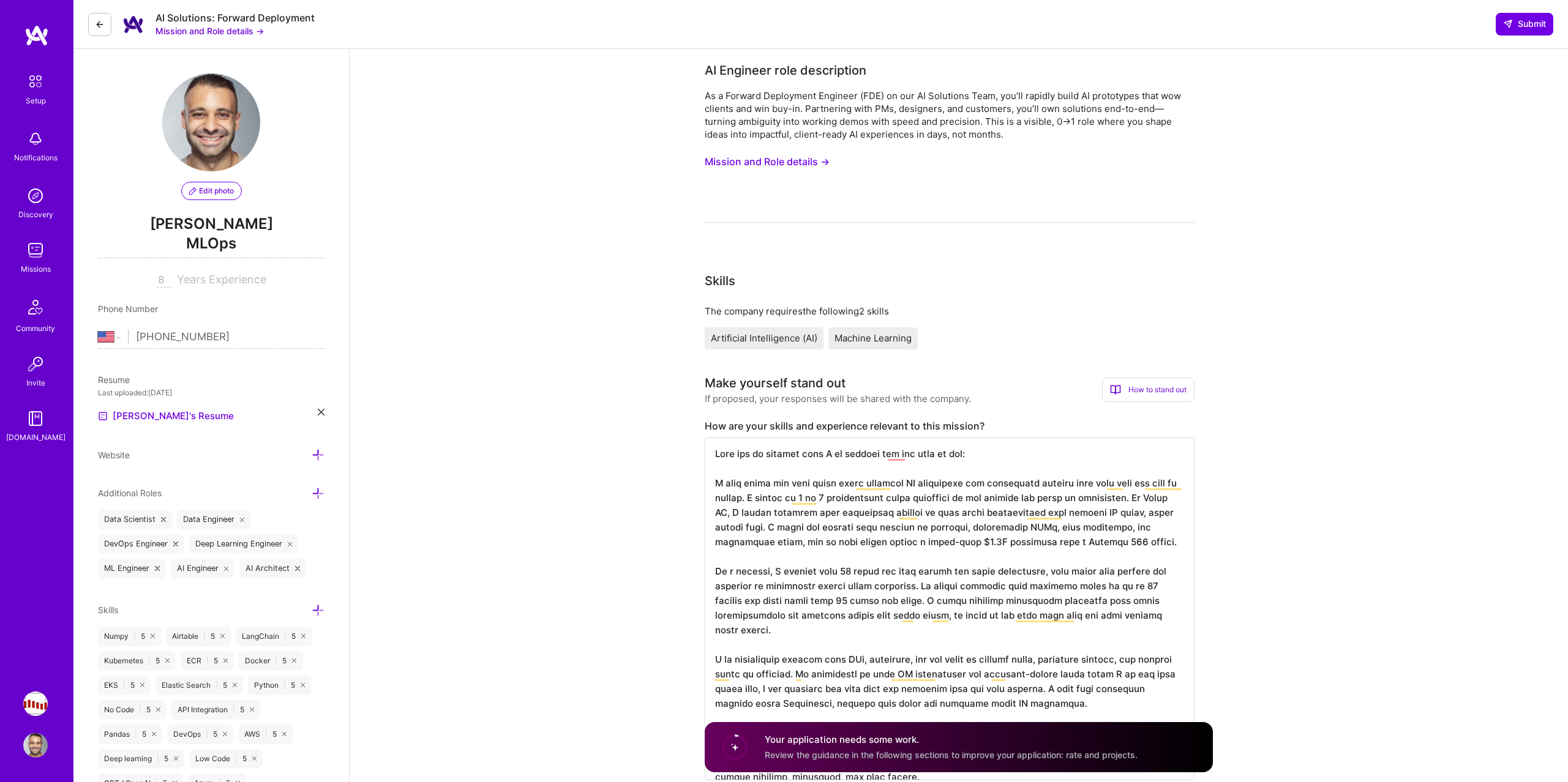
click at [807, 153] on button "Mission and Role details →" at bounding box center [767, 161] width 125 height 22
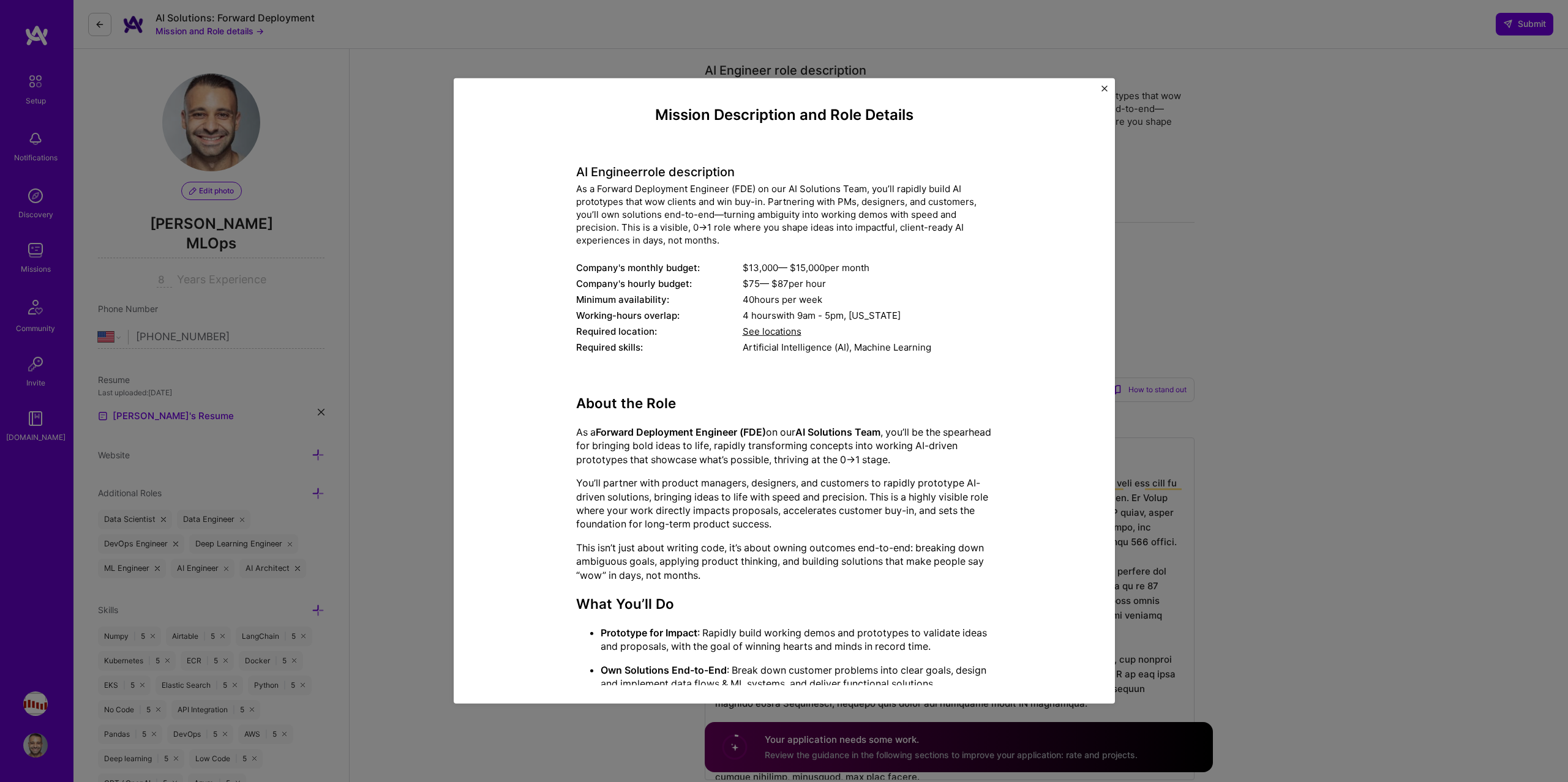
scroll to position [549, 0]
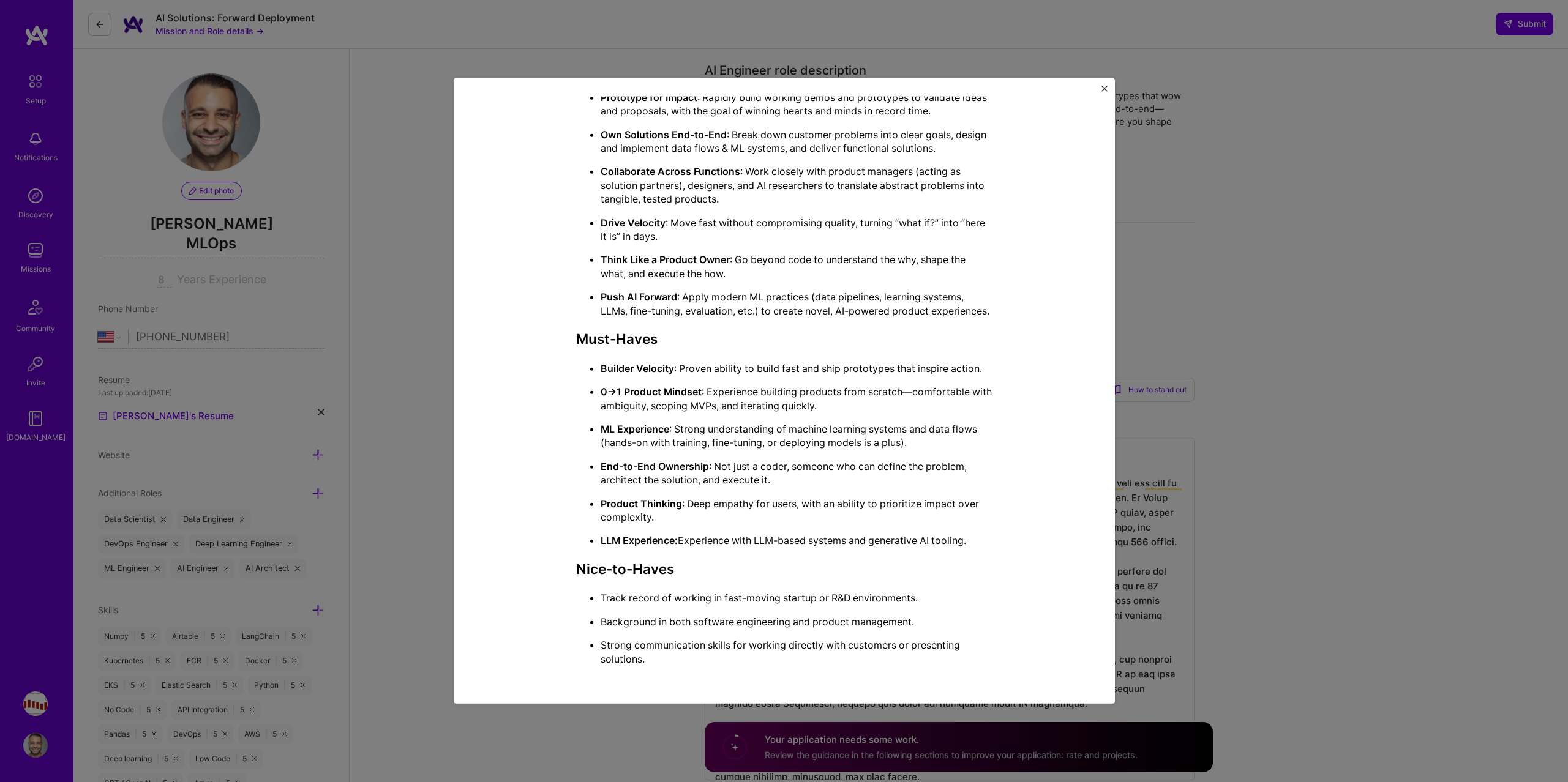
click at [1218, 224] on div "Mission Description and Role Details AI Engineer role description As a Forward …" at bounding box center [784, 391] width 1568 height 782
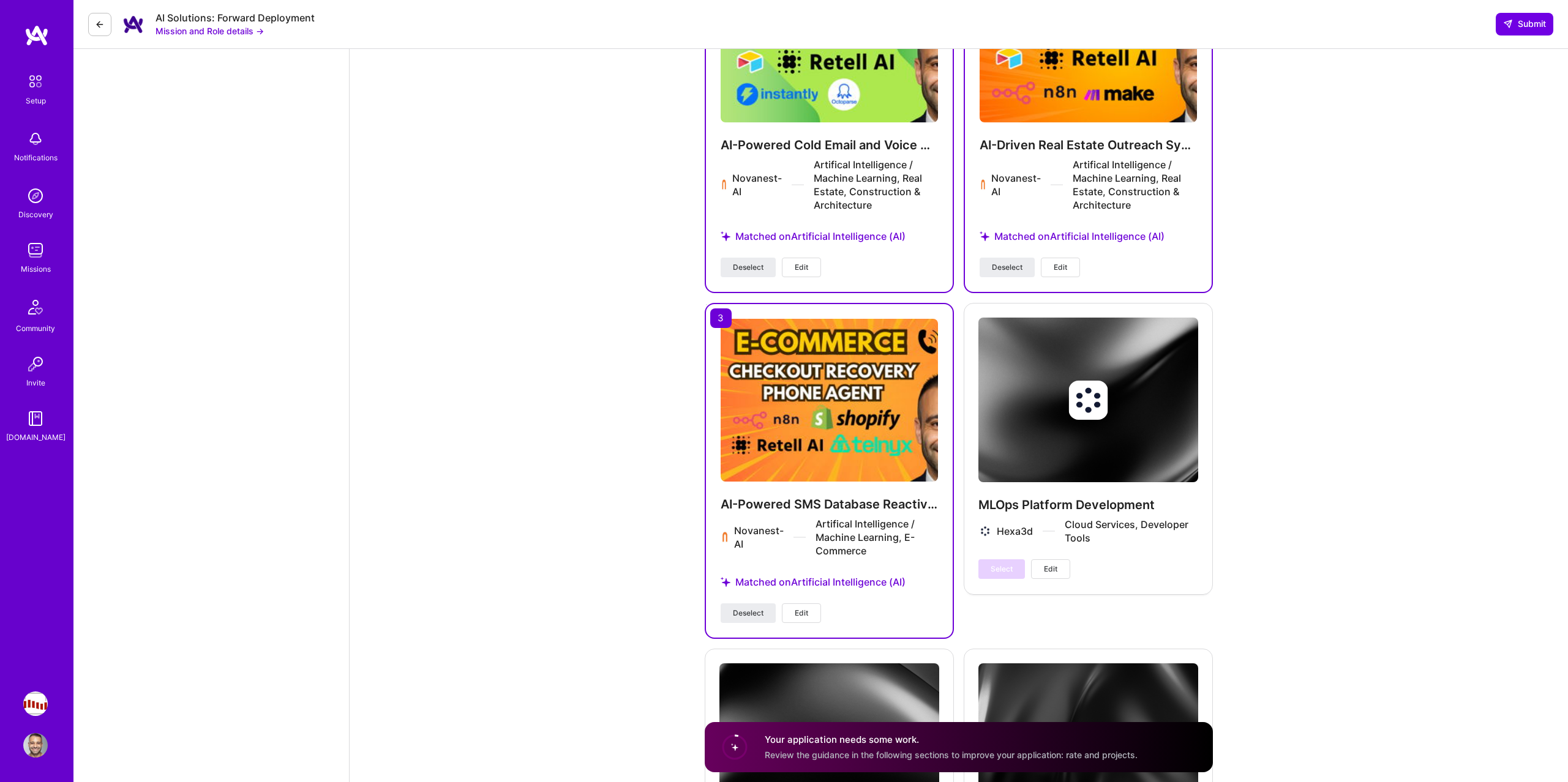
scroll to position [2201, 0]
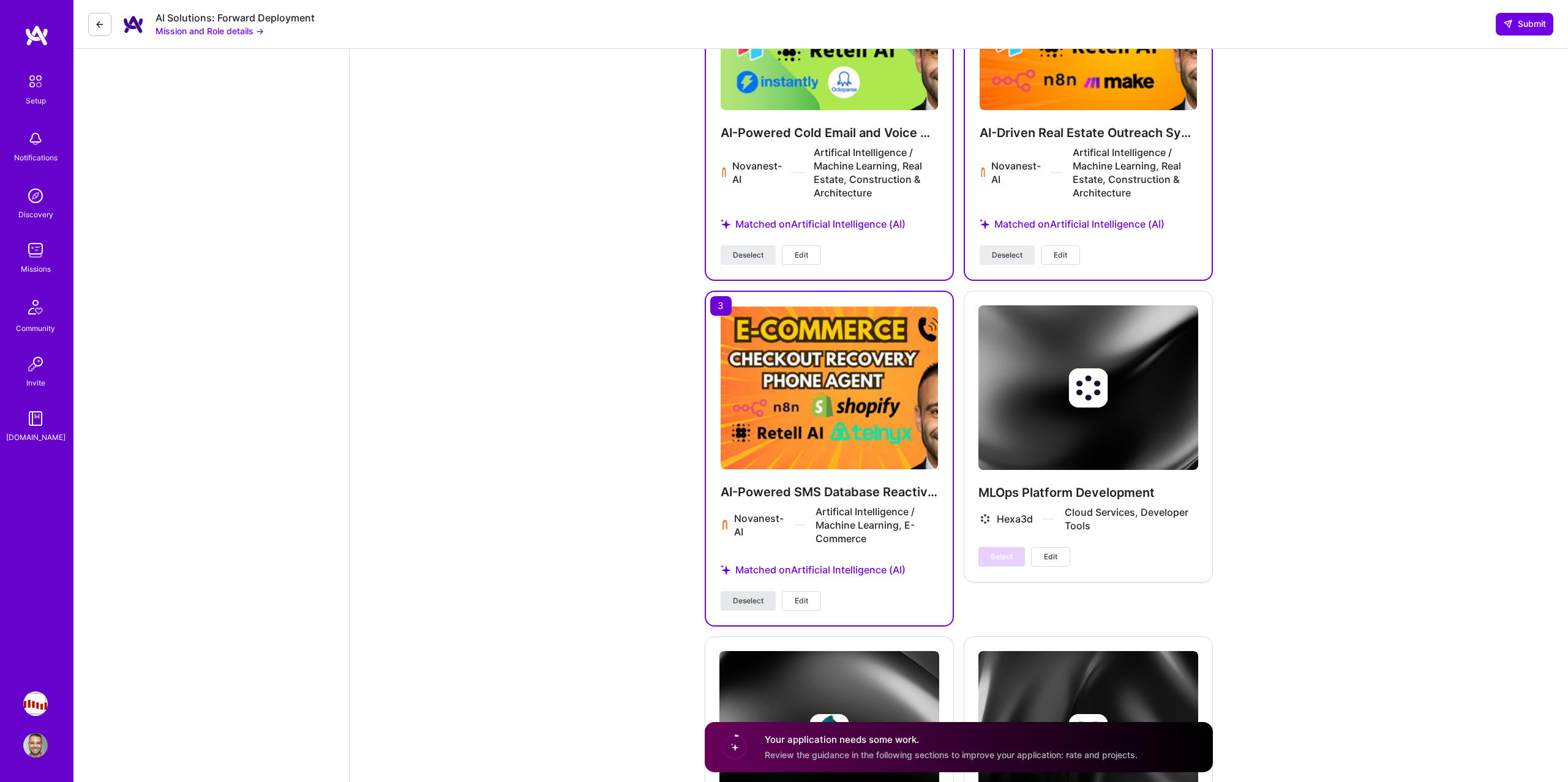
click at [762, 595] on span "Deselect" at bounding box center [748, 601] width 31 height 11
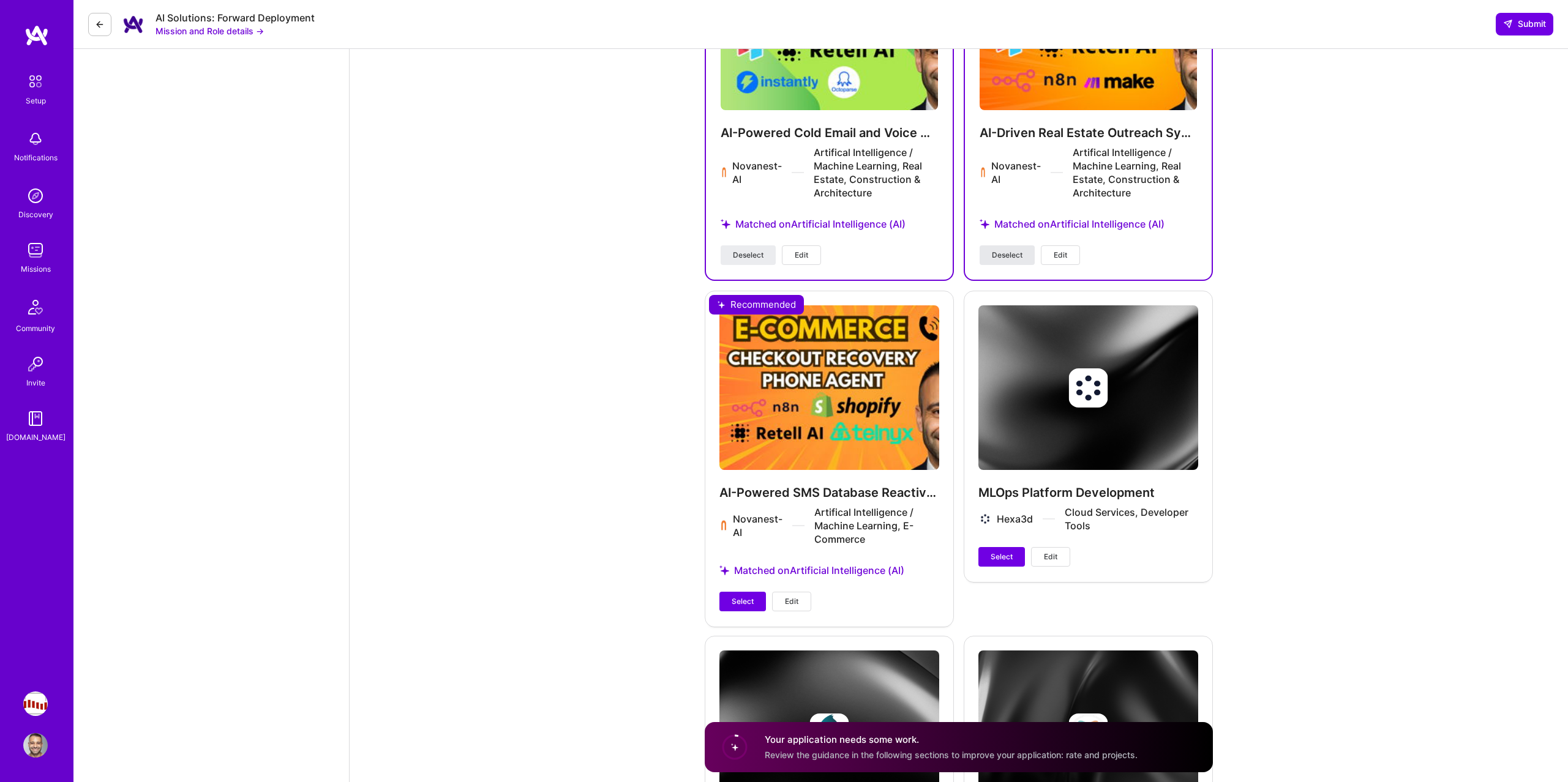
click at [1007, 250] on span "Deselect" at bounding box center [1007, 256] width 31 height 11
click at [1002, 551] on span "Select" at bounding box center [1001, 557] width 22 height 11
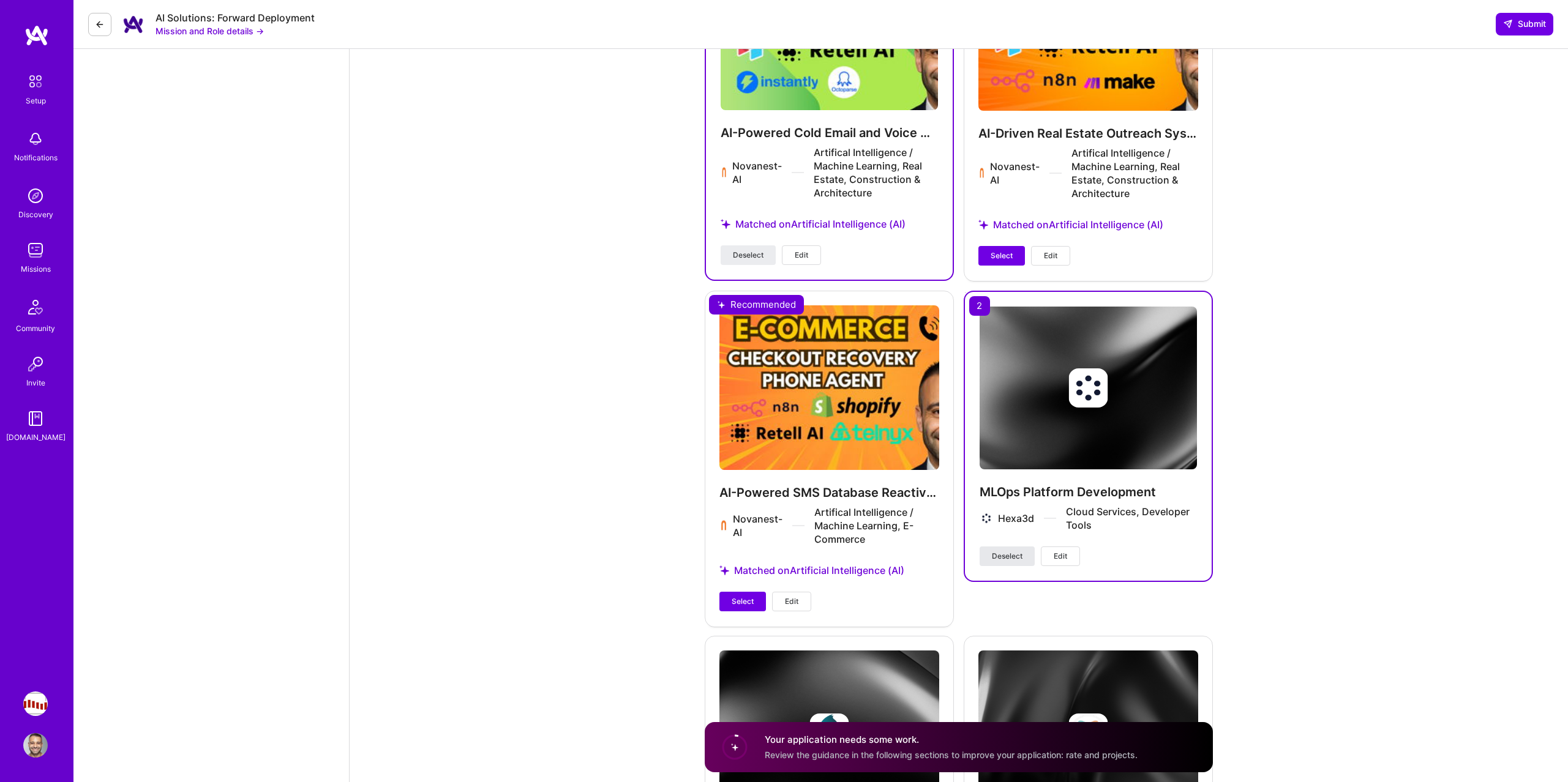
click at [1024, 546] on button "Deselect" at bounding box center [1007, 556] width 55 height 20
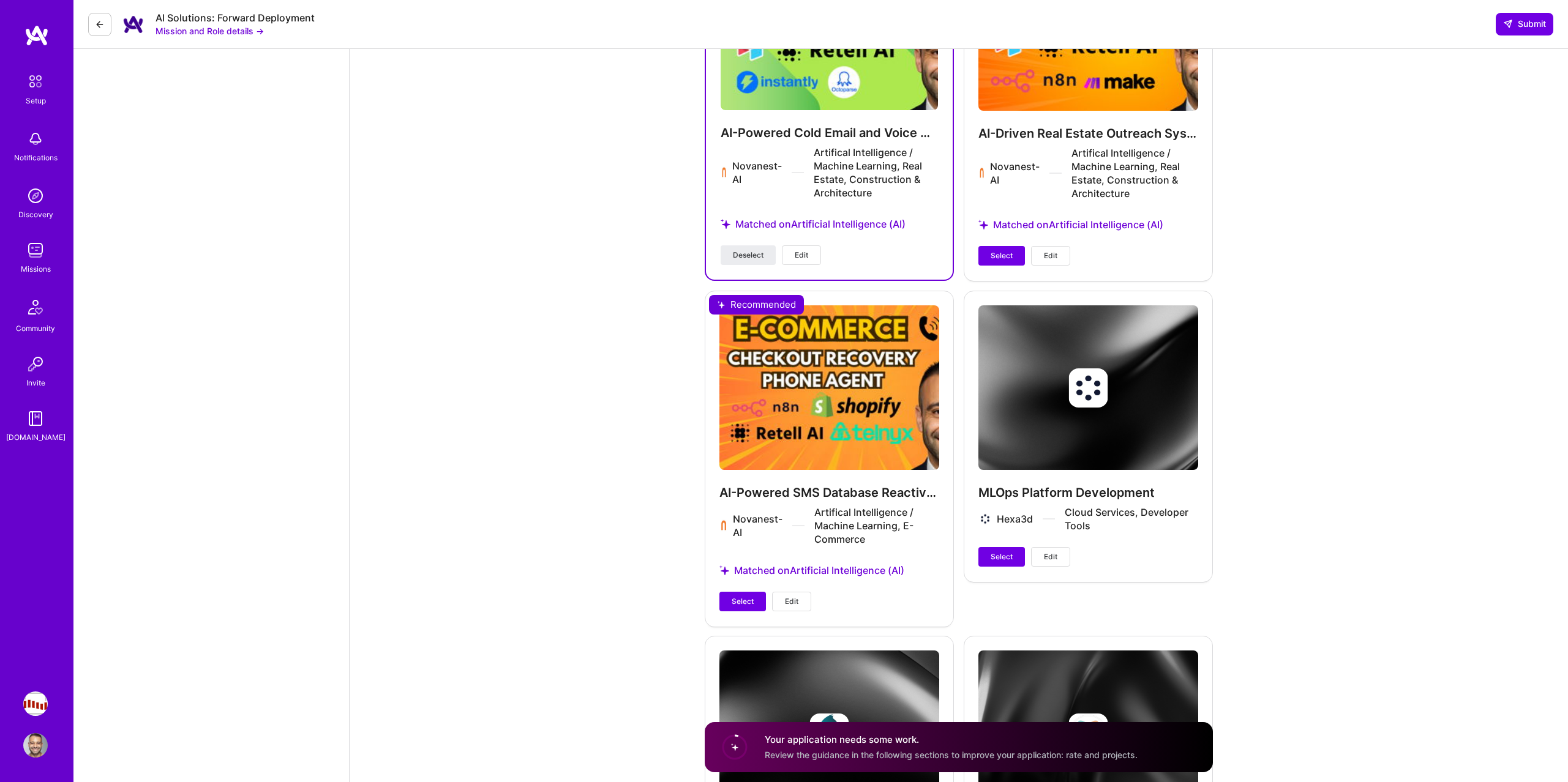
click at [1002, 227] on div "AI-Driven Real Estate Outreach System Novanest-AI Artifical Intelligence / Mach…" at bounding box center [1088, 105] width 249 height 349
click at [997, 251] on span "Select" at bounding box center [1001, 256] width 22 height 11
click at [746, 596] on span "Select" at bounding box center [742, 602] width 22 height 11
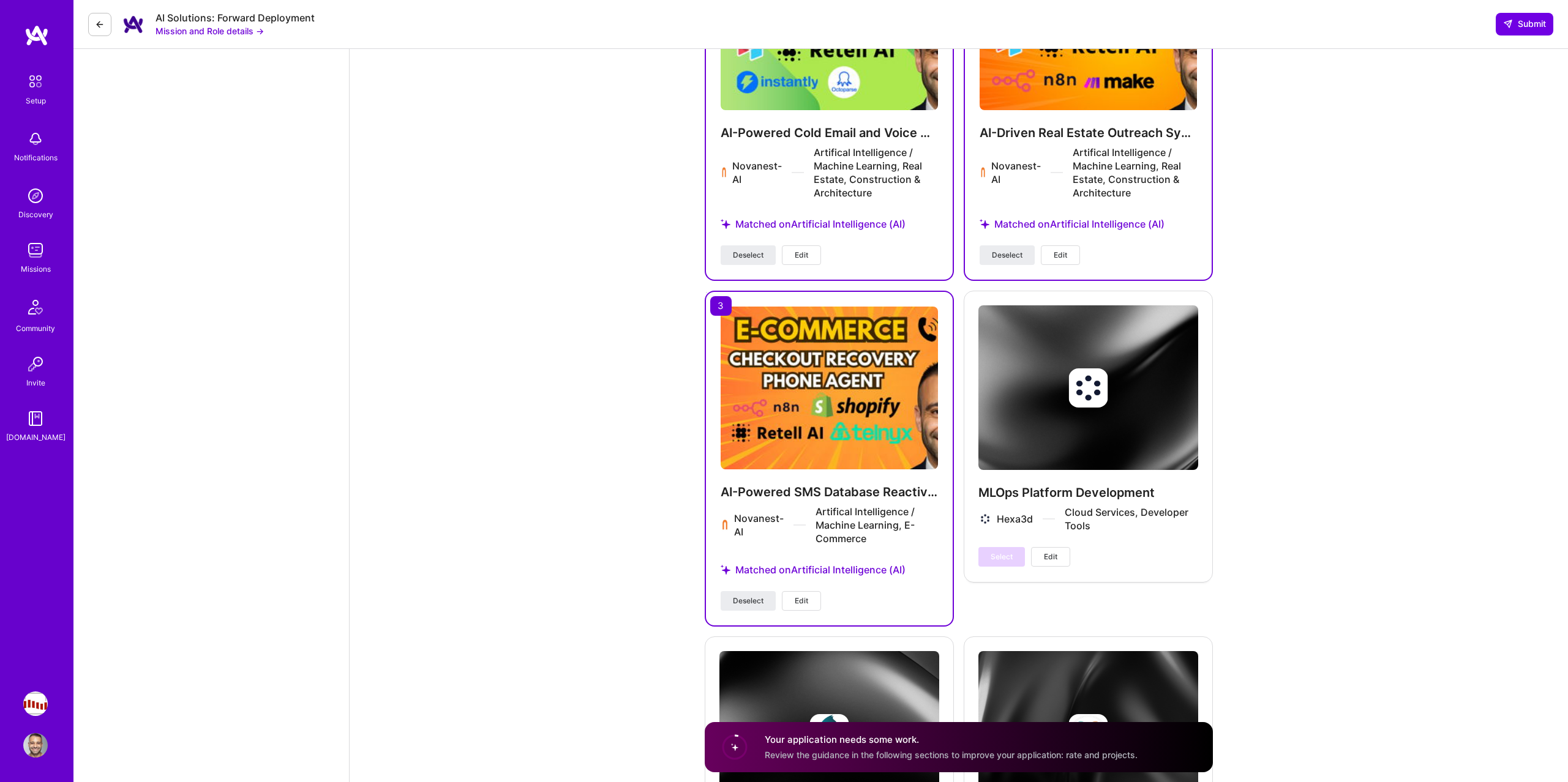
scroll to position [2709, 0]
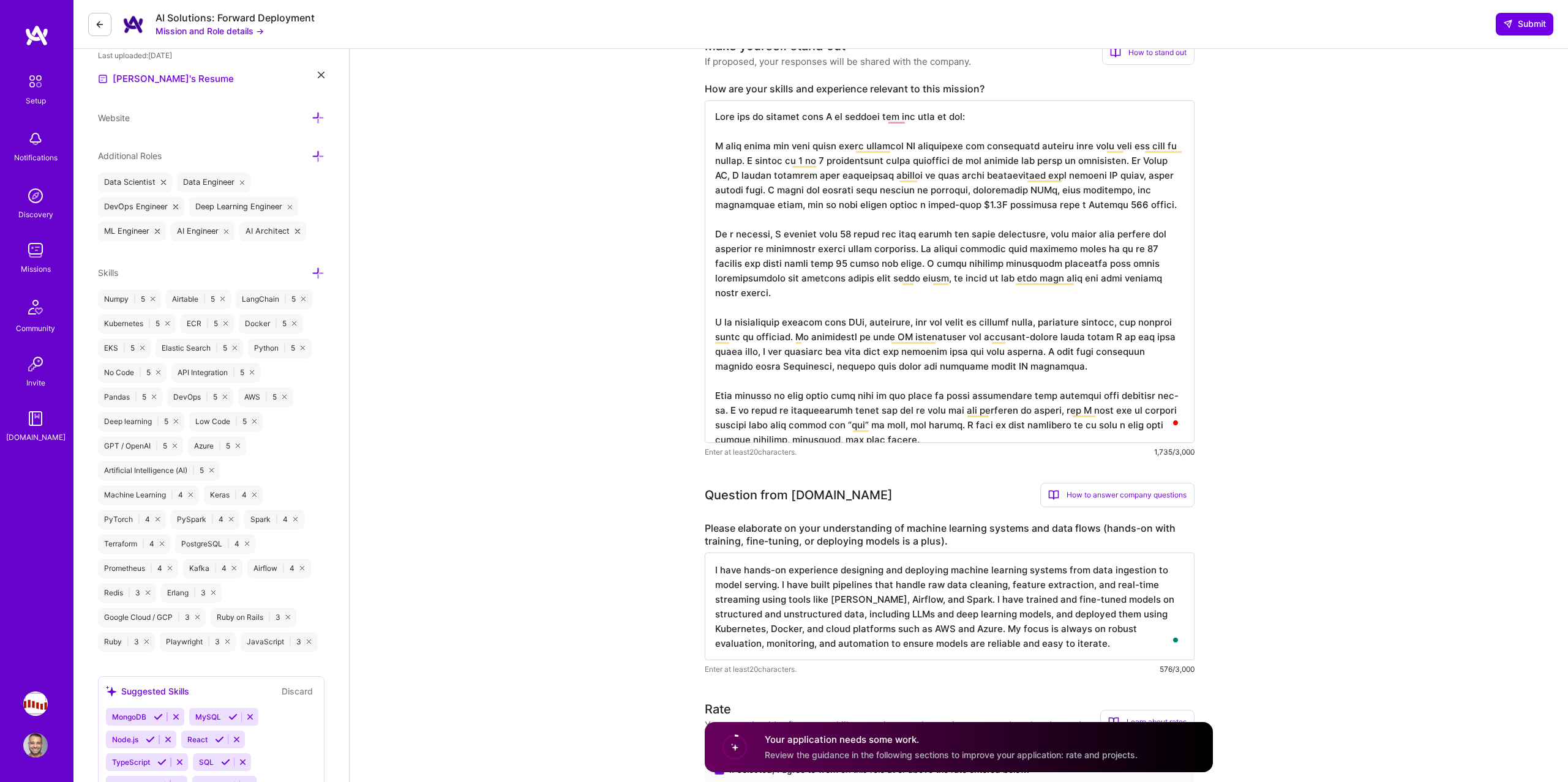
scroll to position [0, 0]
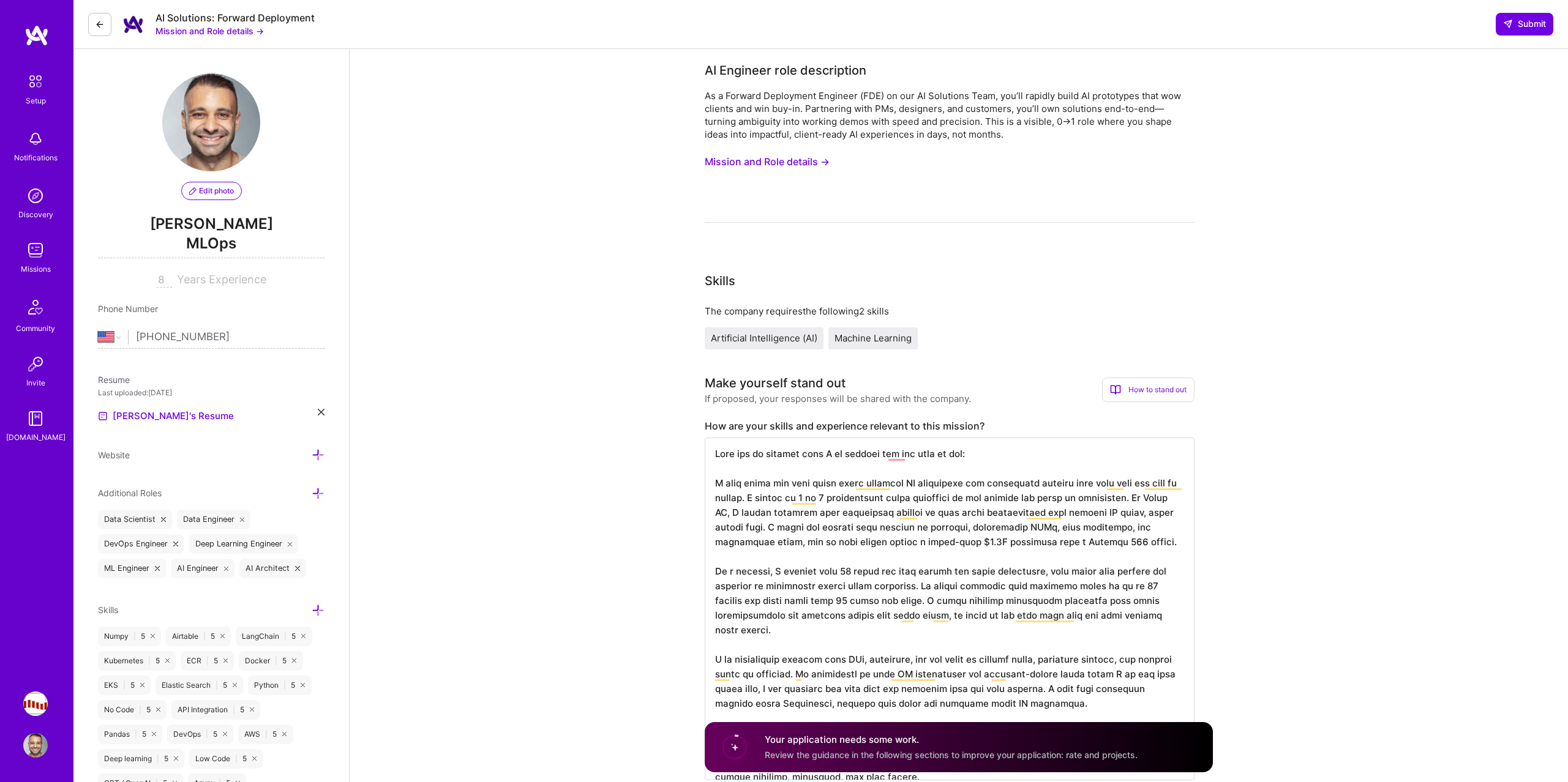
click at [1036, 460] on textarea "To enrich screen reader interactions, please activate Accessibility in Grammarl…" at bounding box center [949, 609] width 489 height 343
click at [798, 169] on button "Mission and Role details →" at bounding box center [767, 161] width 125 height 22
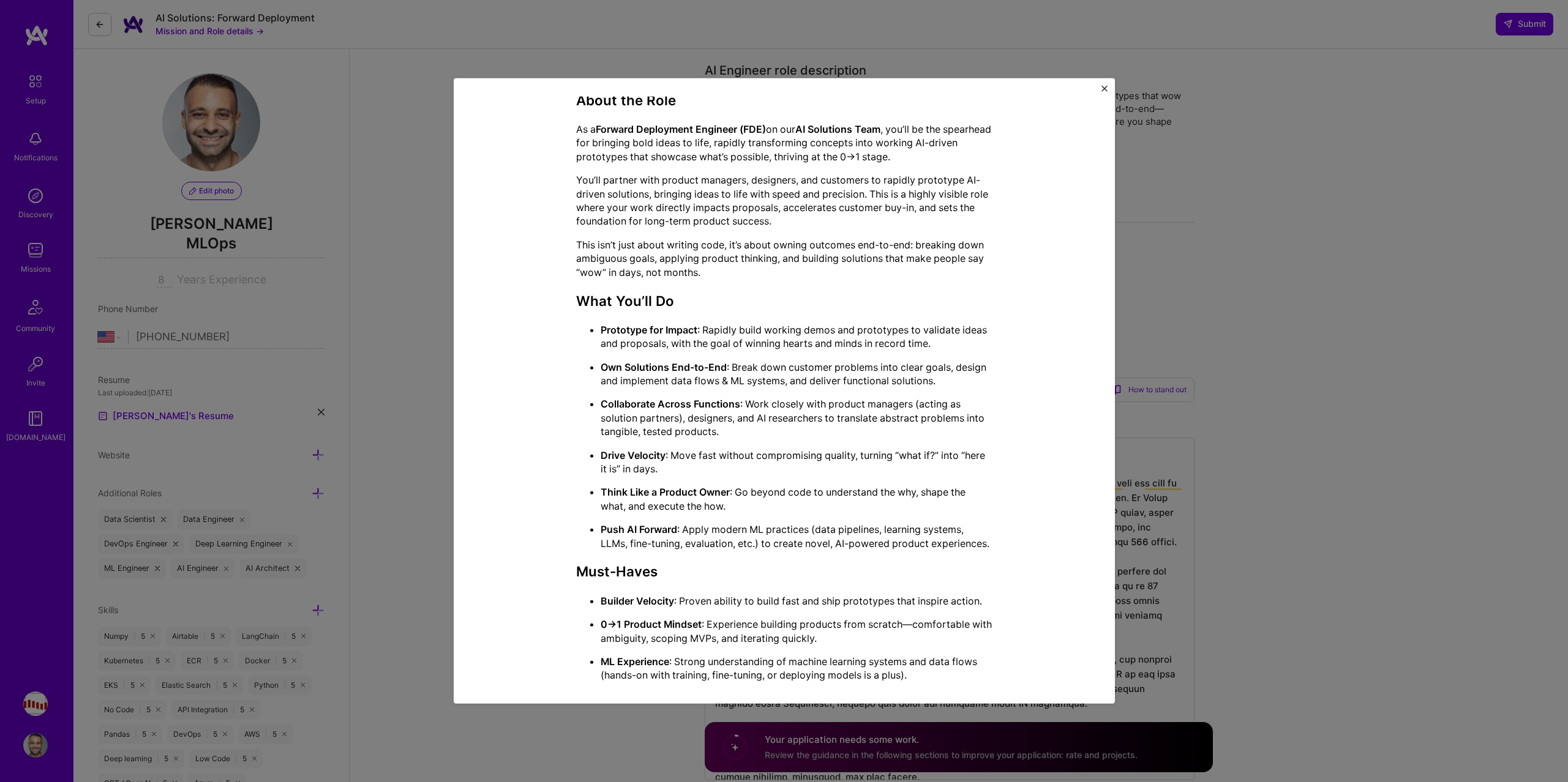
scroll to position [549, 0]
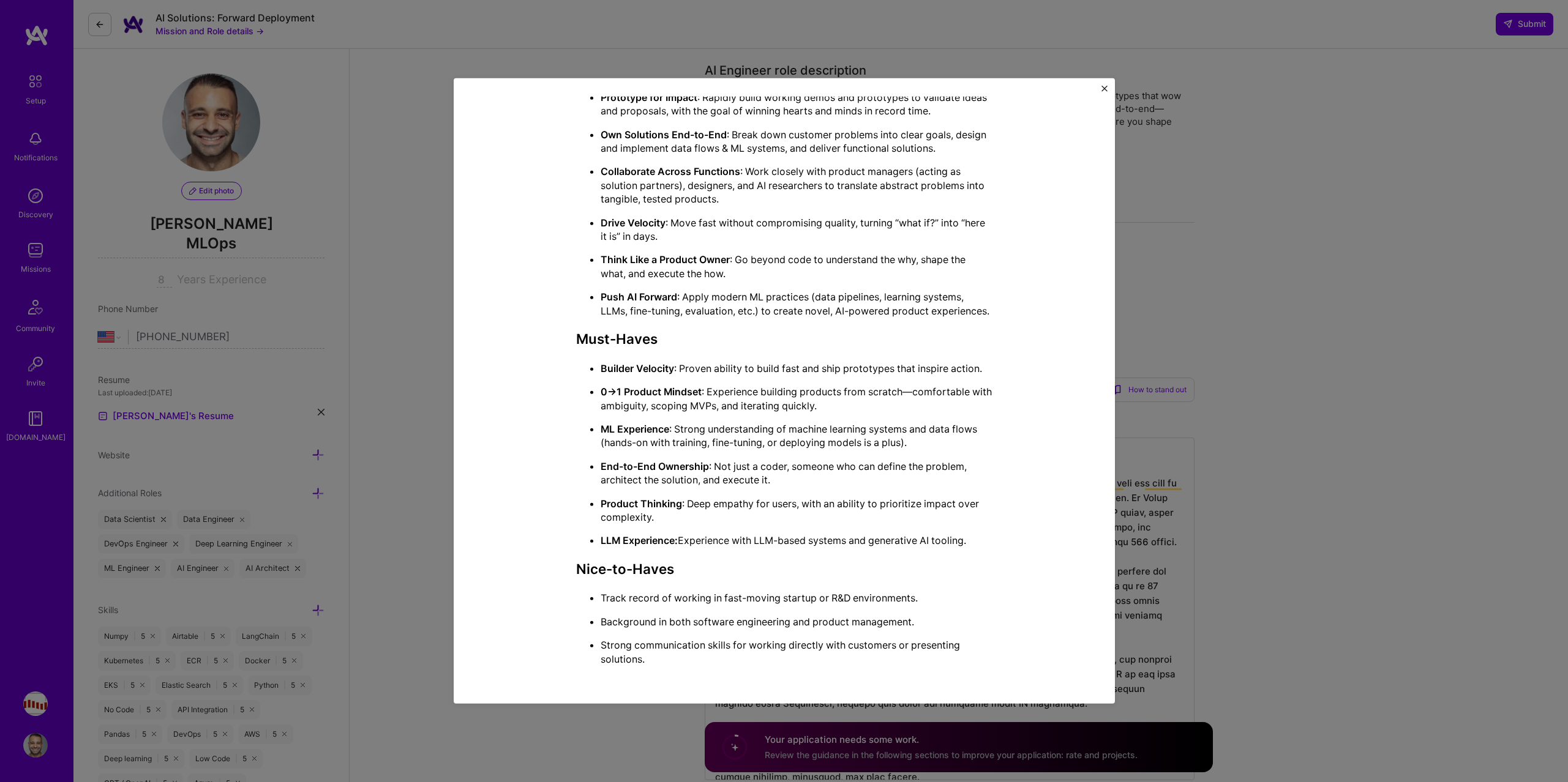
click at [1240, 236] on div "Mission Description and Role Details AI Engineer role description As a Forward …" at bounding box center [784, 391] width 1568 height 782
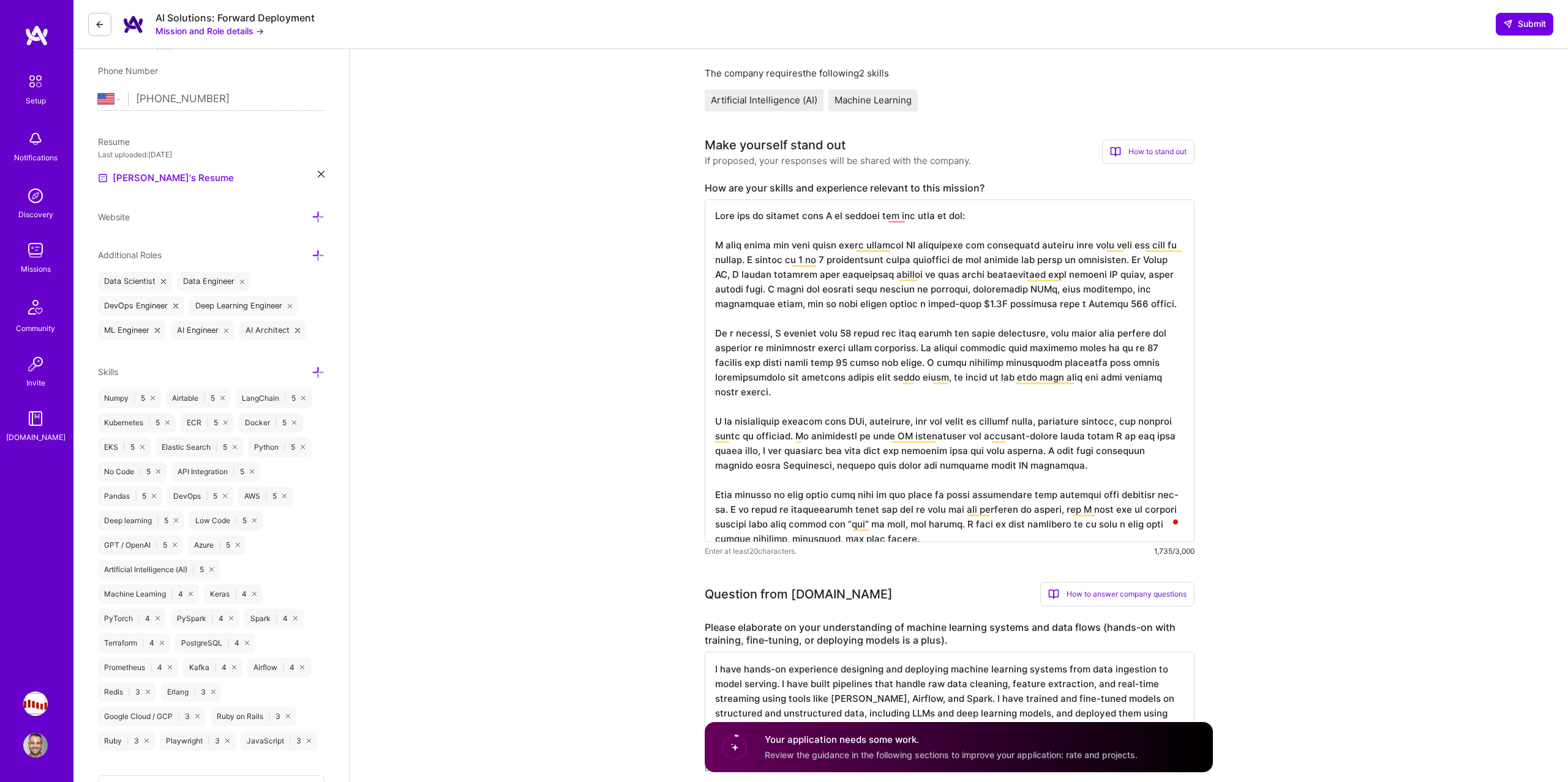
click at [1079, 403] on textarea "To enrich screen reader interactions, please activate Accessibility in Grammarl…" at bounding box center [949, 371] width 489 height 343
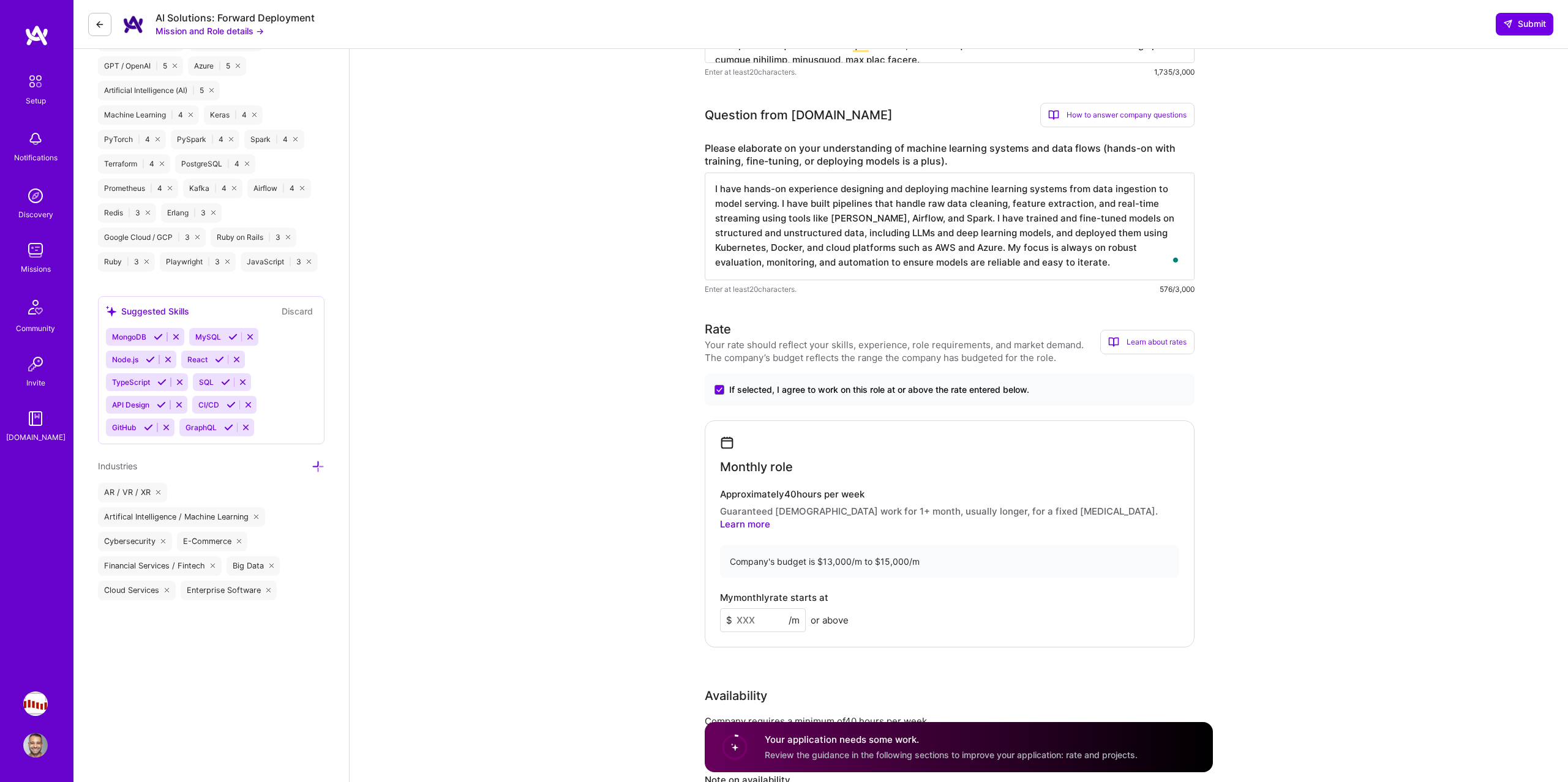
scroll to position [729, 0]
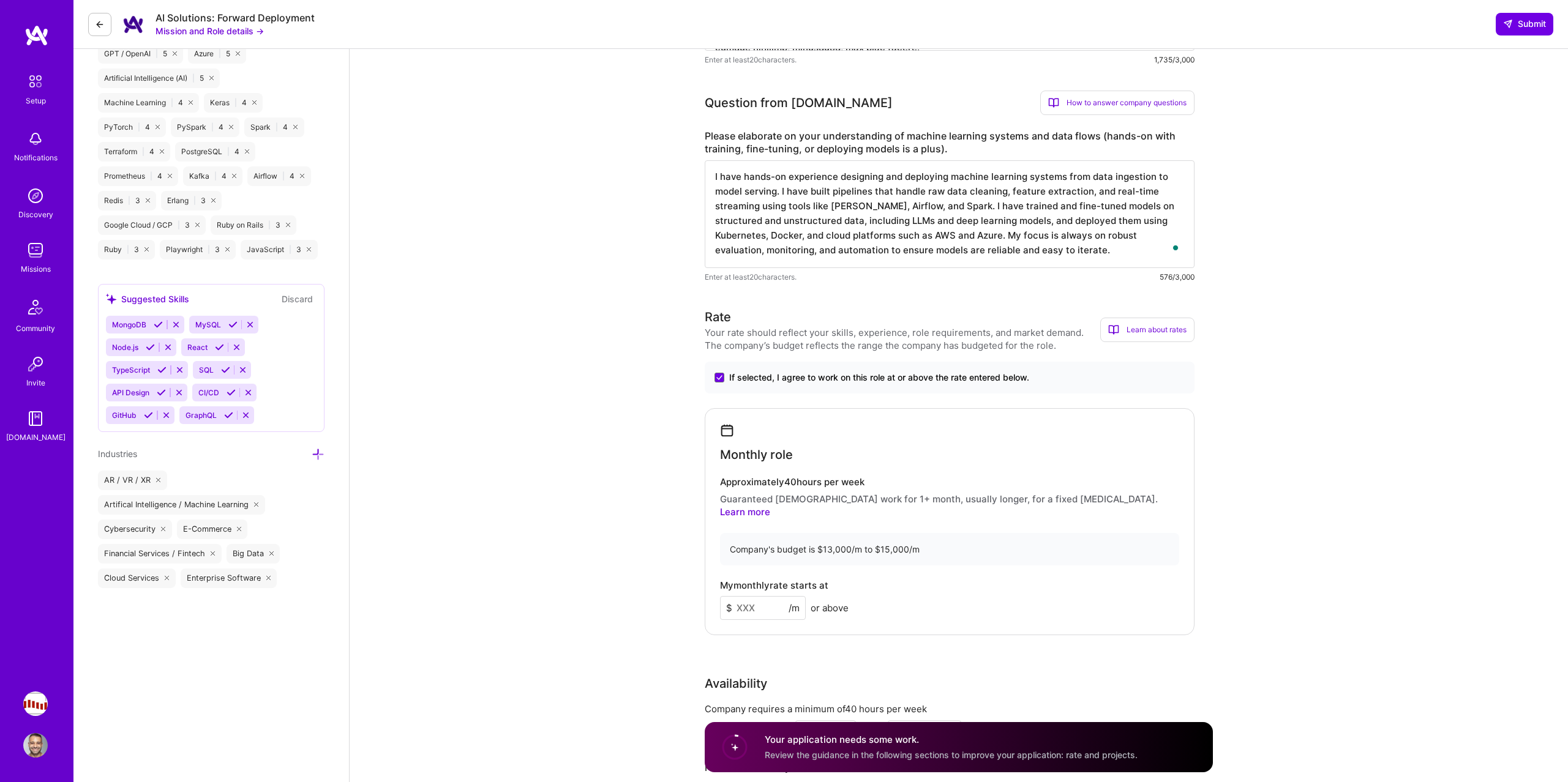
click at [756, 605] on input at bounding box center [763, 608] width 86 height 24
type input "14000"
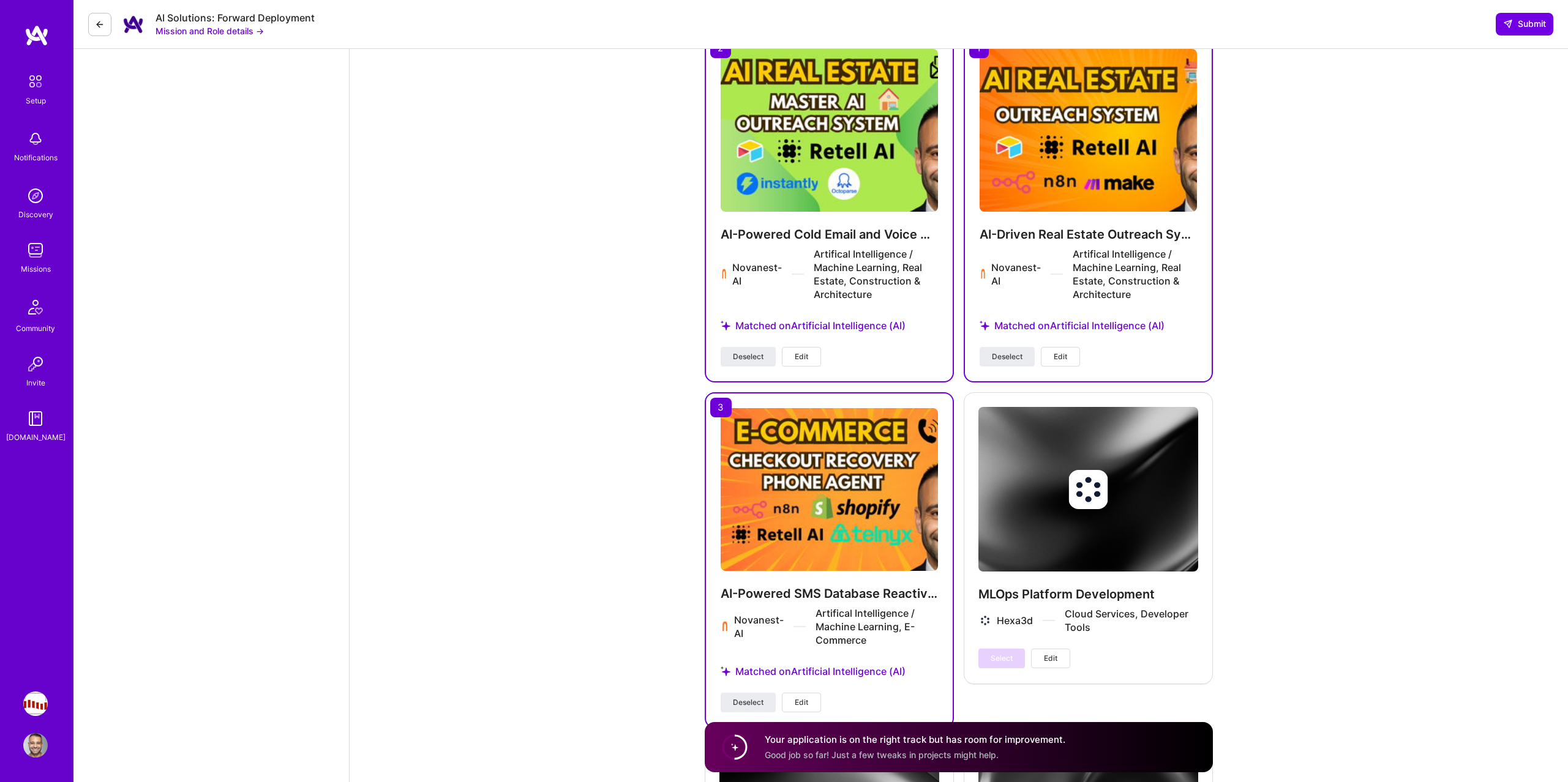
scroll to position [2121, 0]
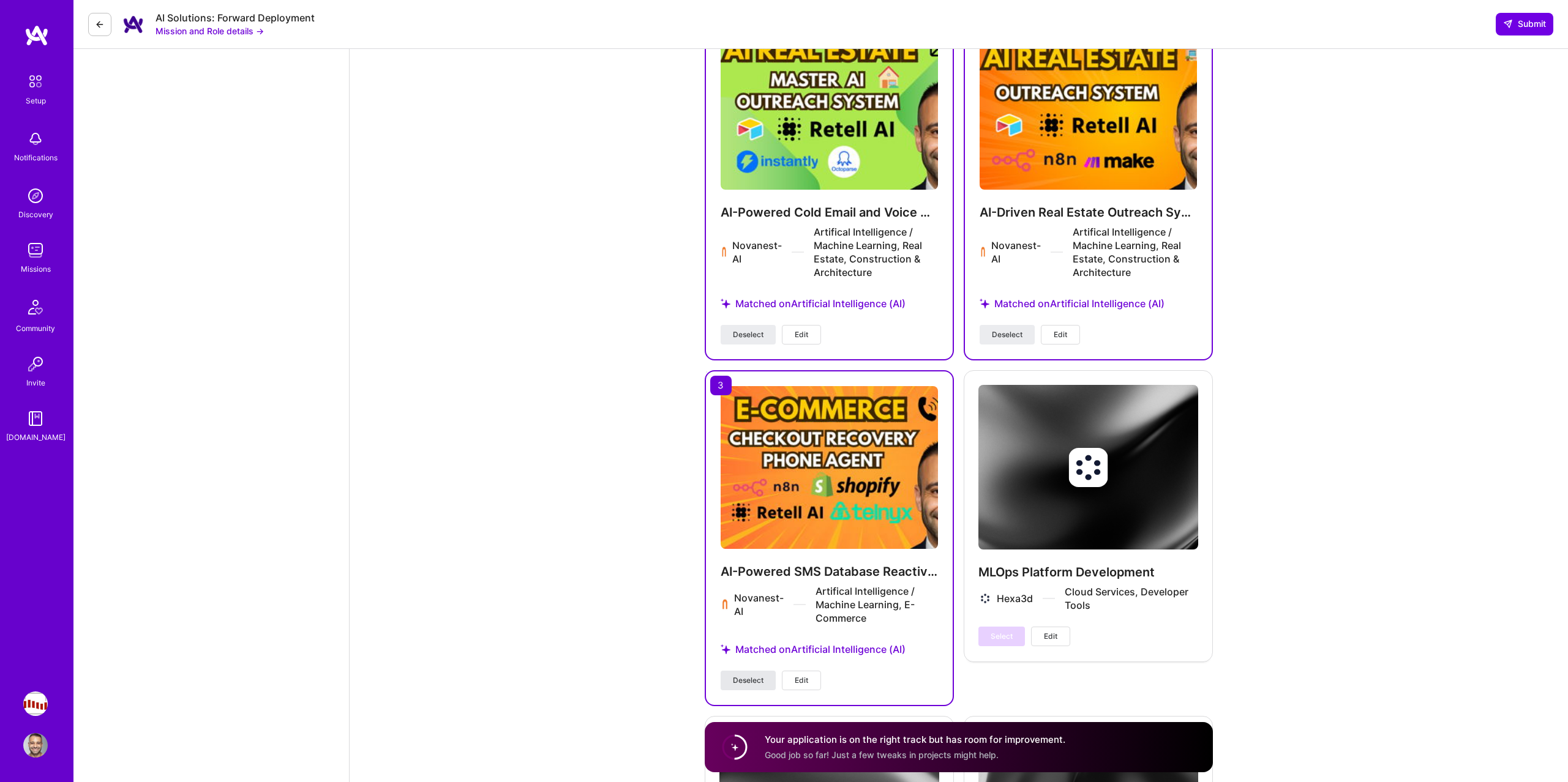
click at [767, 670] on button "Deselect" at bounding box center [748, 680] width 55 height 20
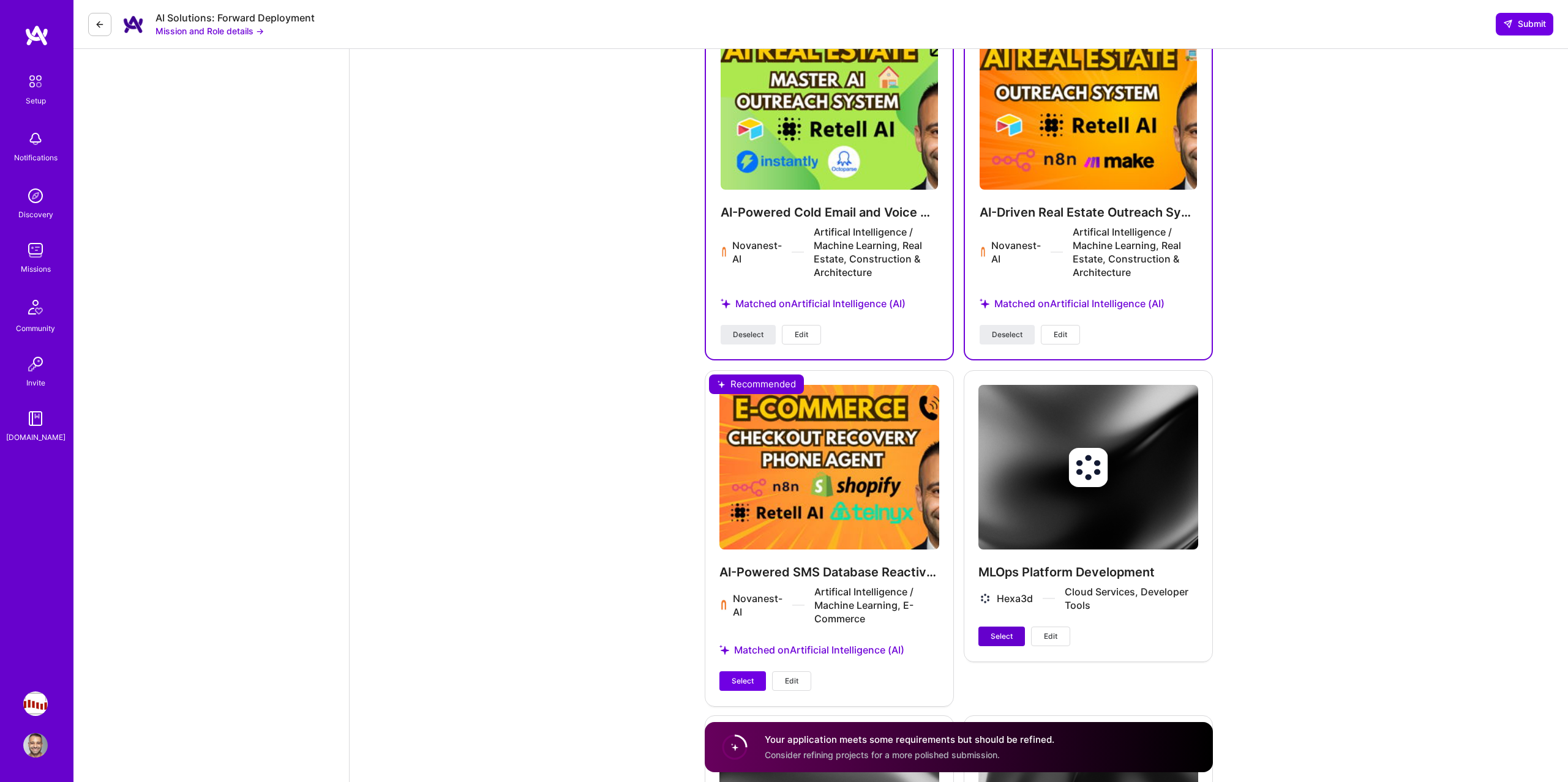
click at [1013, 627] on button "Select" at bounding box center [1001, 637] width 46 height 20
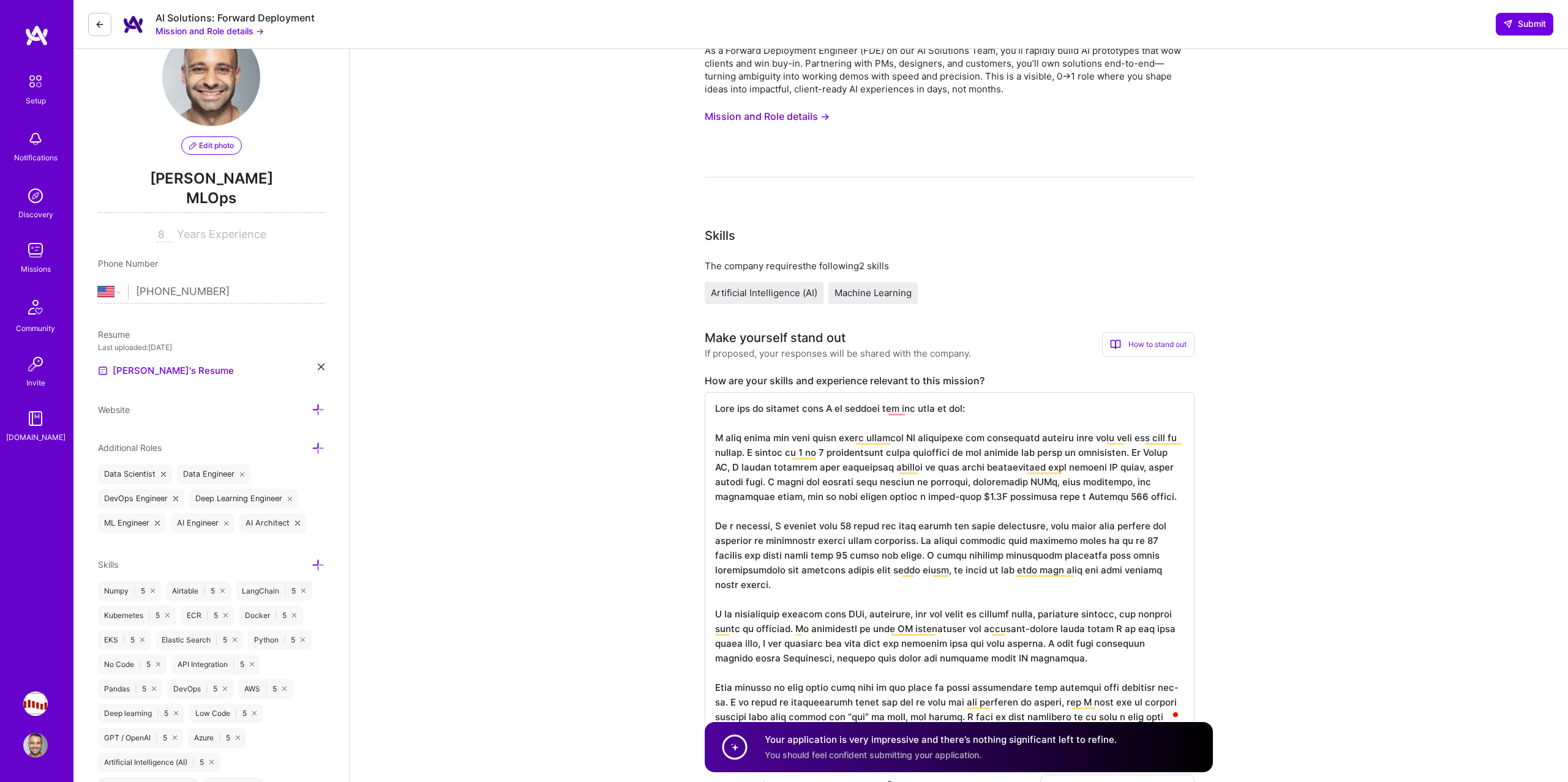
scroll to position [0, 0]
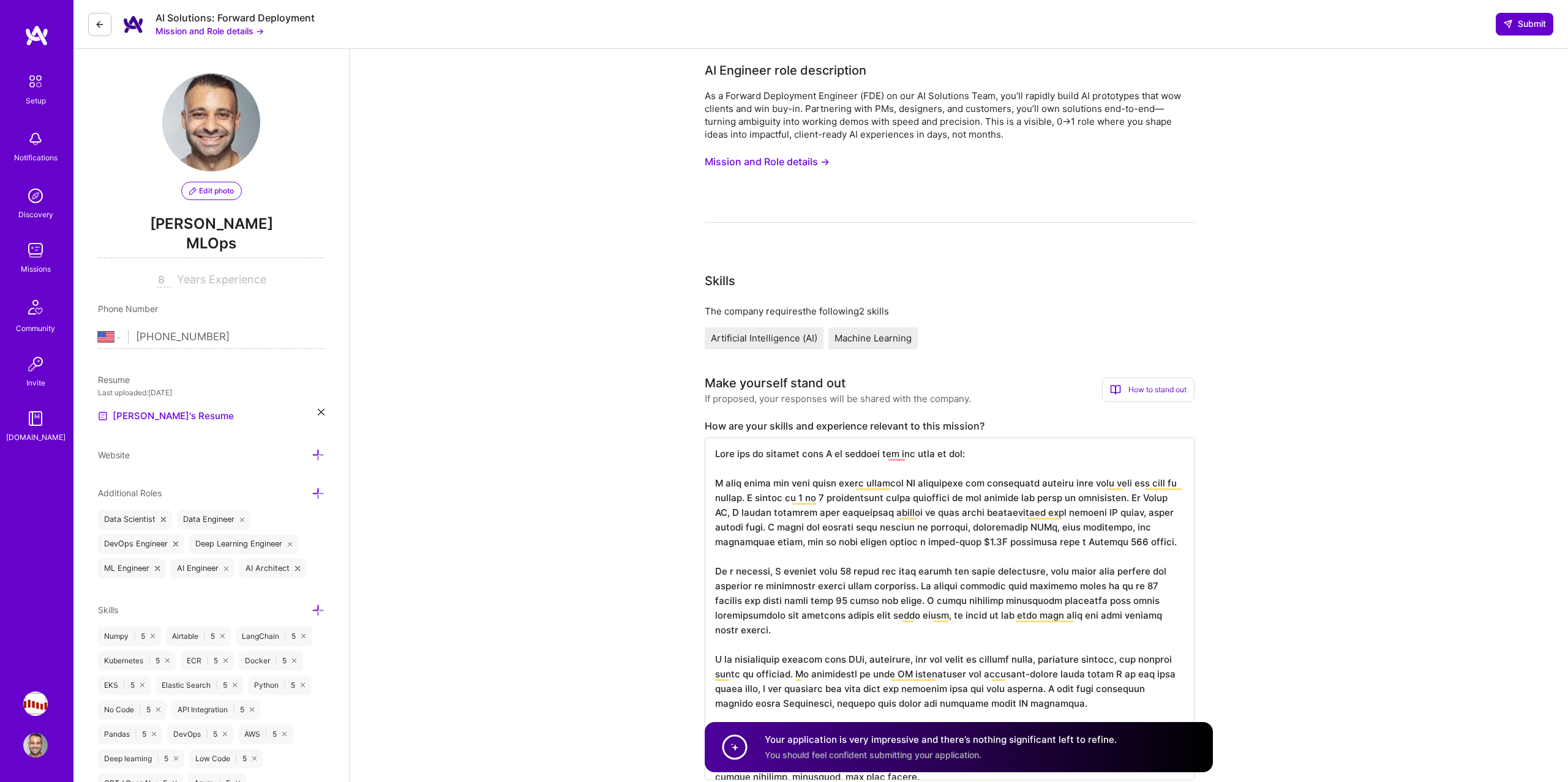
click at [1524, 21] on span "Submit" at bounding box center [1524, 23] width 43 height 12
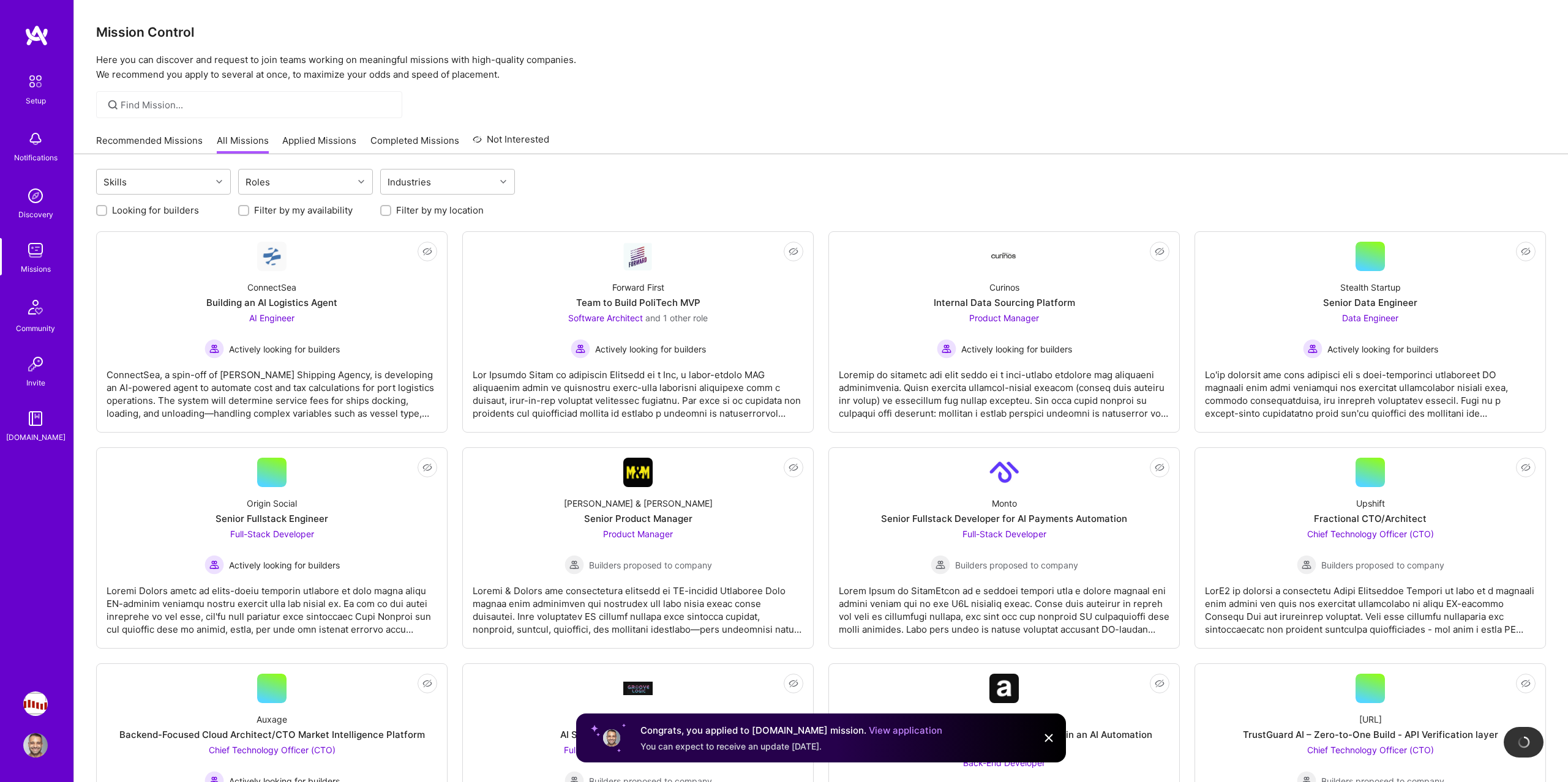
click at [308, 143] on link "Applied Missions" at bounding box center [319, 144] width 74 height 20
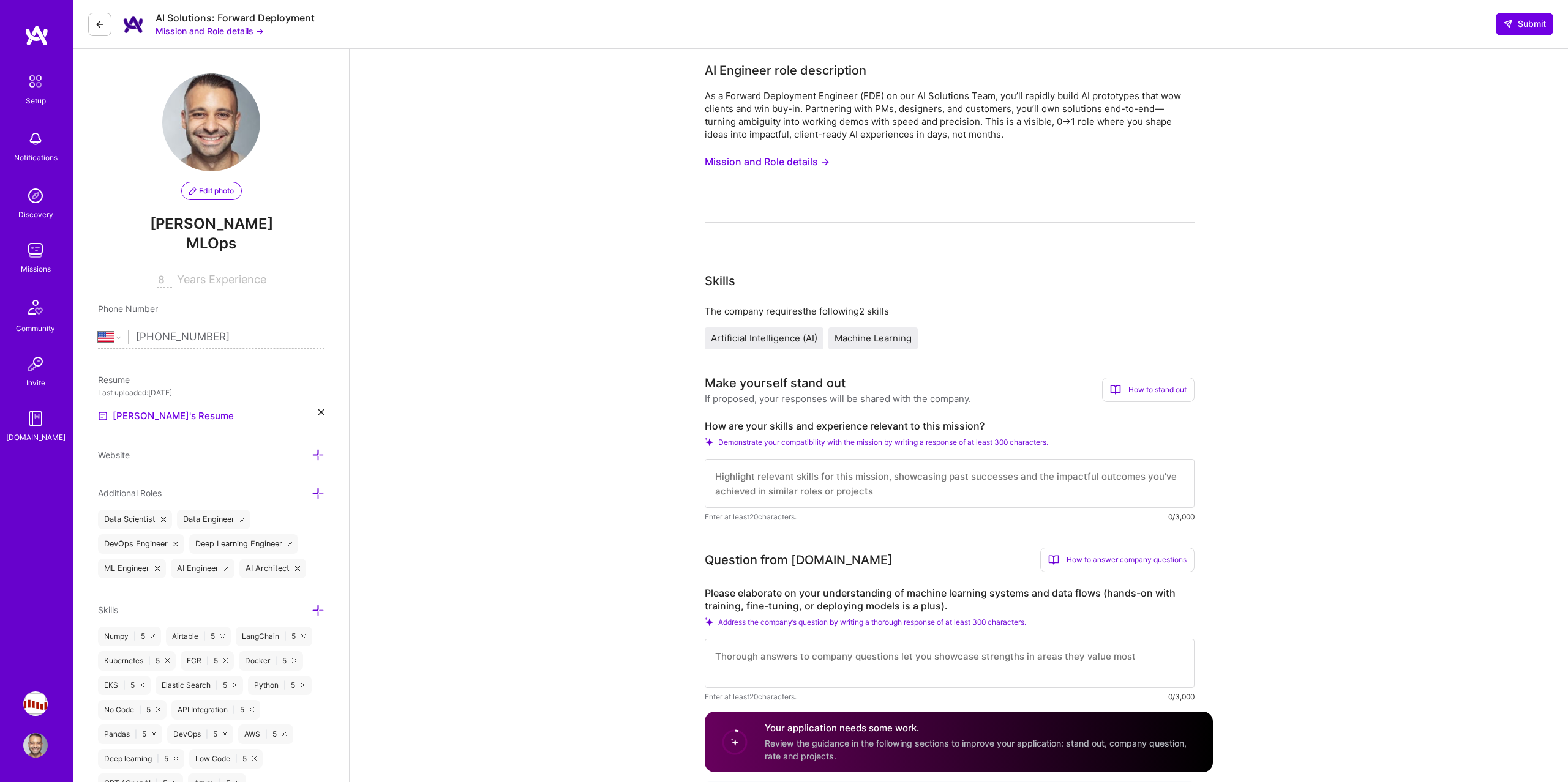
select select "US"
click at [36, 264] on div "Missions" at bounding box center [36, 269] width 30 height 13
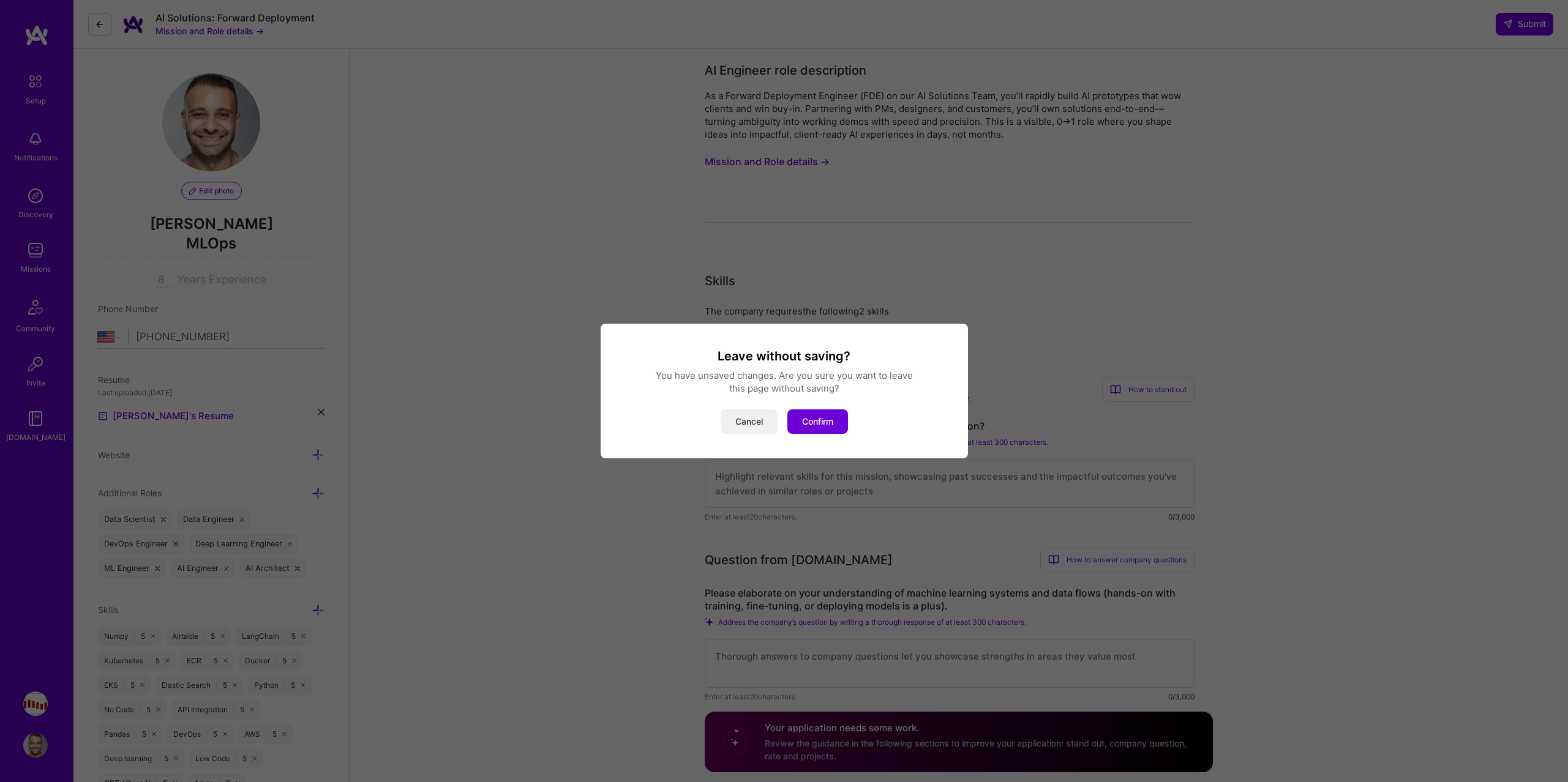
click at [753, 413] on button "Cancel" at bounding box center [749, 421] width 57 height 25
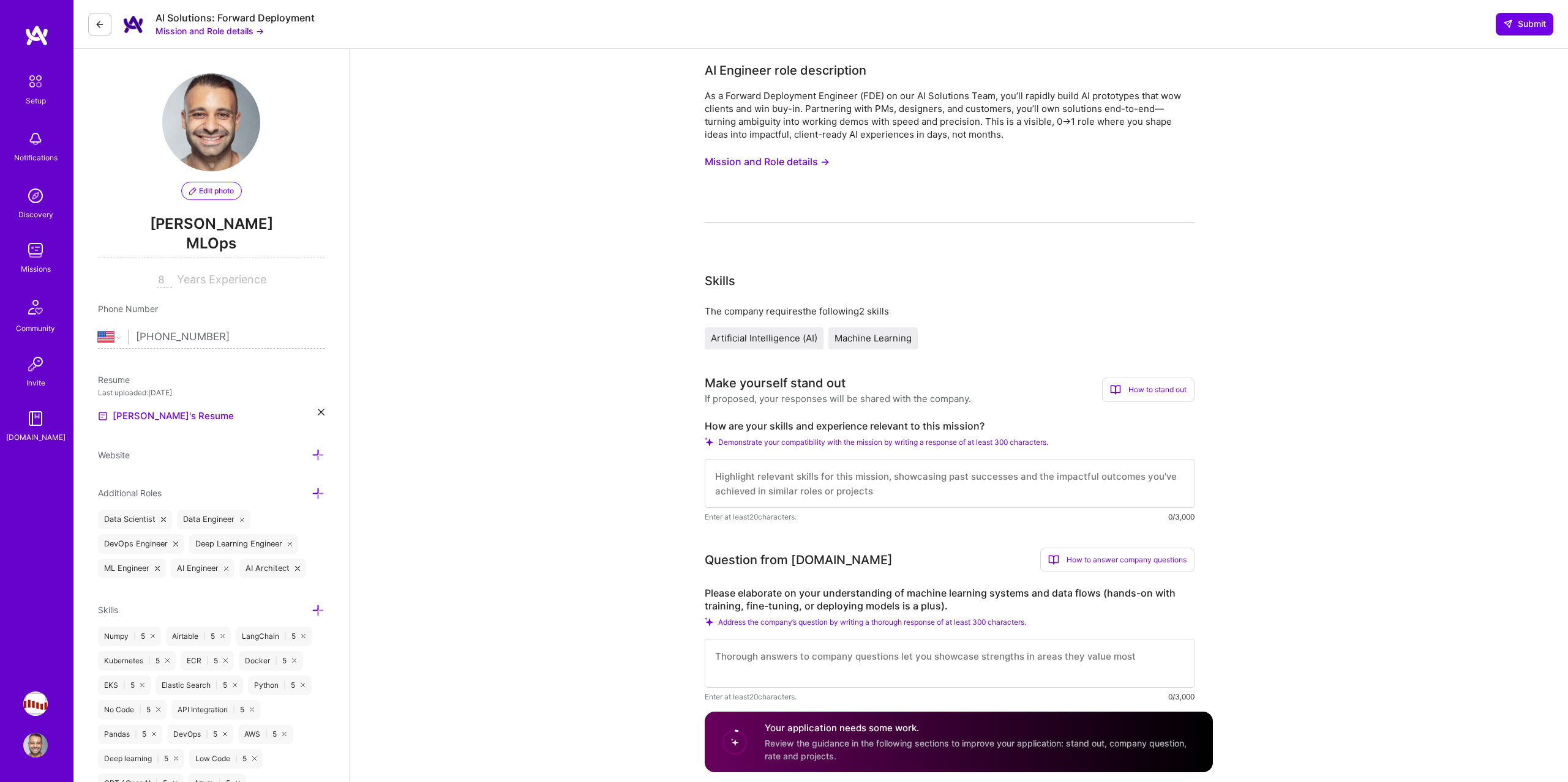
click at [37, 265] on div "Missions" at bounding box center [36, 269] width 30 height 13
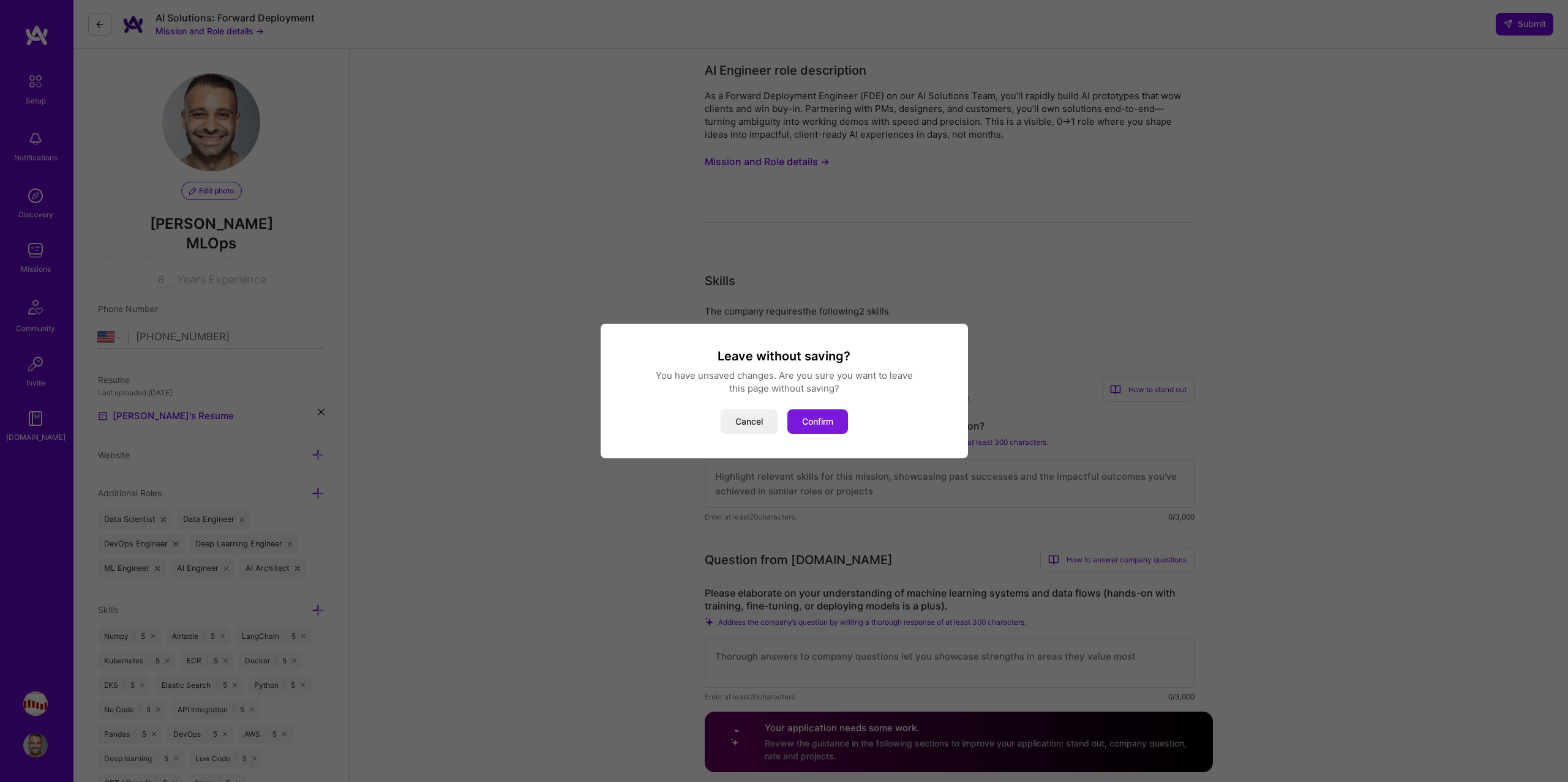
click at [817, 418] on button "Confirm" at bounding box center [817, 421] width 60 height 25
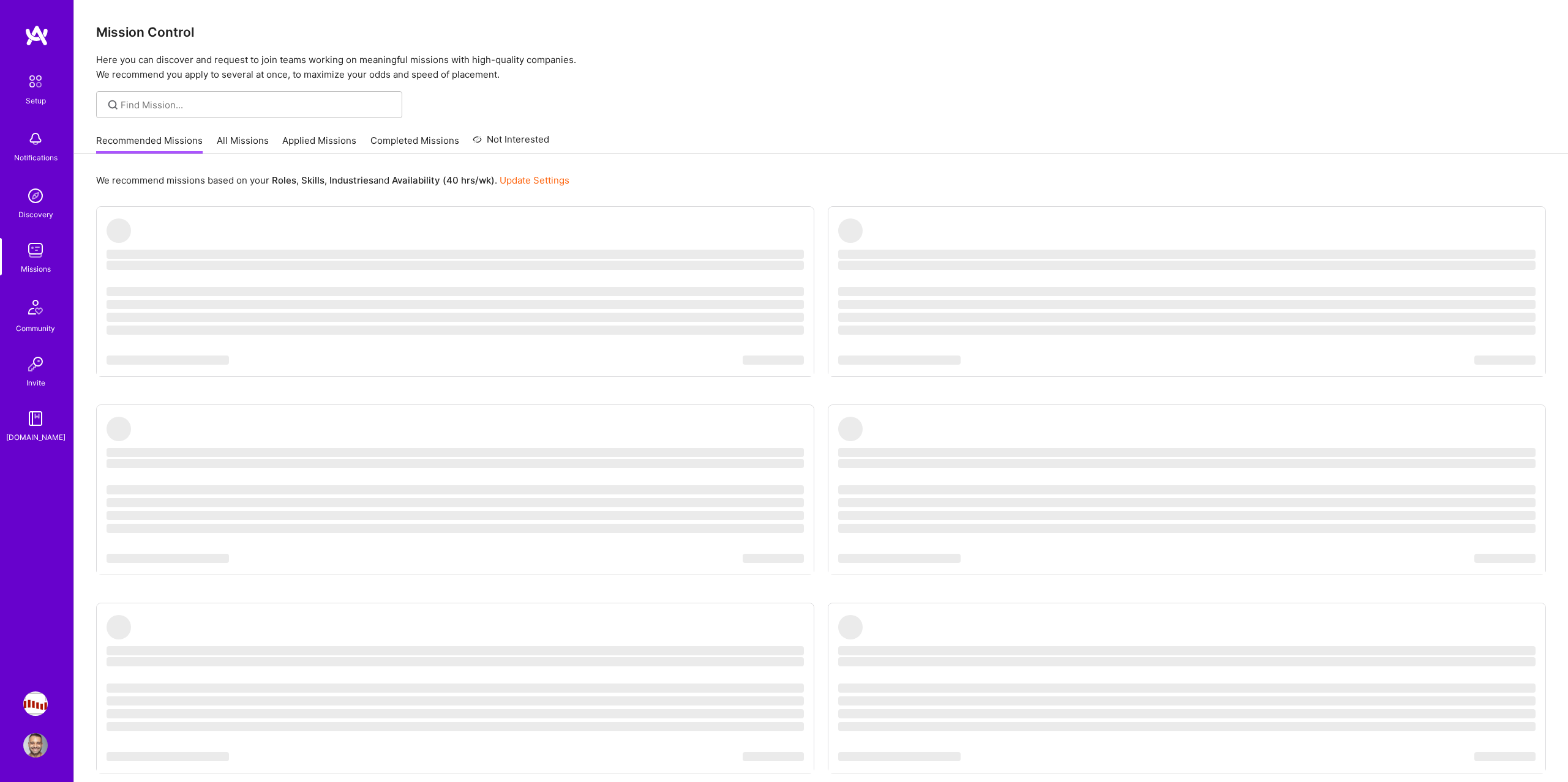
click at [307, 145] on link "Applied Missions" at bounding box center [319, 144] width 74 height 20
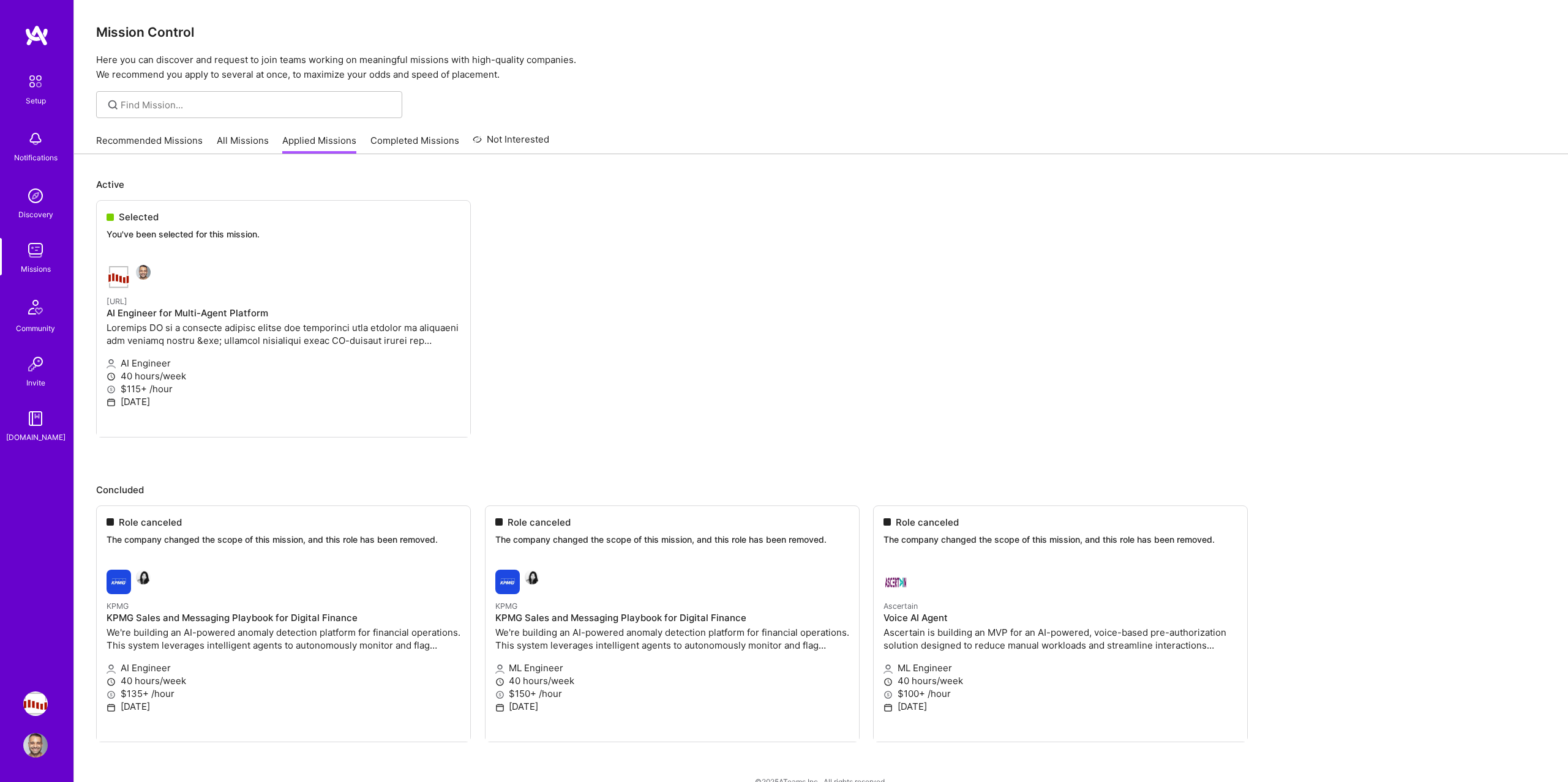
click at [231, 293] on ul "Selected You've been selected for this mission. Steelbay.ai AI Engineer for Mul…" at bounding box center [821, 337] width 1449 height 274
click at [124, 236] on ul "Selected You've been selected for this mission. Steelbay.ai AI Engineer for Mul…" at bounding box center [821, 337] width 1449 height 274
click at [125, 217] on ul "Selected You've been selected for this mission. Steelbay.ai AI Engineer for Mul…" at bounding box center [821, 337] width 1449 height 274
click at [120, 328] on ul "Selected You've been selected for this mission. Steelbay.ai AI Engineer for Mul…" at bounding box center [821, 337] width 1449 height 274
click at [119, 279] on ul "Selected You've been selected for this mission. Steelbay.ai AI Engineer for Mul…" at bounding box center [821, 337] width 1449 height 274
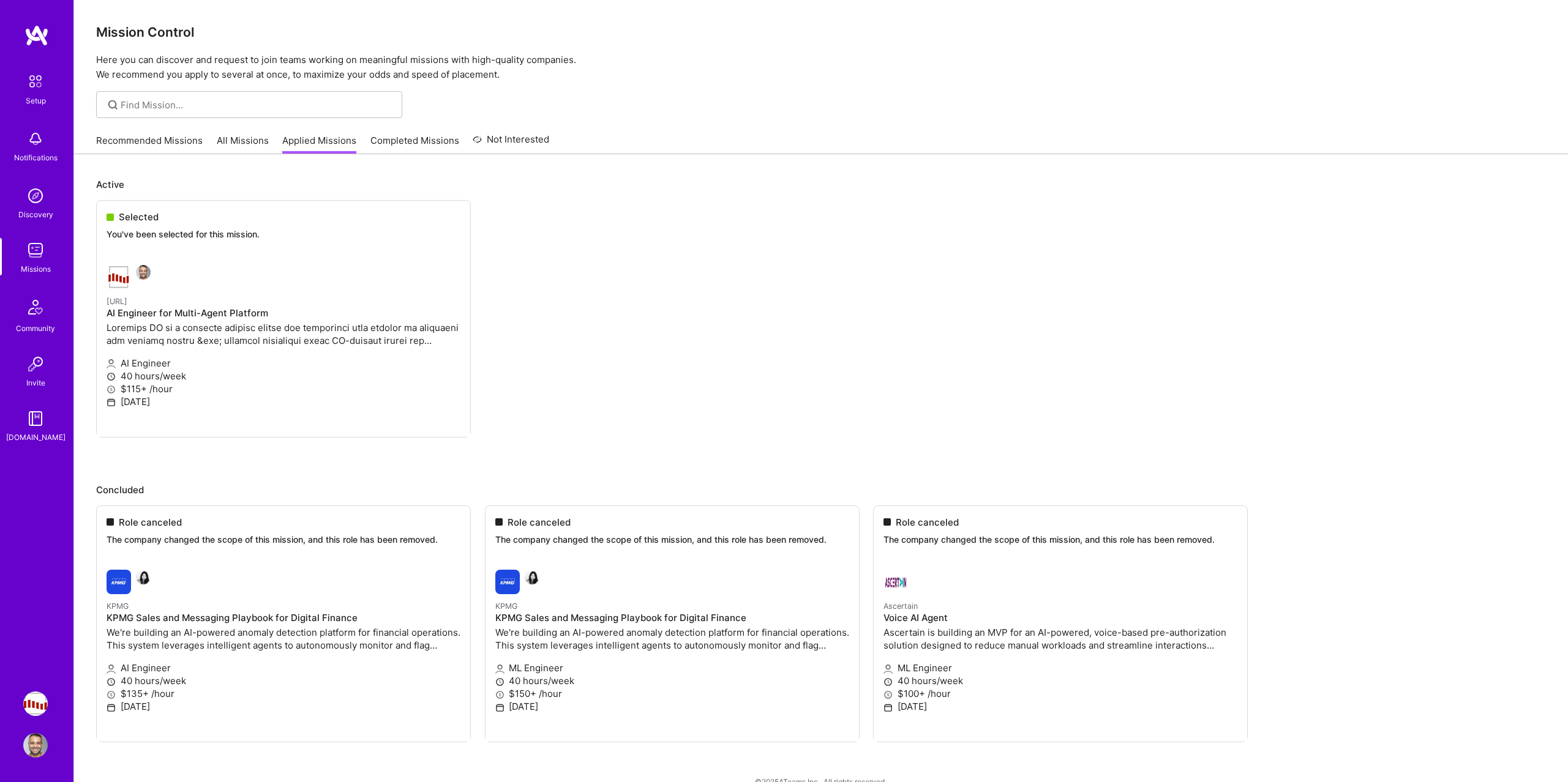
click at [123, 350] on ul "Selected You've been selected for this mission. Steelbay.ai AI Engineer for Mul…" at bounding box center [821, 337] width 1449 height 274
